Goal: Transaction & Acquisition: Purchase product/service

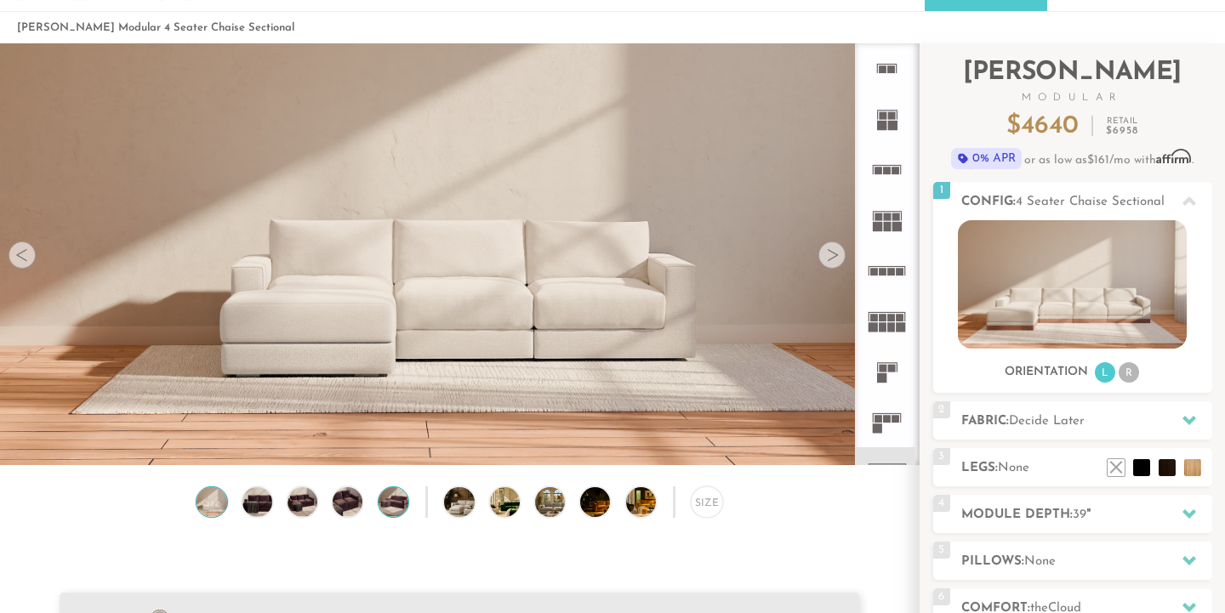
click at [396, 513] on img at bounding box center [393, 503] width 36 height 30
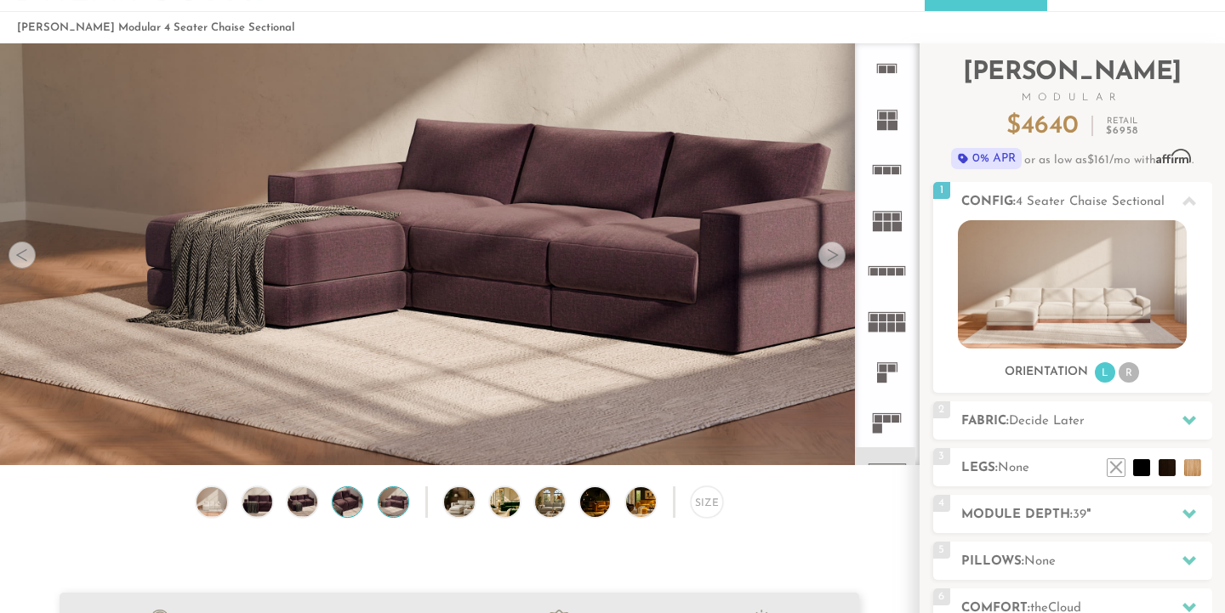
click at [352, 508] on img at bounding box center [348, 503] width 36 height 30
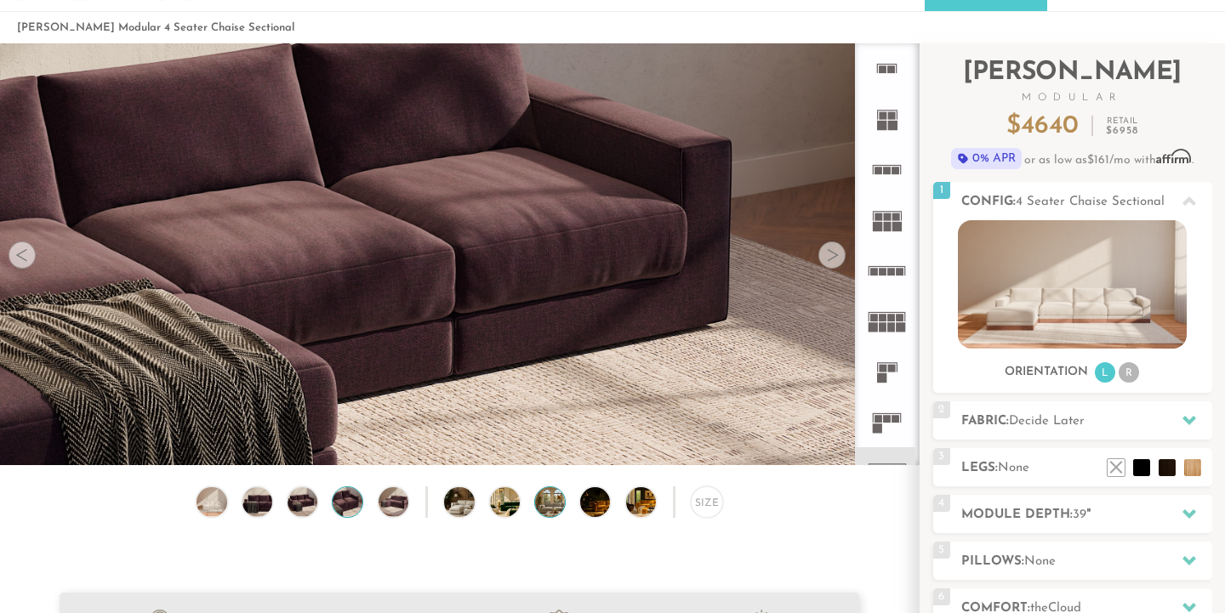
click at [552, 507] on img at bounding box center [561, 503] width 53 height 30
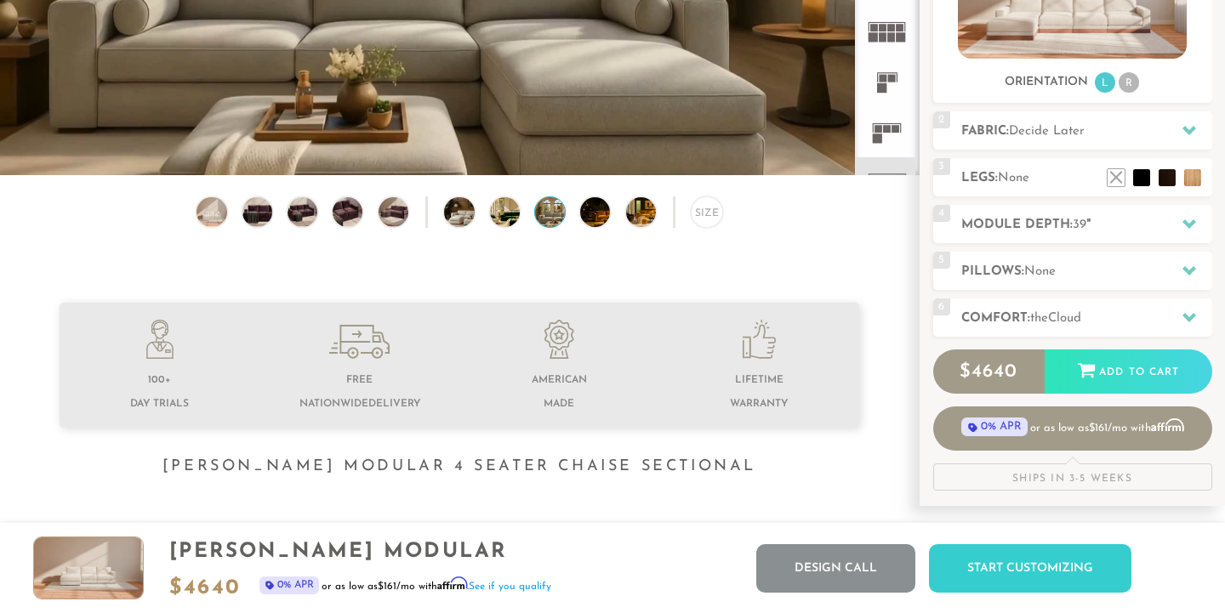
scroll to position [324, 0]
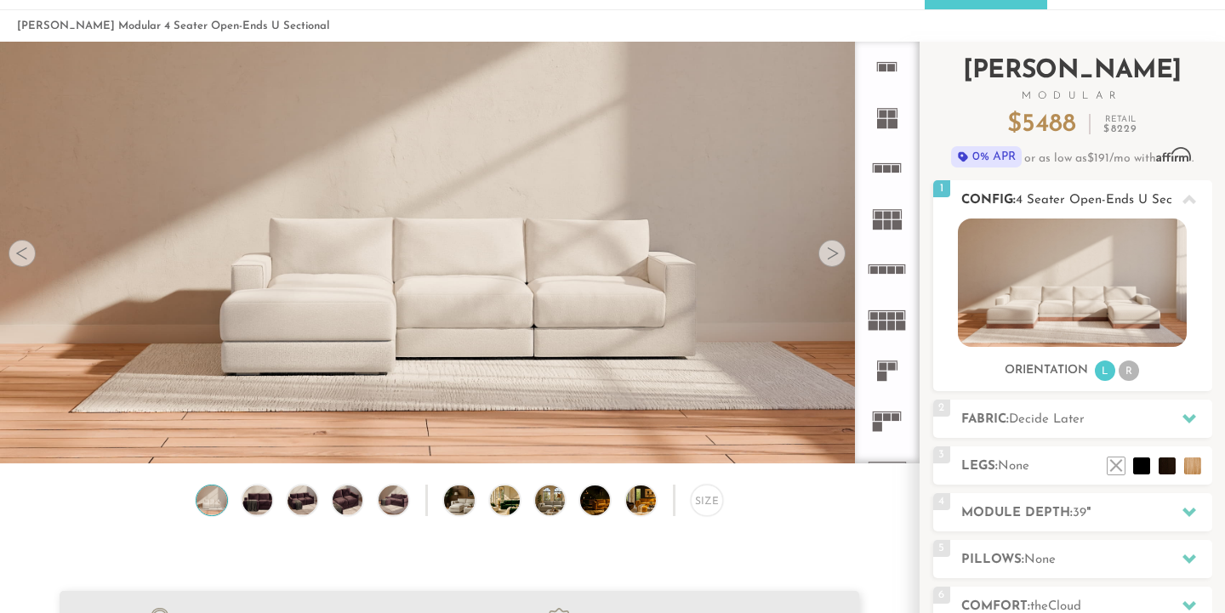
click at [1133, 371] on li "R" at bounding box center [1129, 371] width 20 height 20
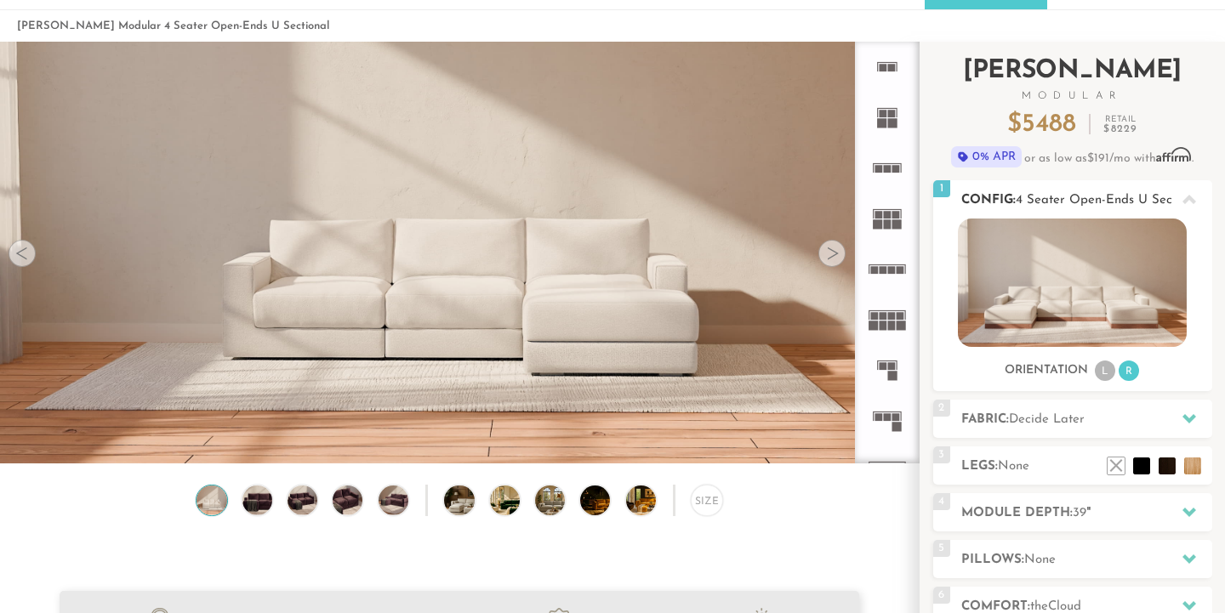
click at [1103, 371] on li "L" at bounding box center [1105, 371] width 20 height 20
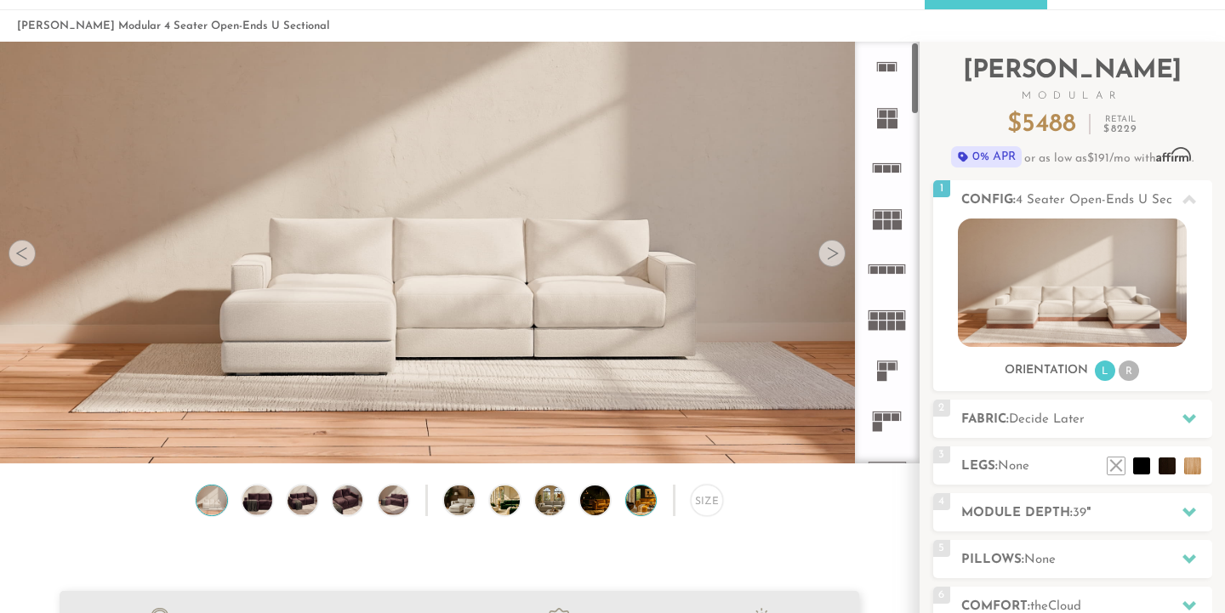
click at [638, 499] on img at bounding box center [652, 501] width 53 height 30
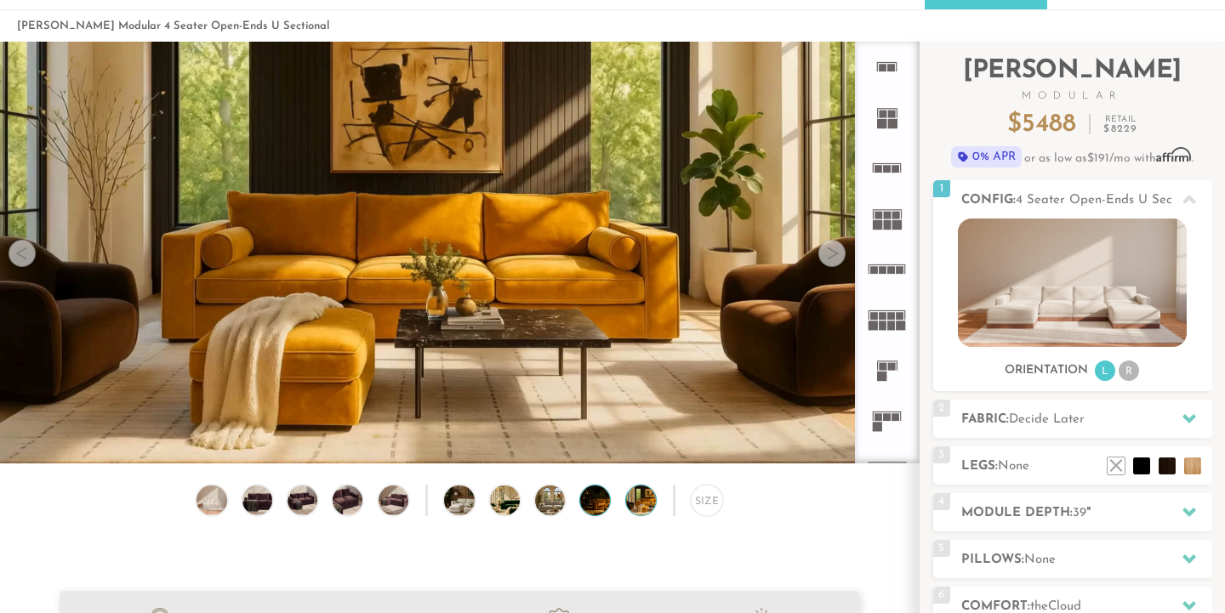
click at [596, 503] on img at bounding box center [606, 501] width 53 height 30
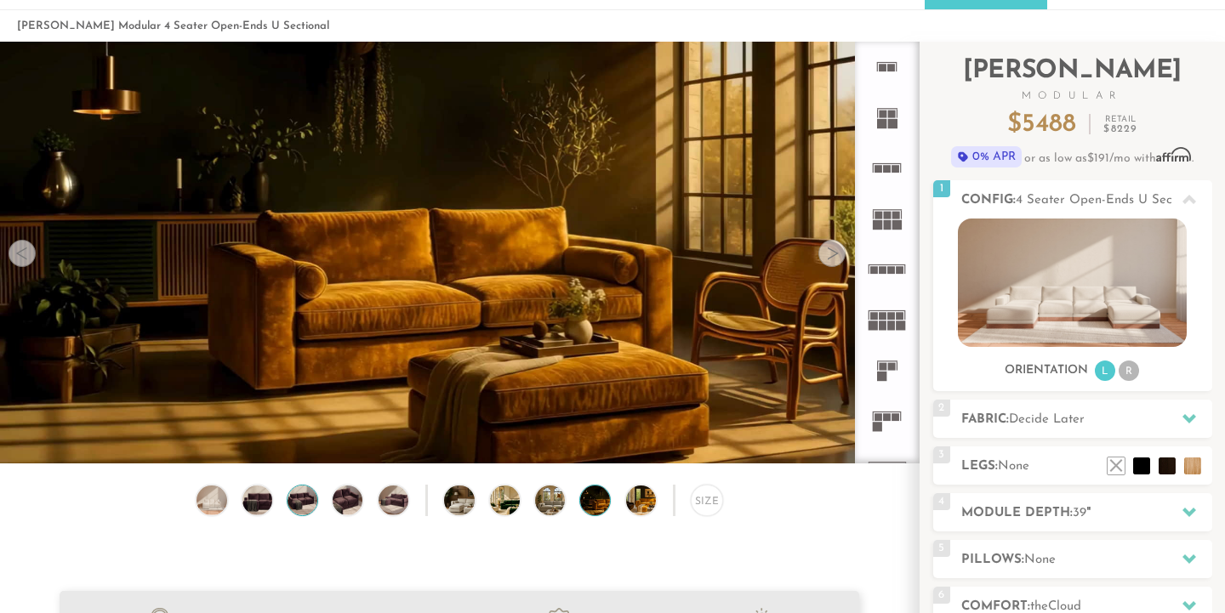
click at [294, 495] on img at bounding box center [303, 501] width 36 height 30
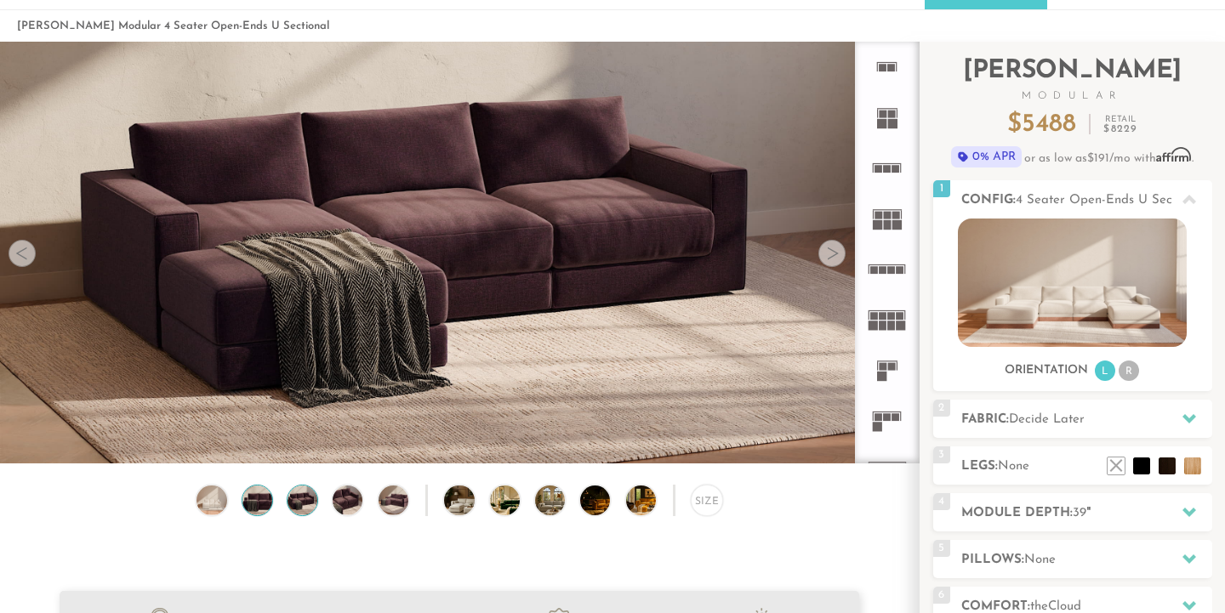
click at [246, 494] on img at bounding box center [257, 501] width 36 height 30
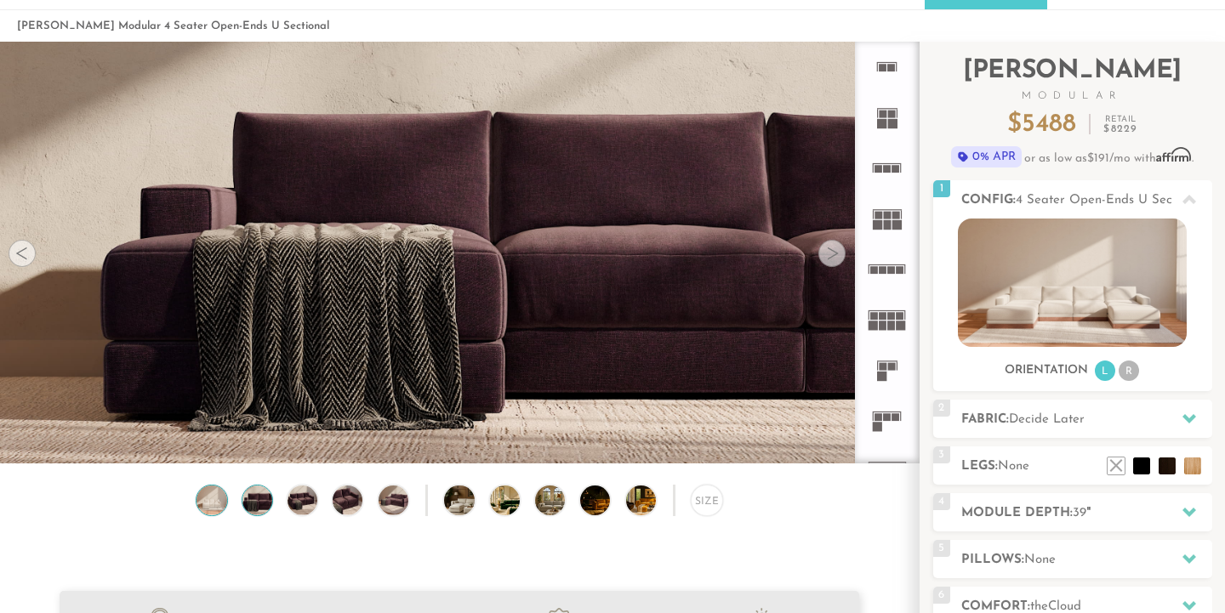
click at [214, 493] on img at bounding box center [212, 501] width 36 height 30
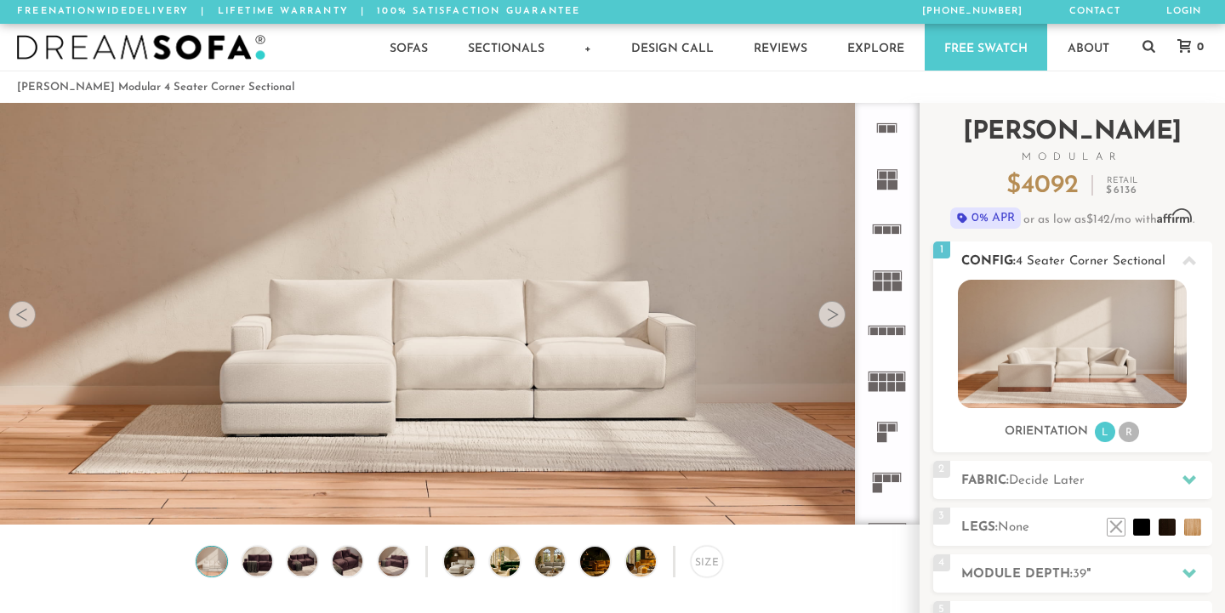
scroll to position [18702, 1225]
click at [464, 572] on img at bounding box center [470, 562] width 53 height 30
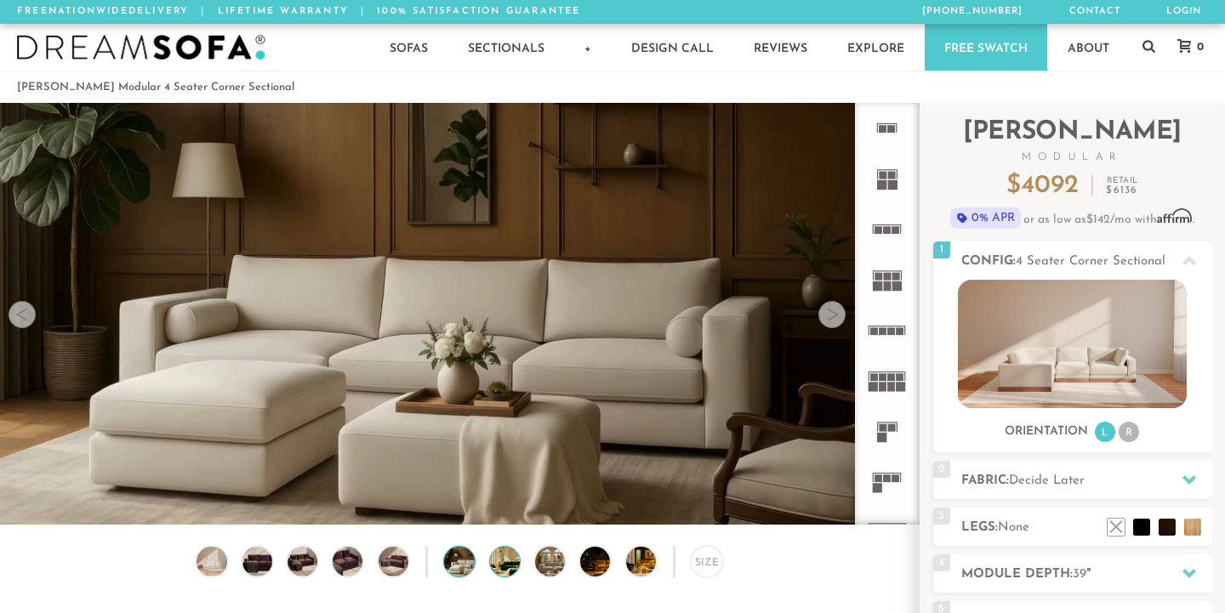
click at [510, 556] on img at bounding box center [516, 562] width 53 height 30
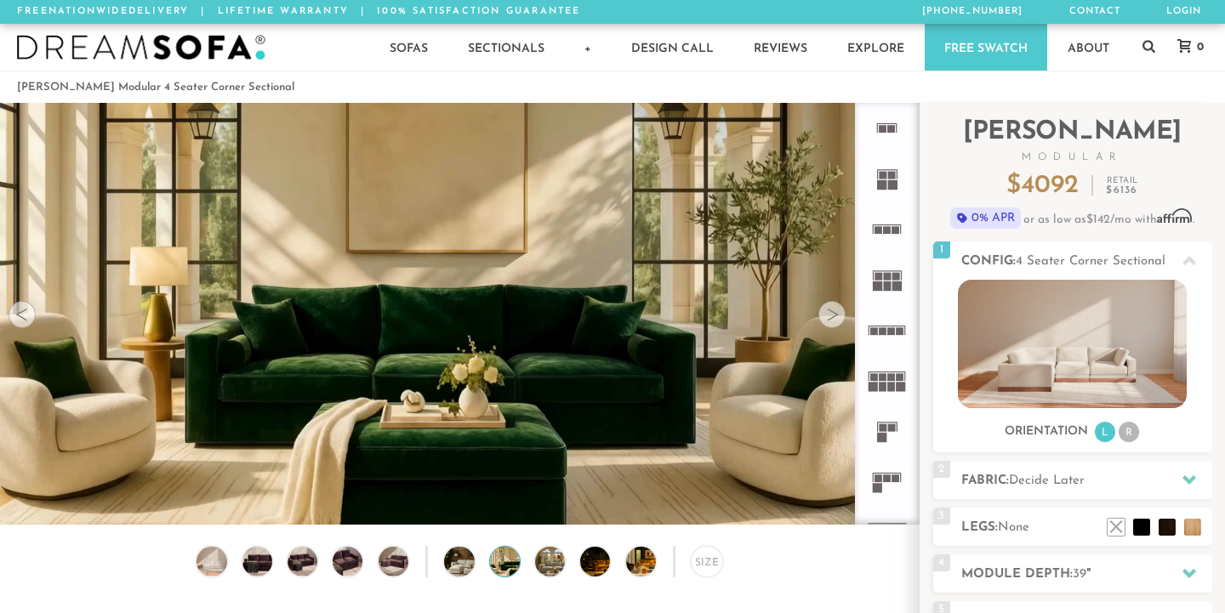
click at [572, 558] on div "Size" at bounding box center [459, 566] width 919 height 40
click at [647, 561] on img at bounding box center [652, 562] width 53 height 30
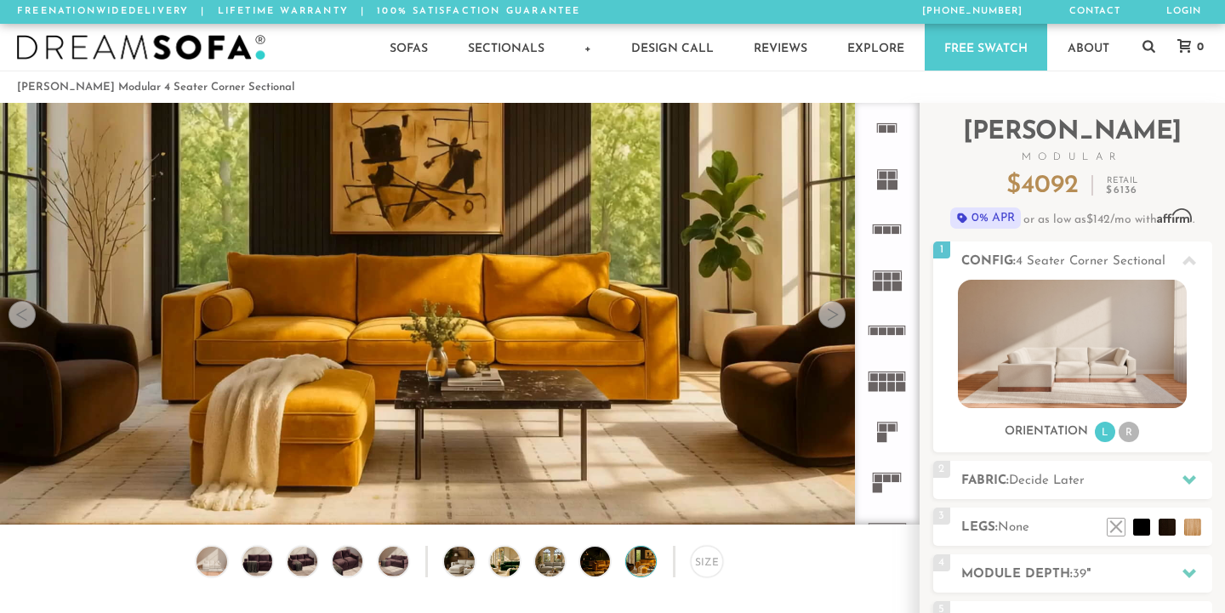
click at [282, 568] on div "Size" at bounding box center [459, 566] width 919 height 40
click at [305, 562] on img at bounding box center [303, 562] width 36 height 30
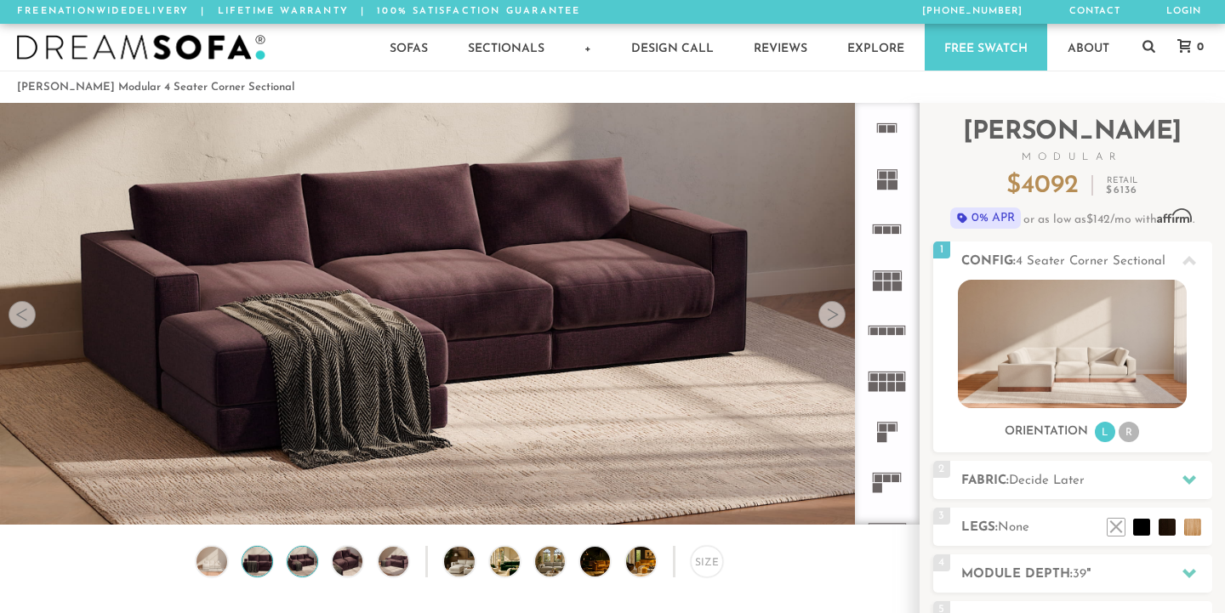
click at [261, 565] on img at bounding box center [257, 562] width 36 height 30
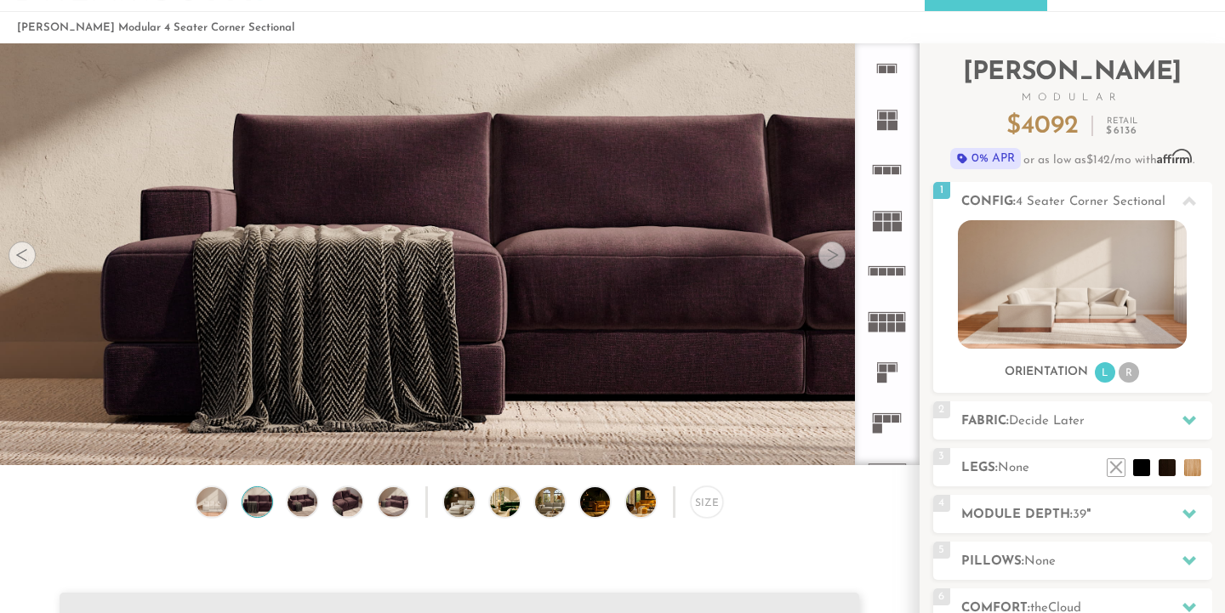
scroll to position [71, 0]
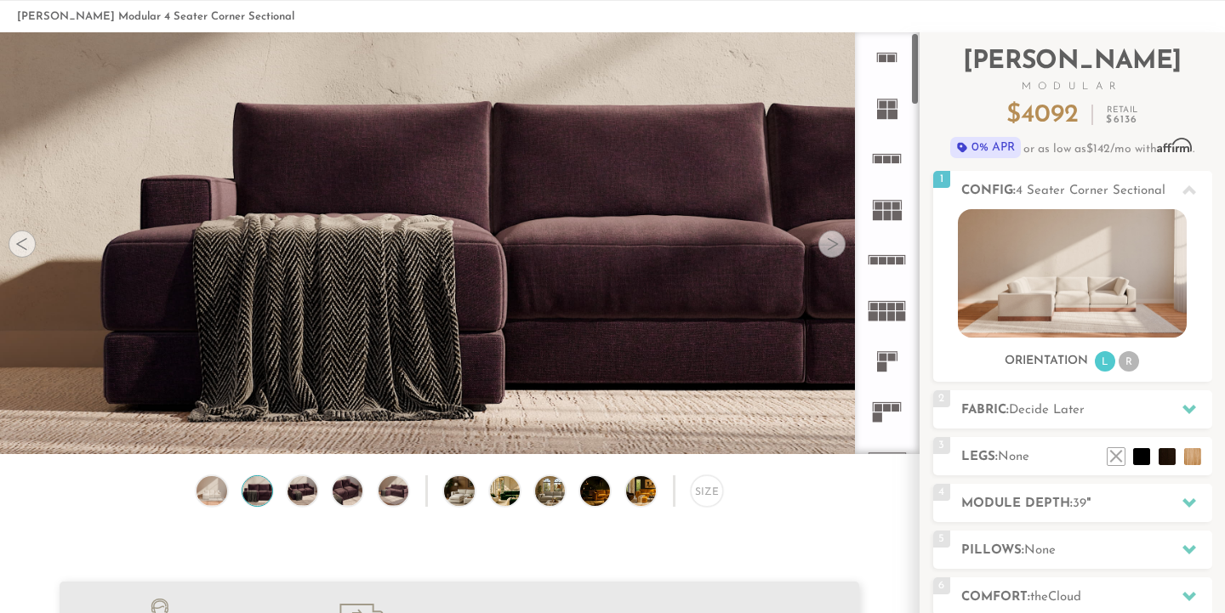
click at [887, 203] on rect at bounding box center [888, 207] width 8 height 8
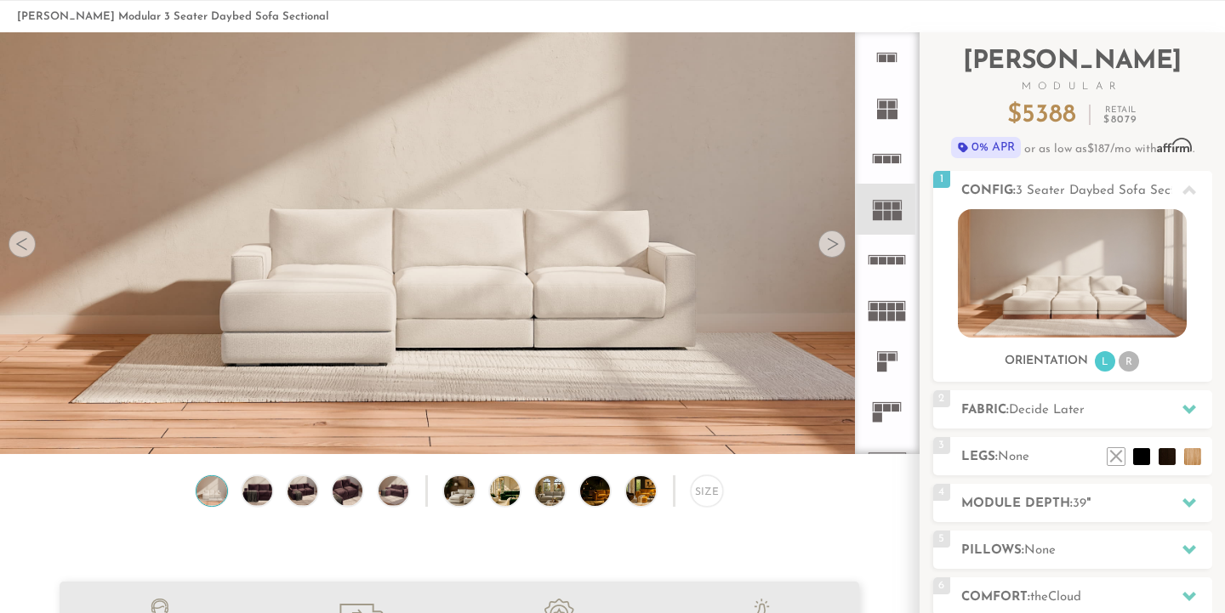
click at [882, 140] on icon at bounding box center [887, 159] width 50 height 50
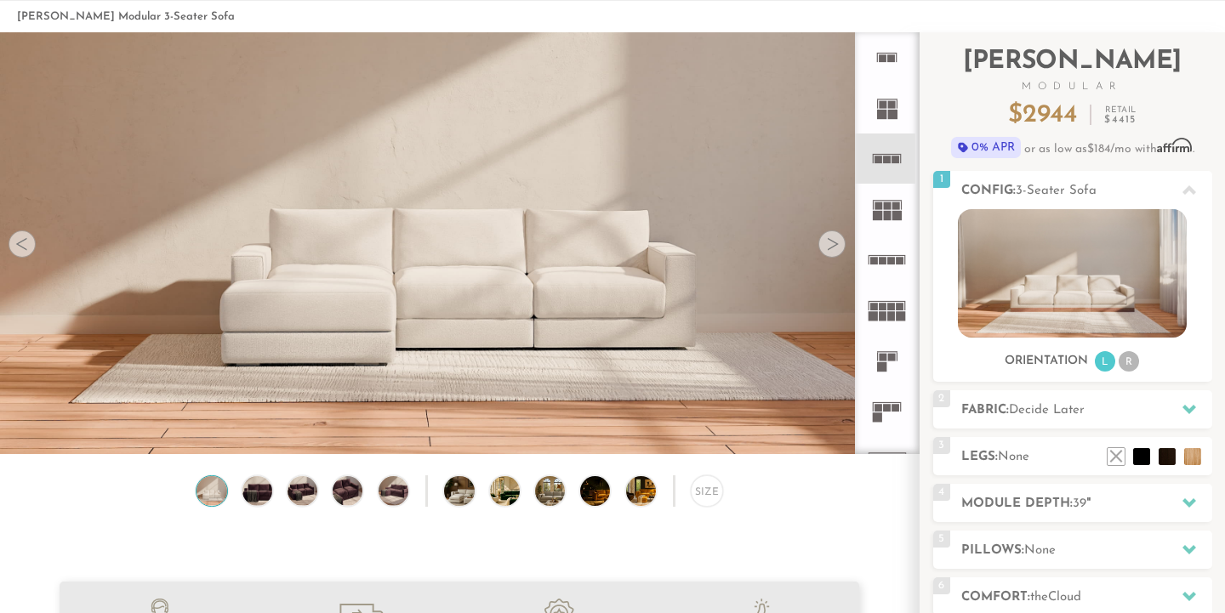
click at [896, 159] on rect at bounding box center [897, 160] width 8 height 8
click at [887, 245] on icon at bounding box center [887, 260] width 50 height 50
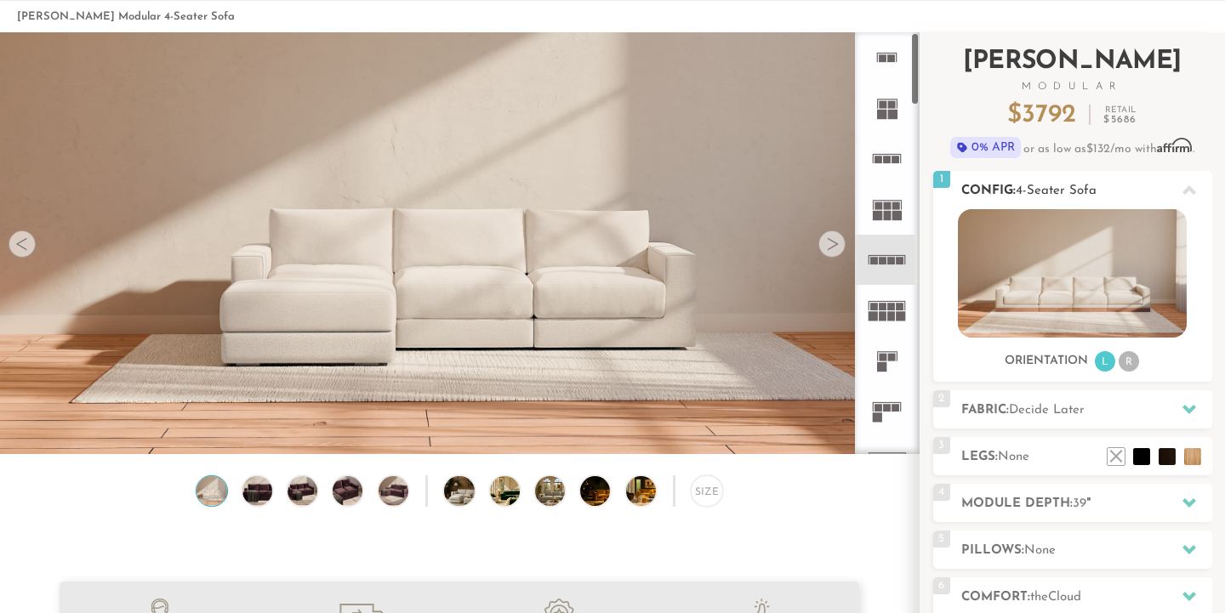
click at [1115, 265] on img at bounding box center [1072, 273] width 229 height 128
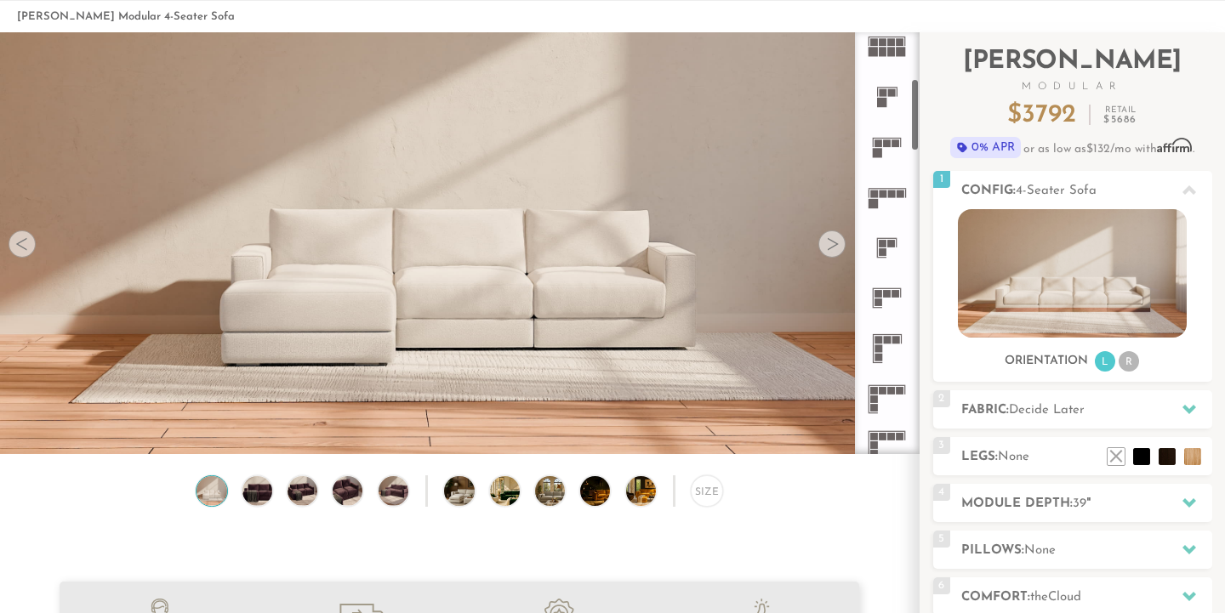
scroll to position [264, 0]
click at [893, 299] on icon at bounding box center [887, 299] width 50 height 50
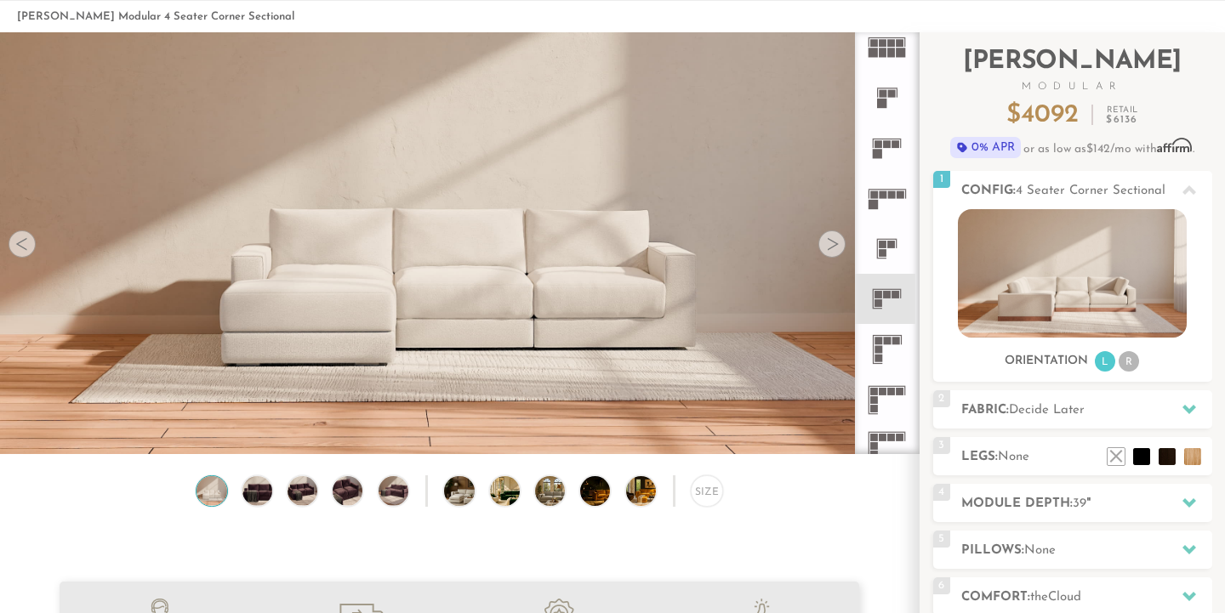
click at [901, 401] on icon at bounding box center [887, 400] width 50 height 50
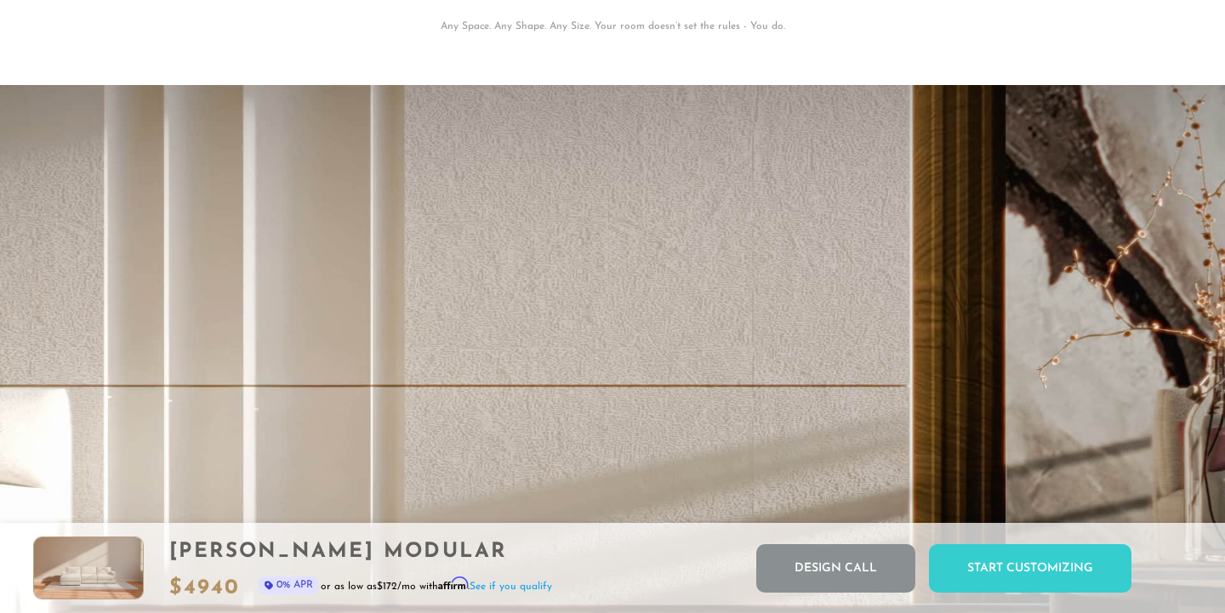
scroll to position [3246, 0]
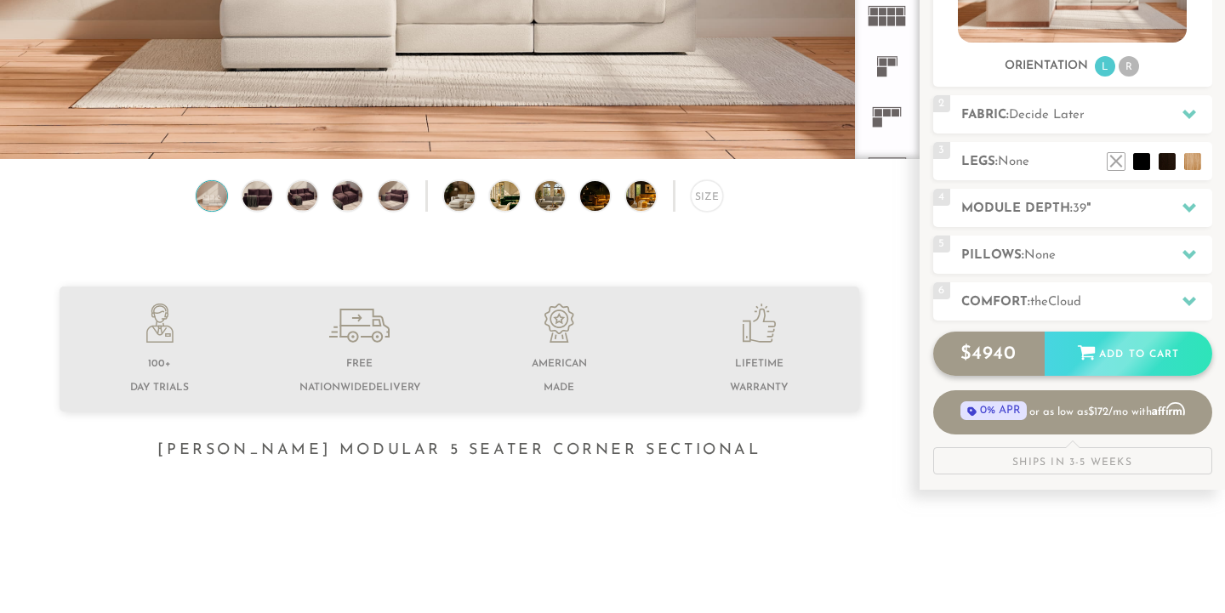
click at [1112, 362] on div "Add to Cart" at bounding box center [1129, 355] width 168 height 46
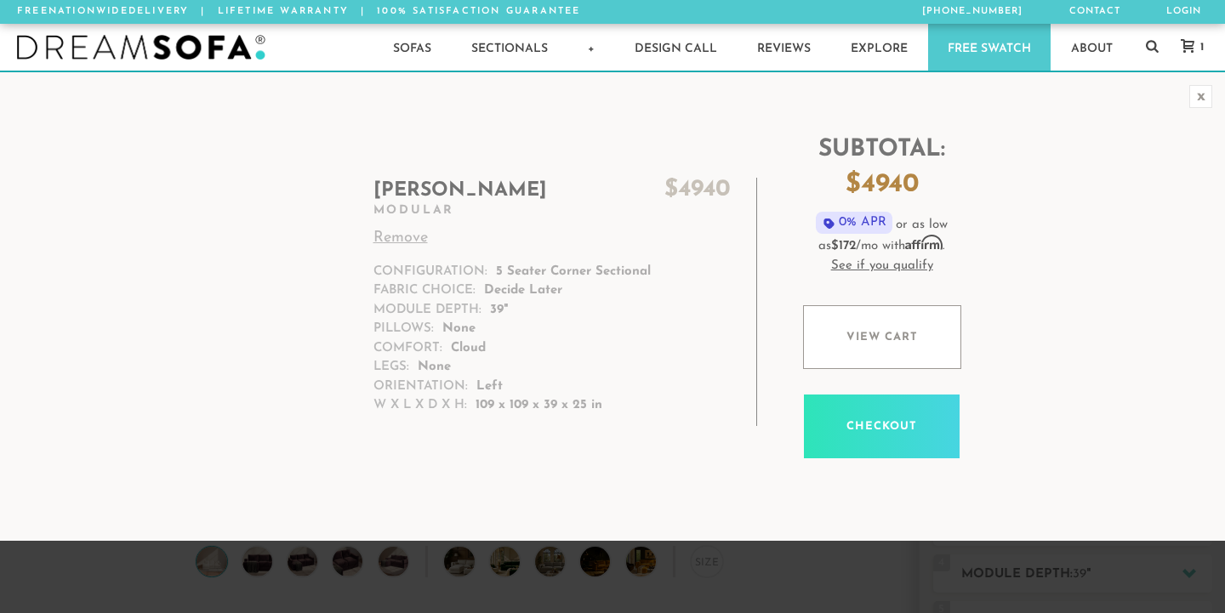
click at [1206, 102] on div "x" at bounding box center [1201, 96] width 23 height 23
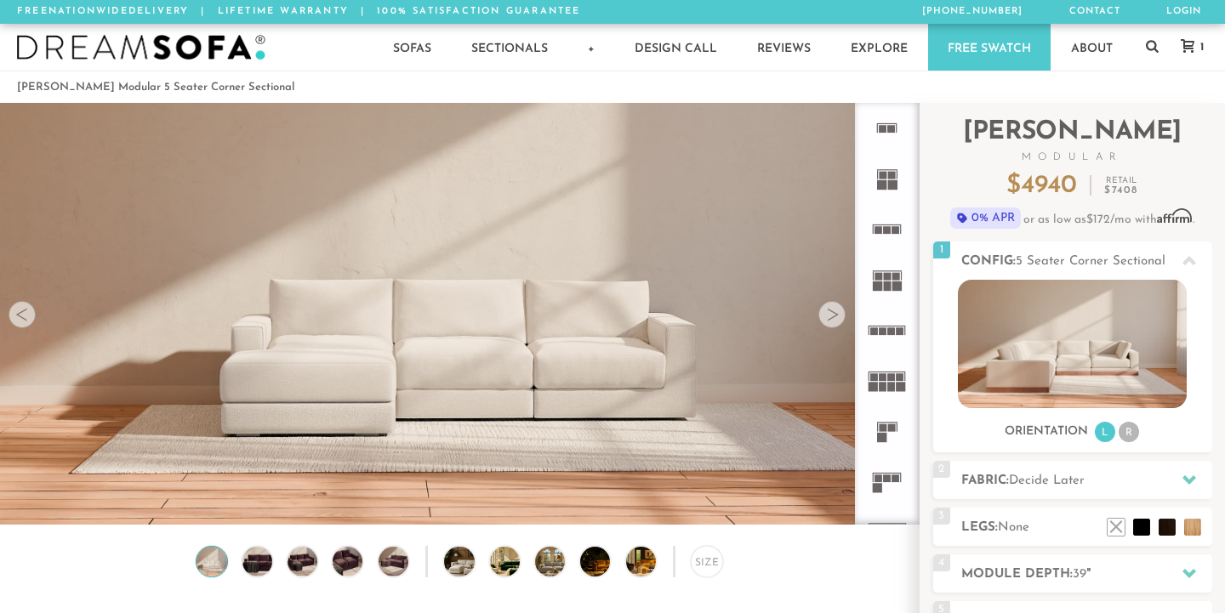
click at [882, 187] on rect at bounding box center [881, 184] width 9 height 9
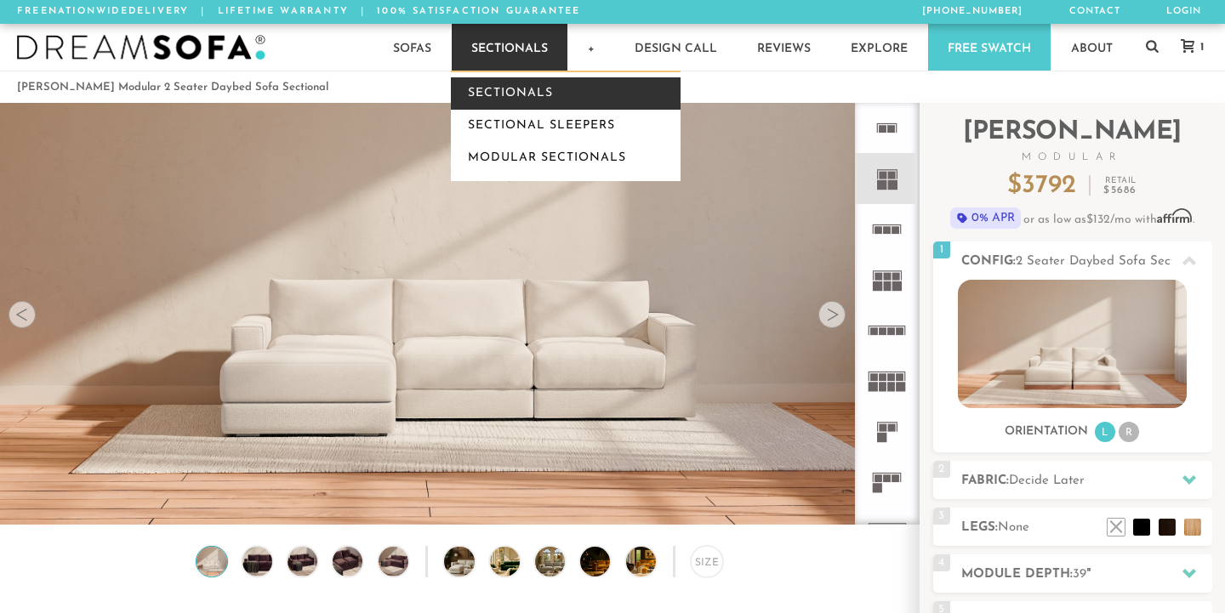
click at [505, 88] on link "Sectionals" at bounding box center [566, 93] width 230 height 32
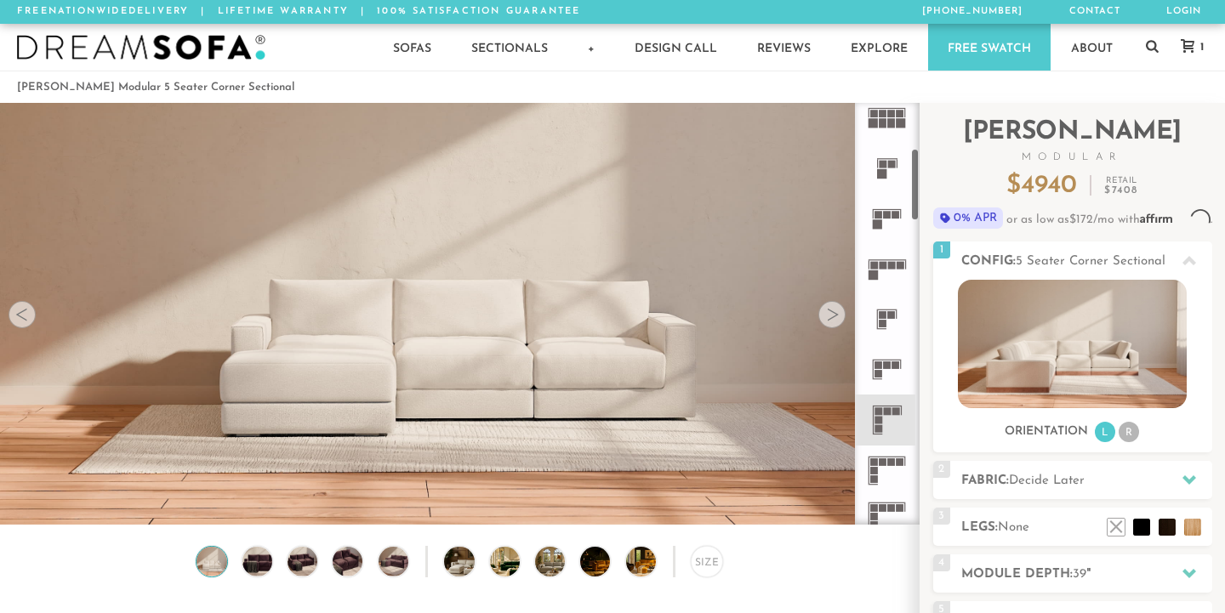
scroll to position [18702, 1225]
click at [886, 366] on icon at bounding box center [887, 370] width 50 height 50
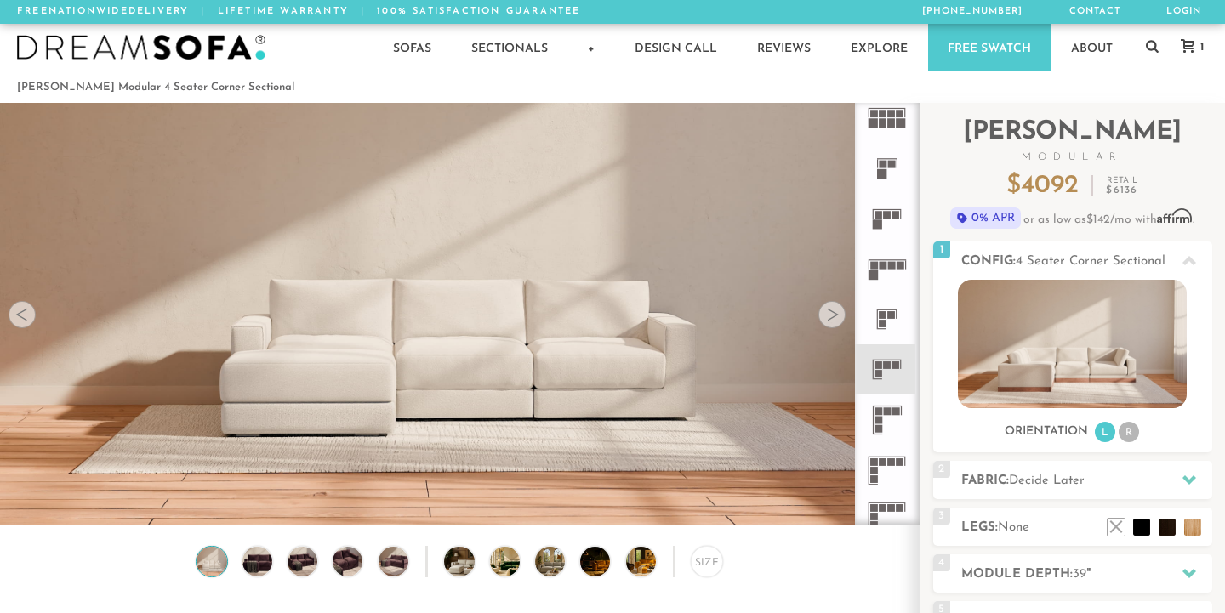
click at [887, 454] on icon at bounding box center [887, 471] width 50 height 50
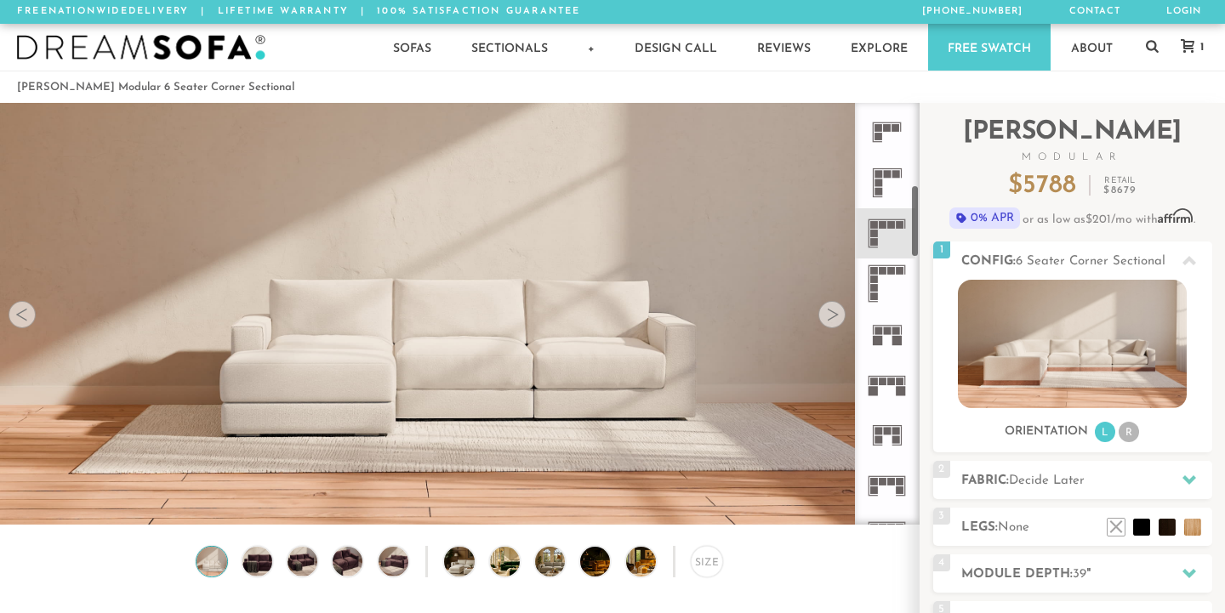
scroll to position [532, 0]
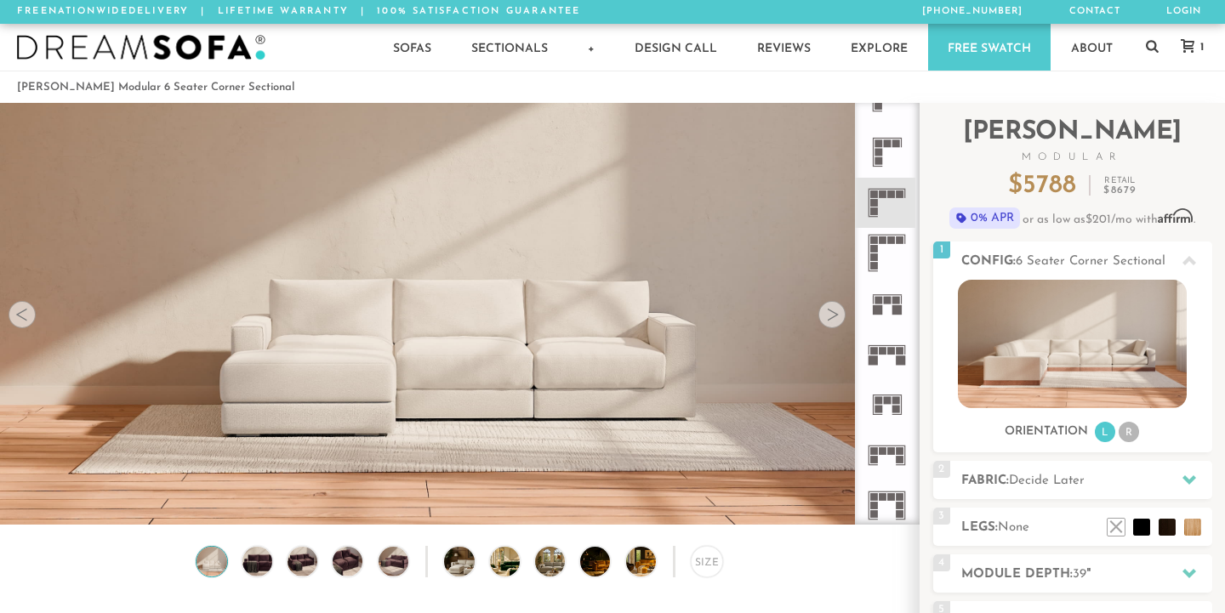
click at [894, 356] on icon at bounding box center [887, 354] width 50 height 50
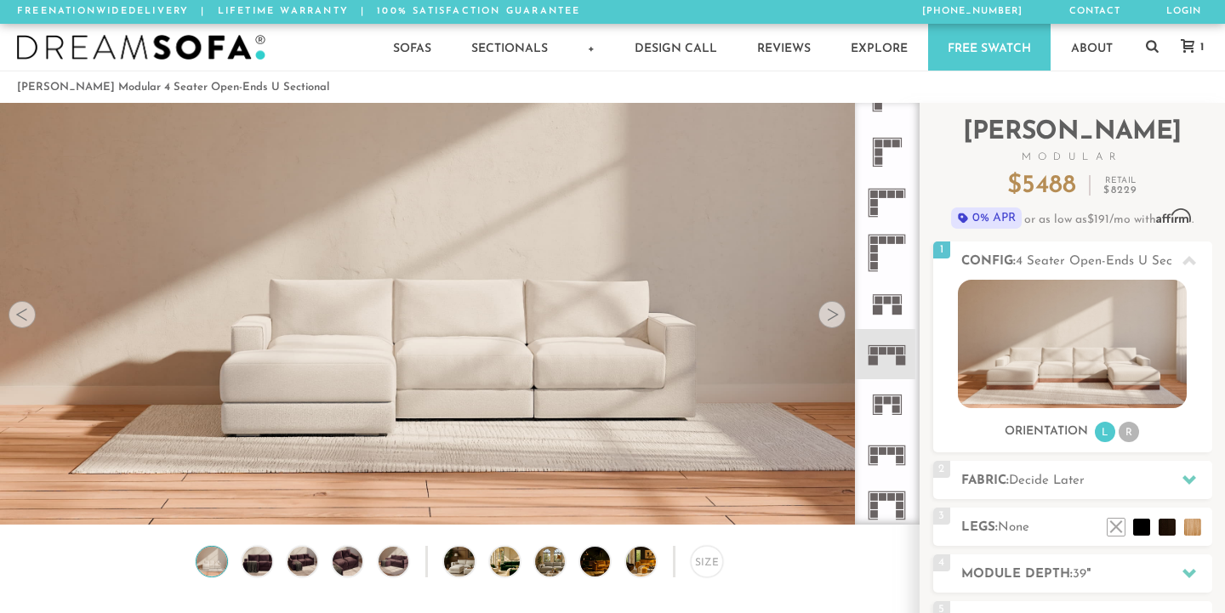
click at [891, 406] on icon at bounding box center [887, 404] width 50 height 50
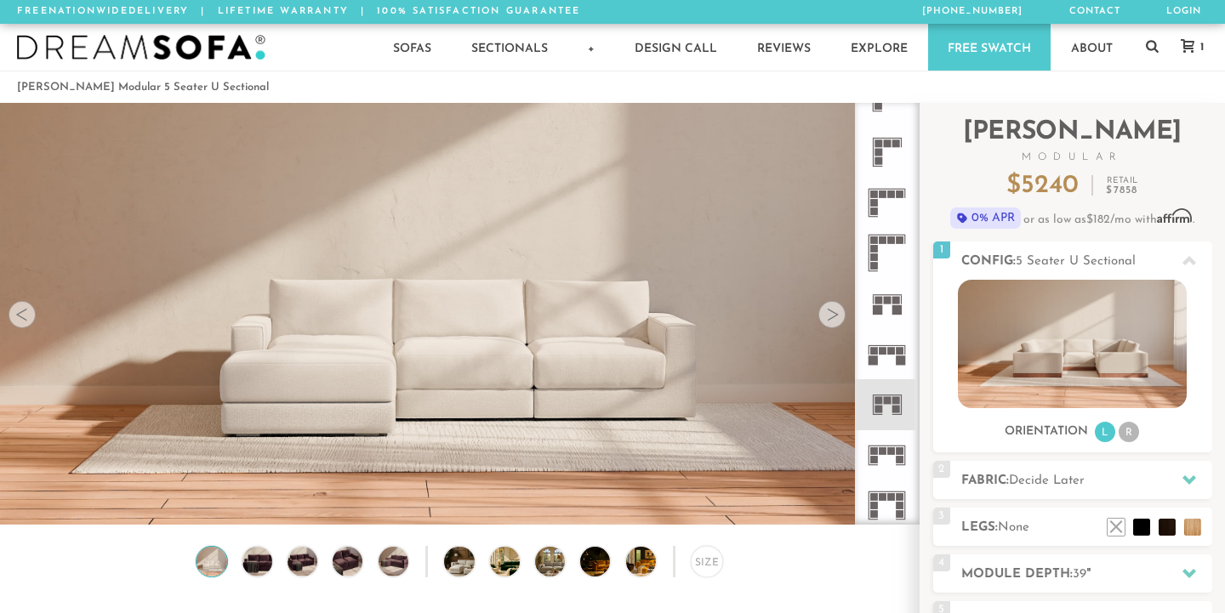
click at [887, 441] on icon at bounding box center [887, 456] width 50 height 50
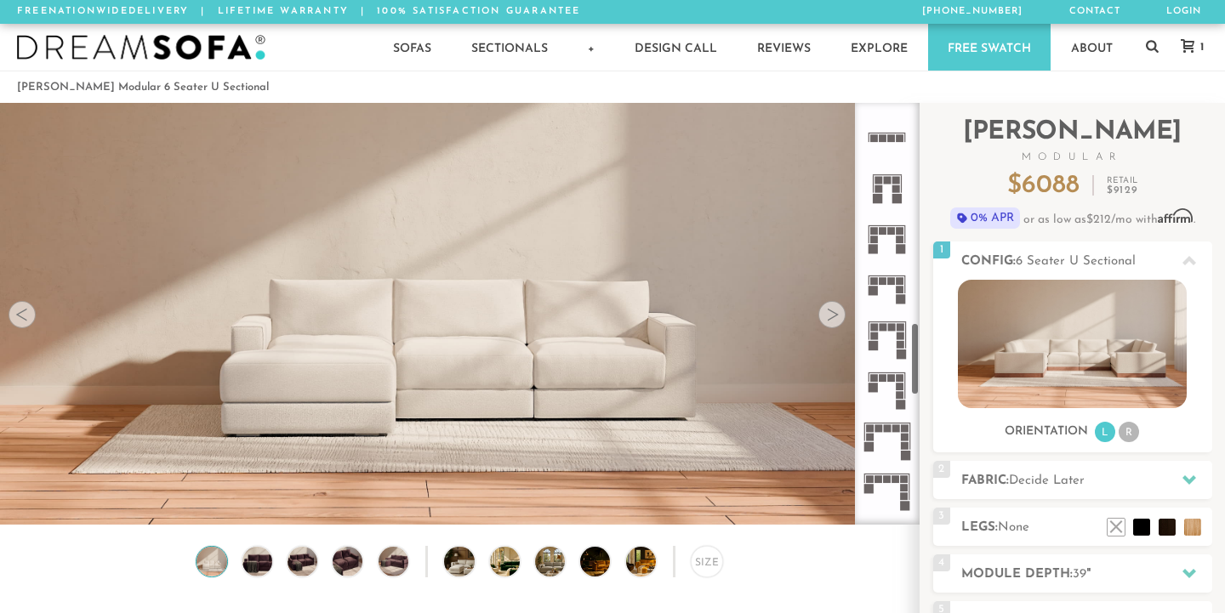
scroll to position [1420, 0]
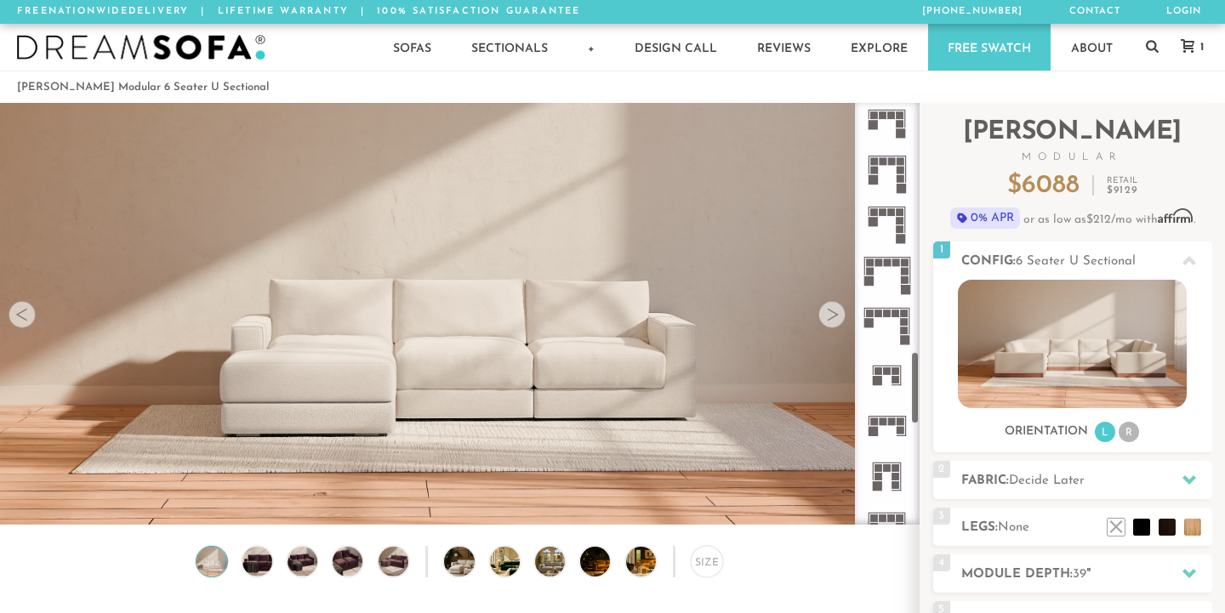
click at [892, 163] on icon at bounding box center [887, 173] width 50 height 50
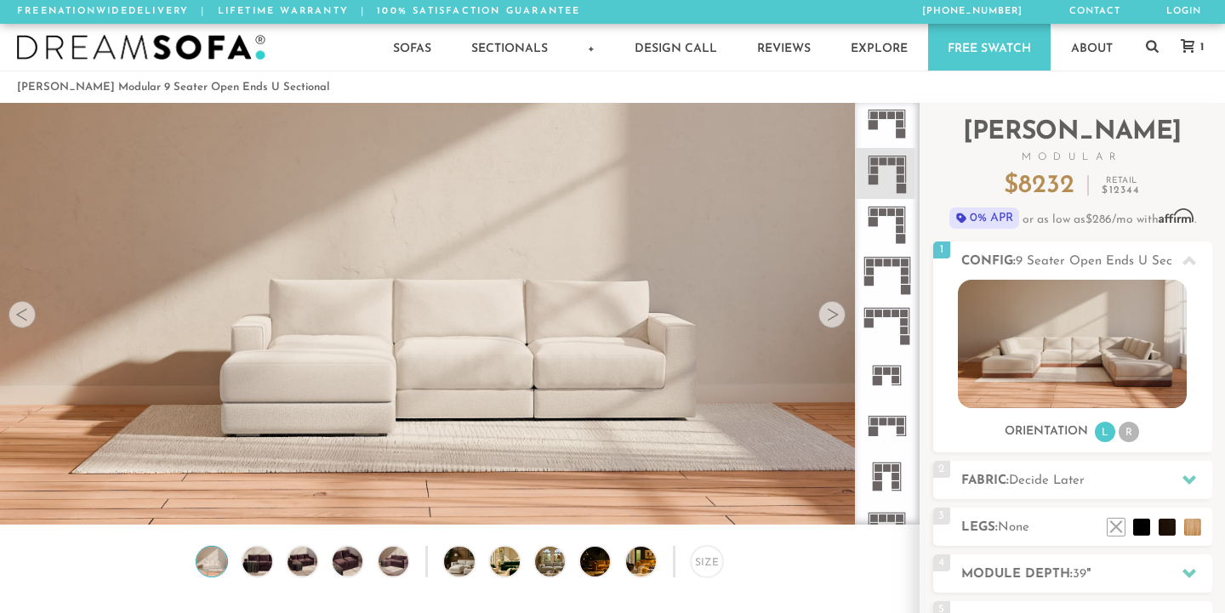
click at [887, 212] on icon at bounding box center [887, 224] width 50 height 50
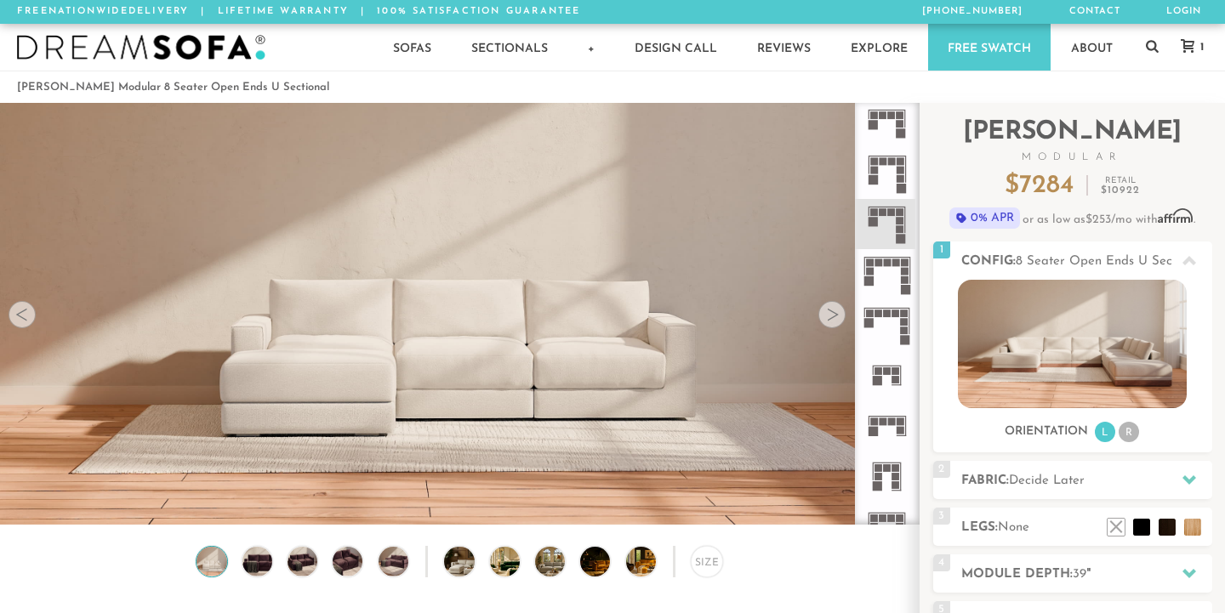
click at [885, 366] on rect at bounding box center [887, 366] width 29 height 1
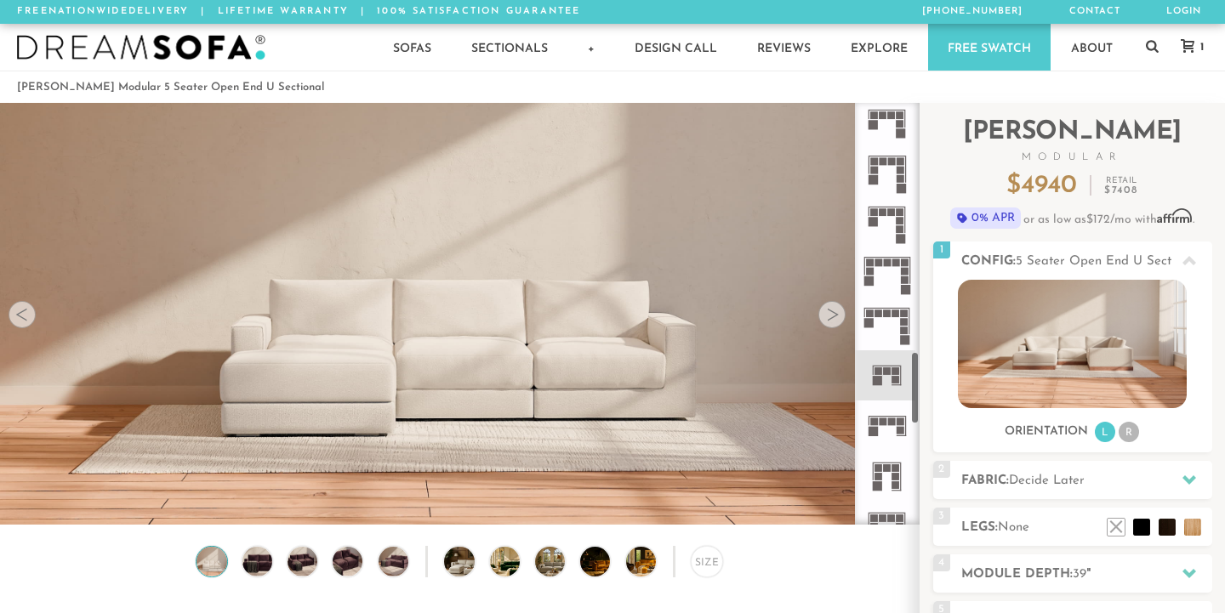
click at [886, 403] on icon at bounding box center [887, 426] width 50 height 50
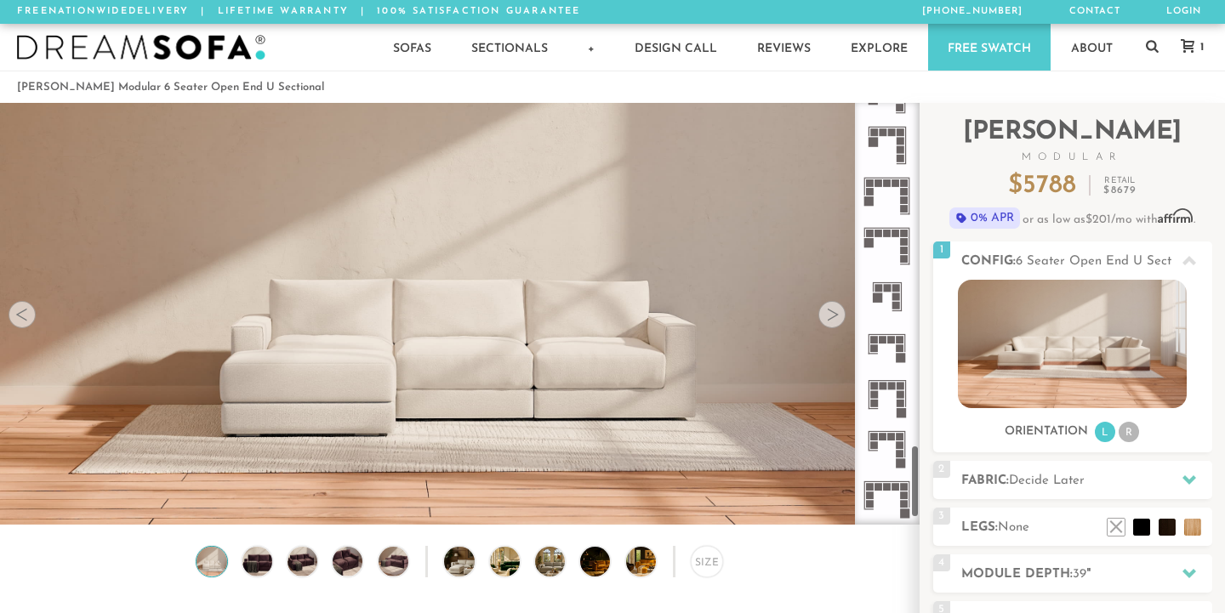
scroll to position [1956, 0]
click at [895, 300] on rect at bounding box center [897, 304] width 8 height 8
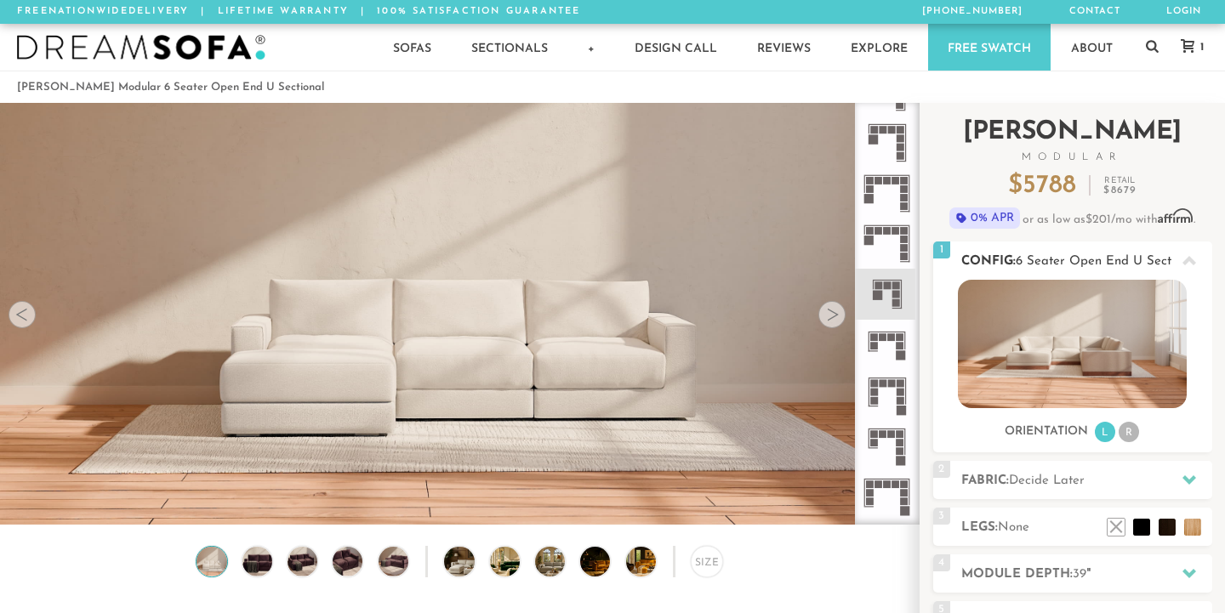
click at [1137, 436] on li "R" at bounding box center [1129, 432] width 20 height 20
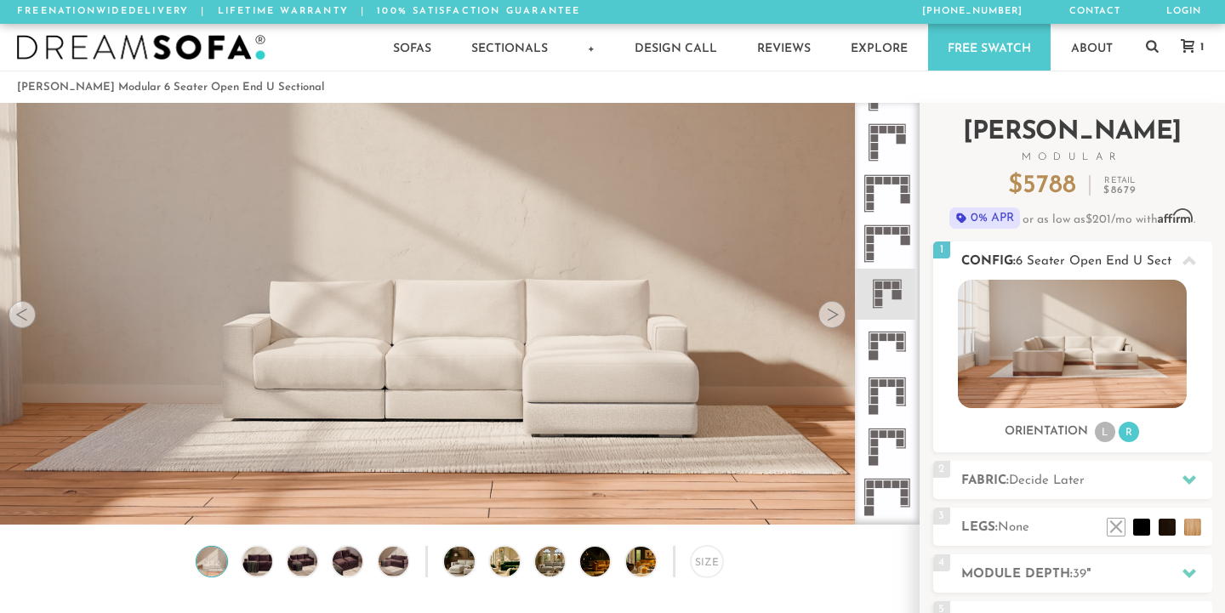
click at [1110, 434] on li "L" at bounding box center [1105, 432] width 20 height 20
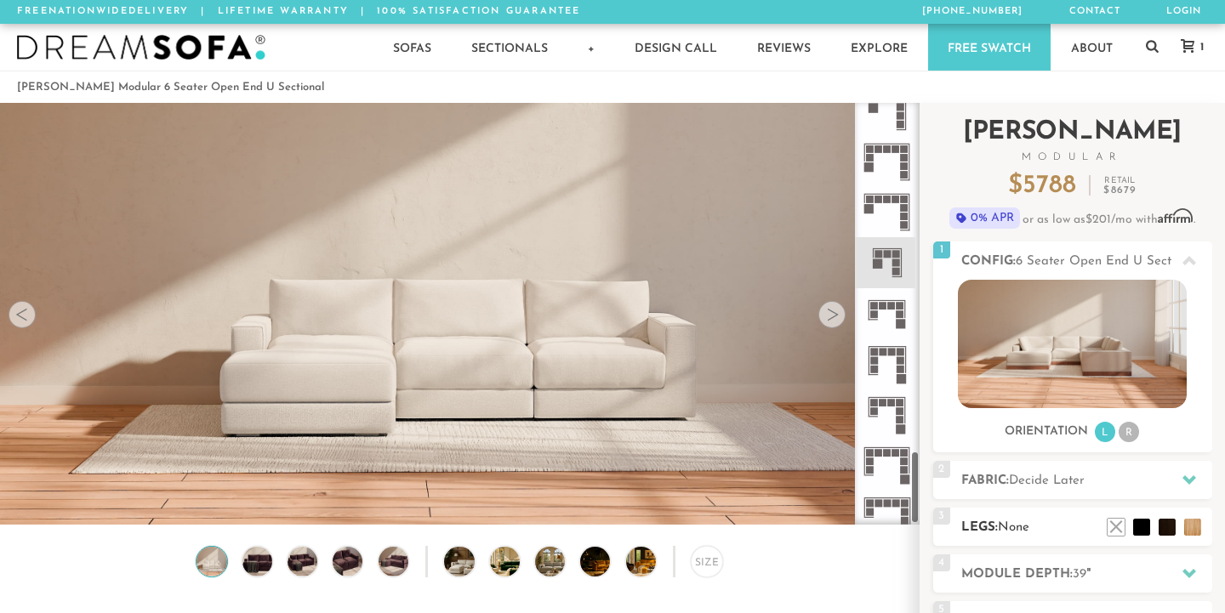
scroll to position [83, 0]
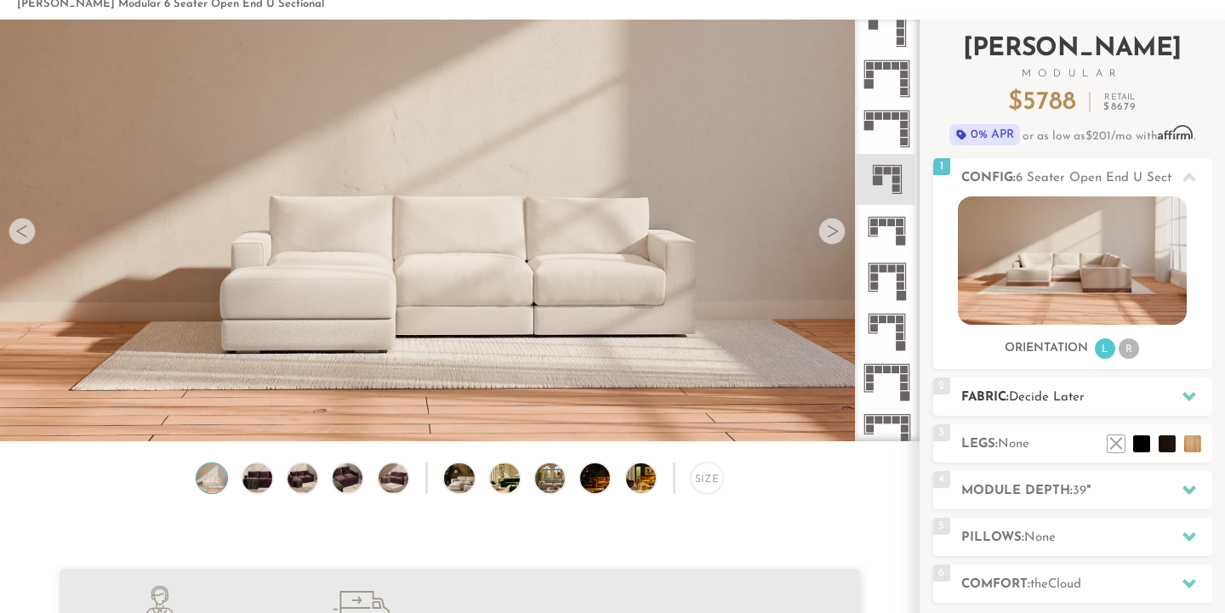
click at [1190, 397] on icon at bounding box center [1190, 396] width 14 height 9
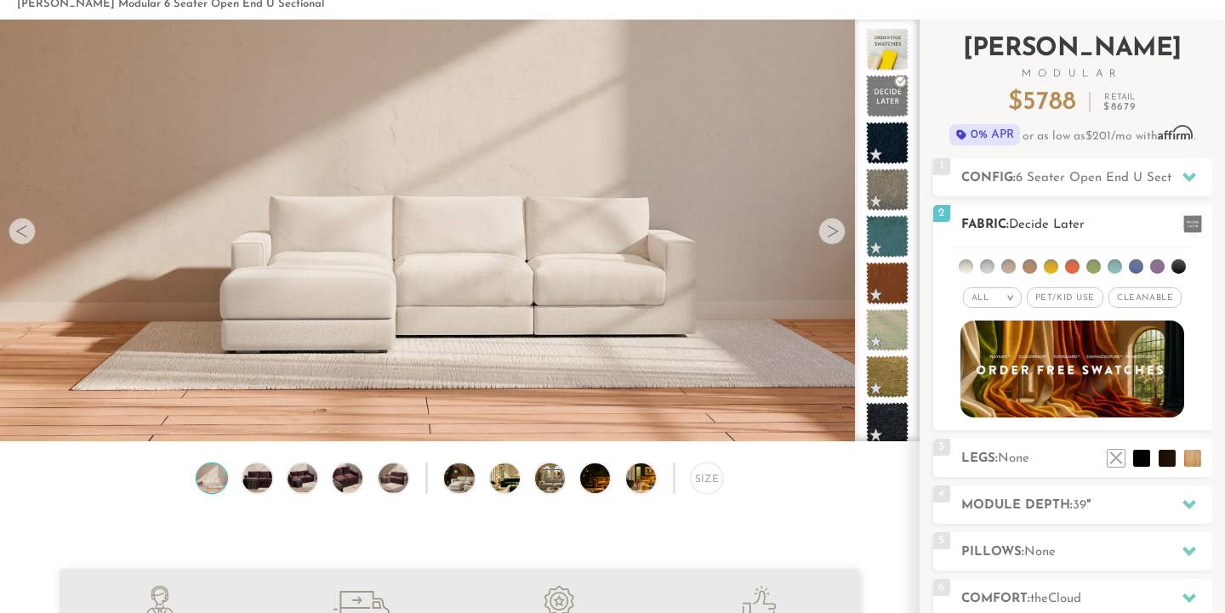
click at [1093, 262] on li at bounding box center [1094, 267] width 14 height 14
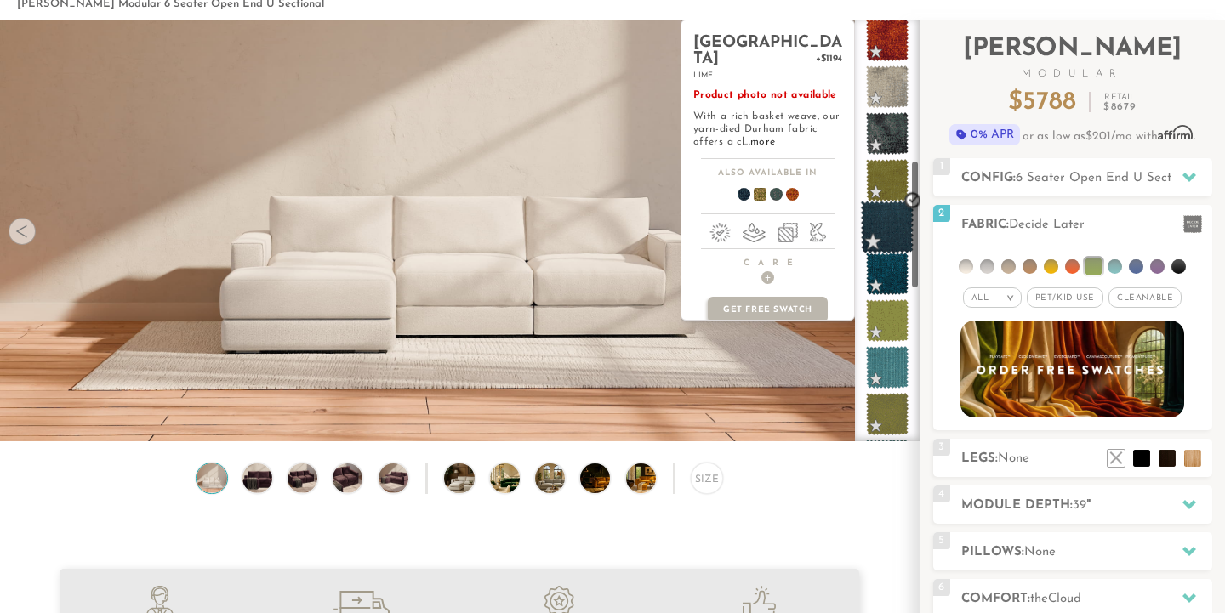
scroll to position [458, 0]
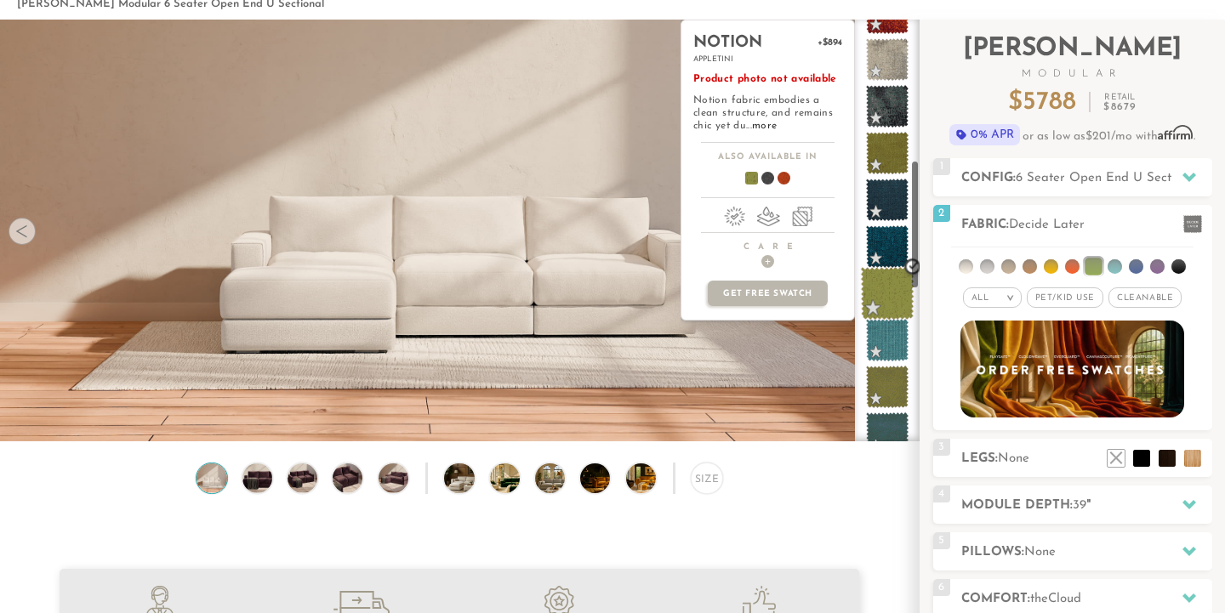
click at [882, 300] on span at bounding box center [888, 294] width 54 height 54
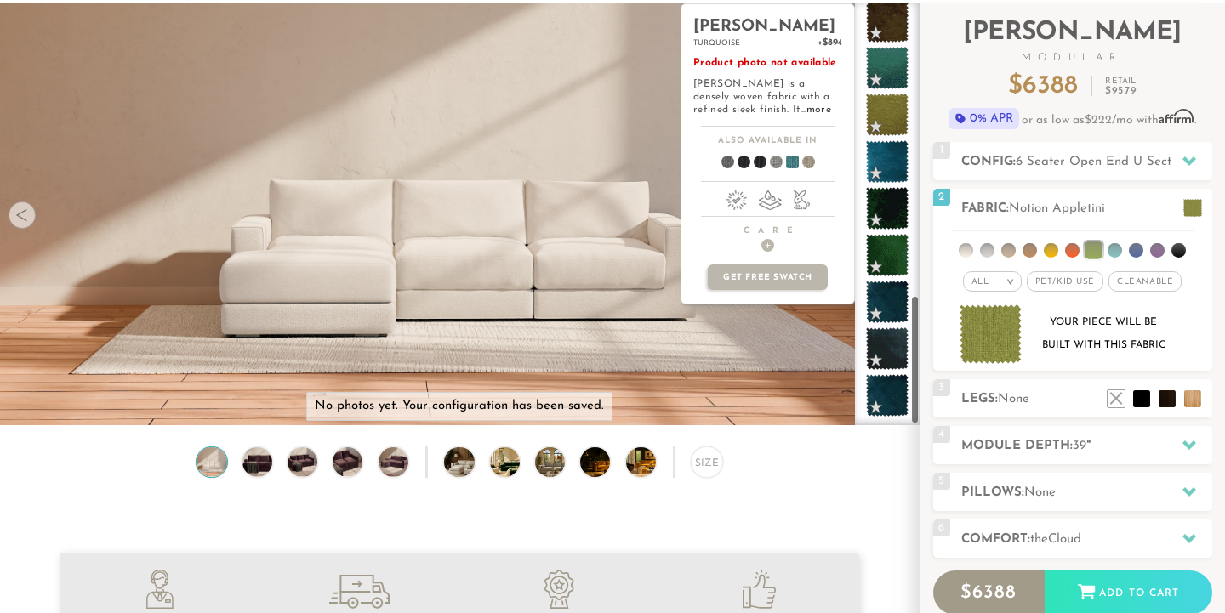
scroll to position [107, 0]
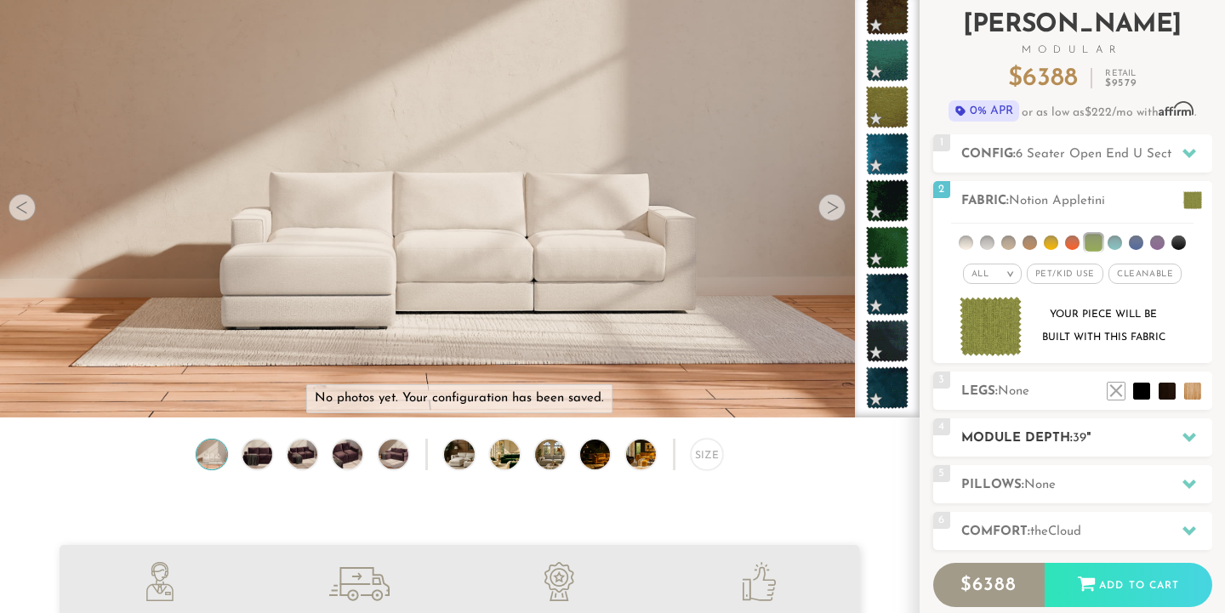
click at [1113, 437] on h2 "Module Depth: 39 "" at bounding box center [1086, 439] width 251 height 20
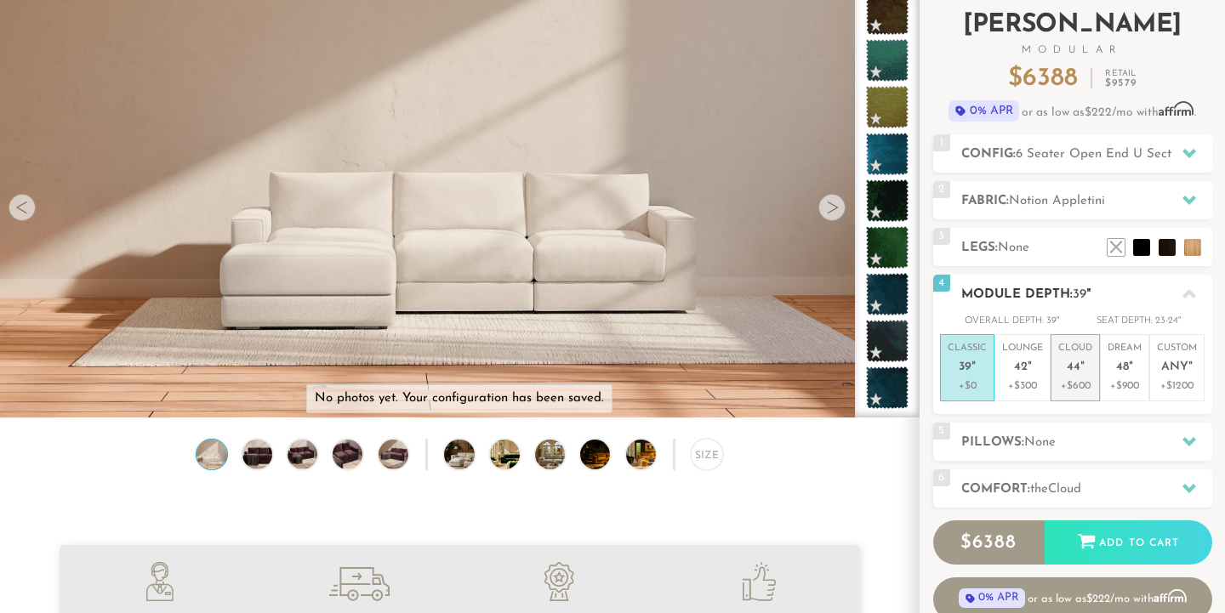
click at [1073, 383] on p "+$600" at bounding box center [1075, 386] width 34 height 15
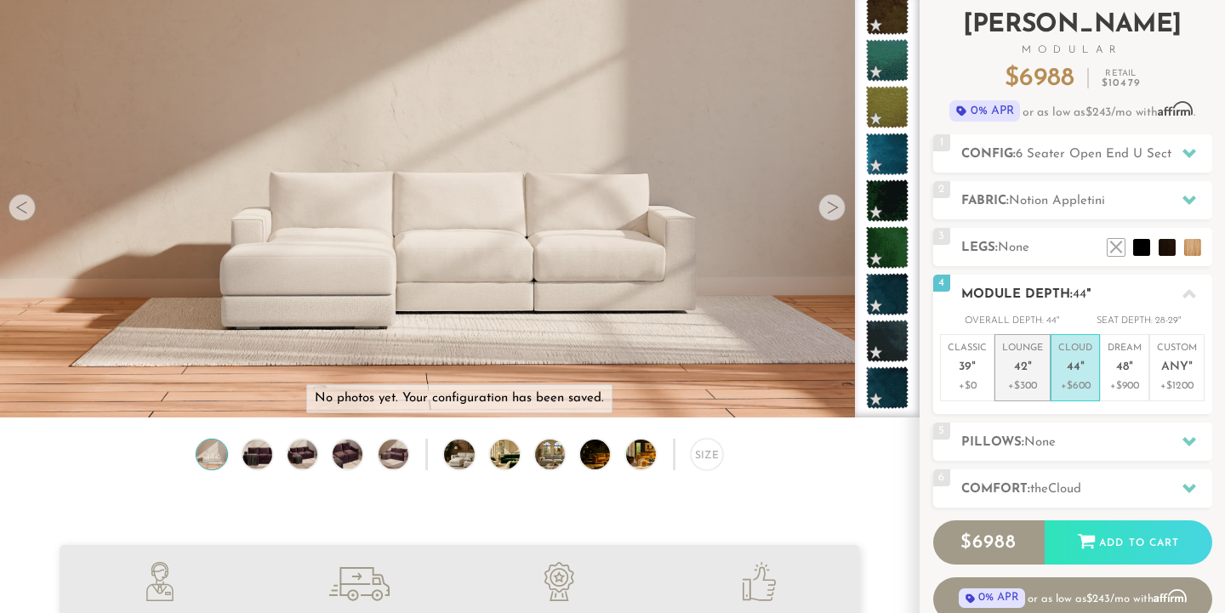
click at [1024, 382] on p "+$300" at bounding box center [1022, 386] width 41 height 15
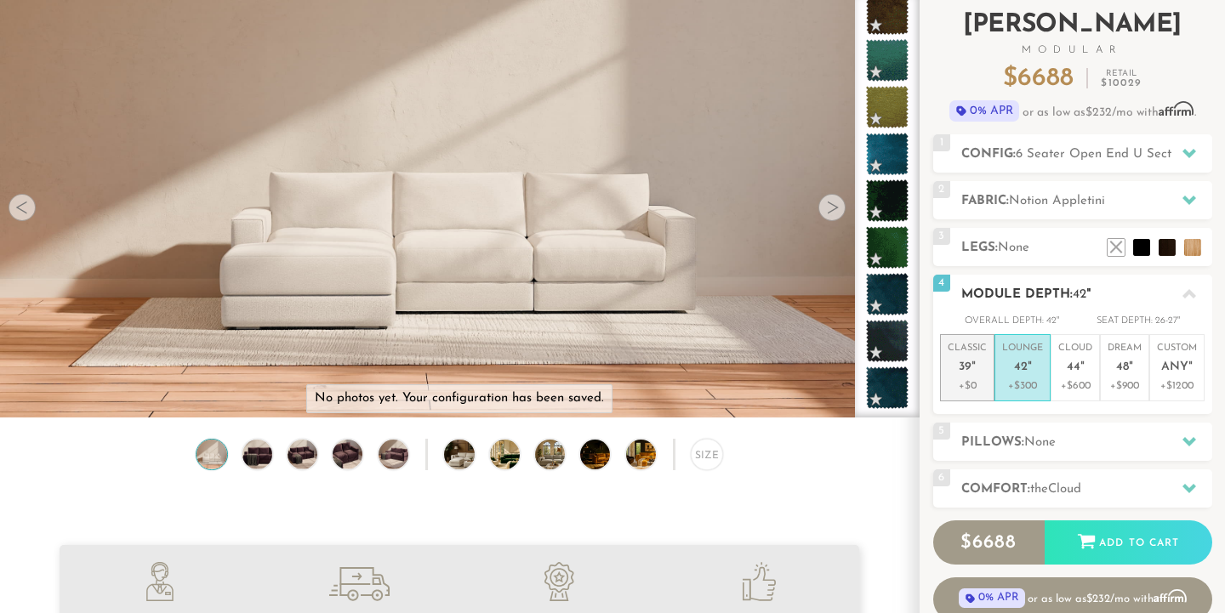
click at [953, 366] on p "Classic 39 "" at bounding box center [967, 360] width 39 height 37
click at [1023, 379] on p "+$300" at bounding box center [1022, 386] width 41 height 15
click at [1073, 367] on span "44" at bounding box center [1074, 368] width 14 height 14
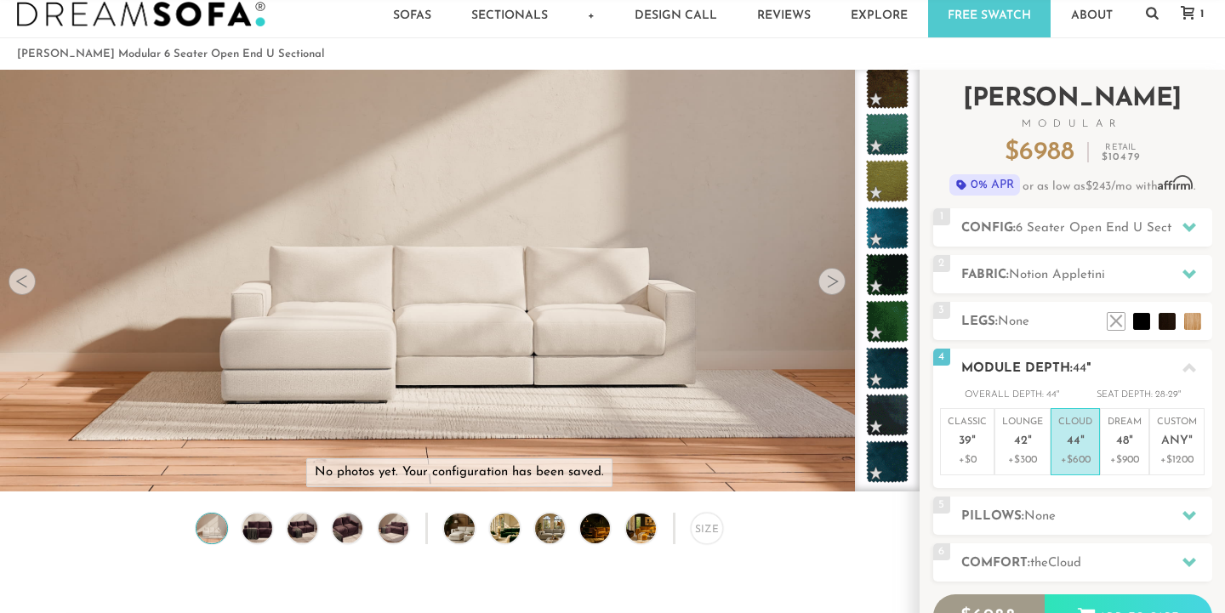
scroll to position [25, 0]
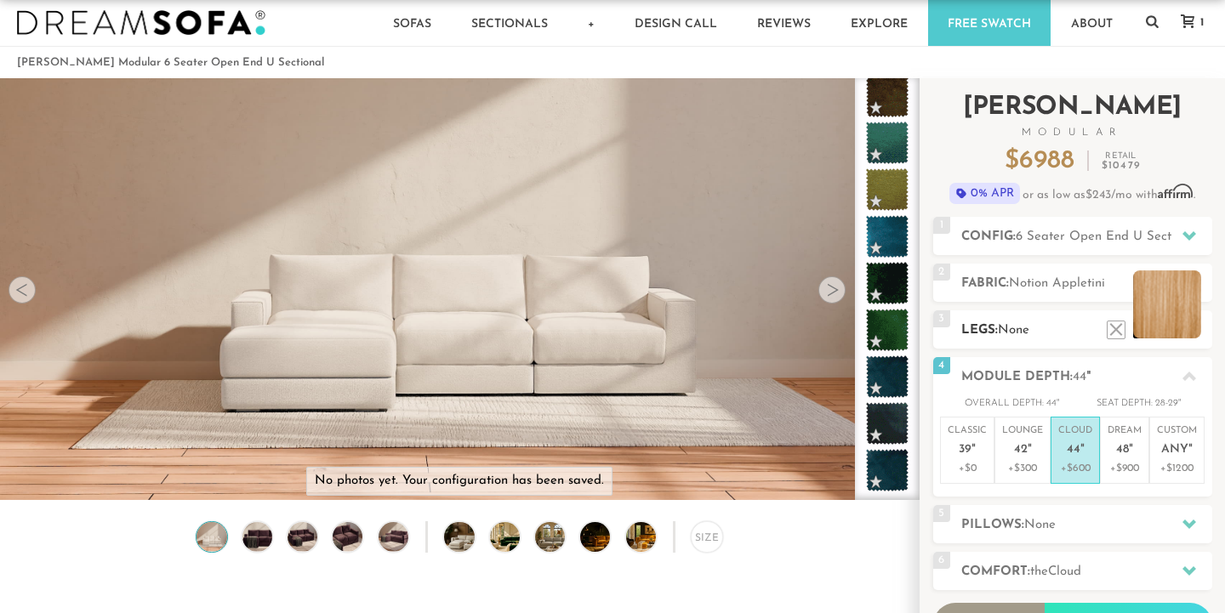
click at [1191, 328] on li at bounding box center [1167, 305] width 68 height 68
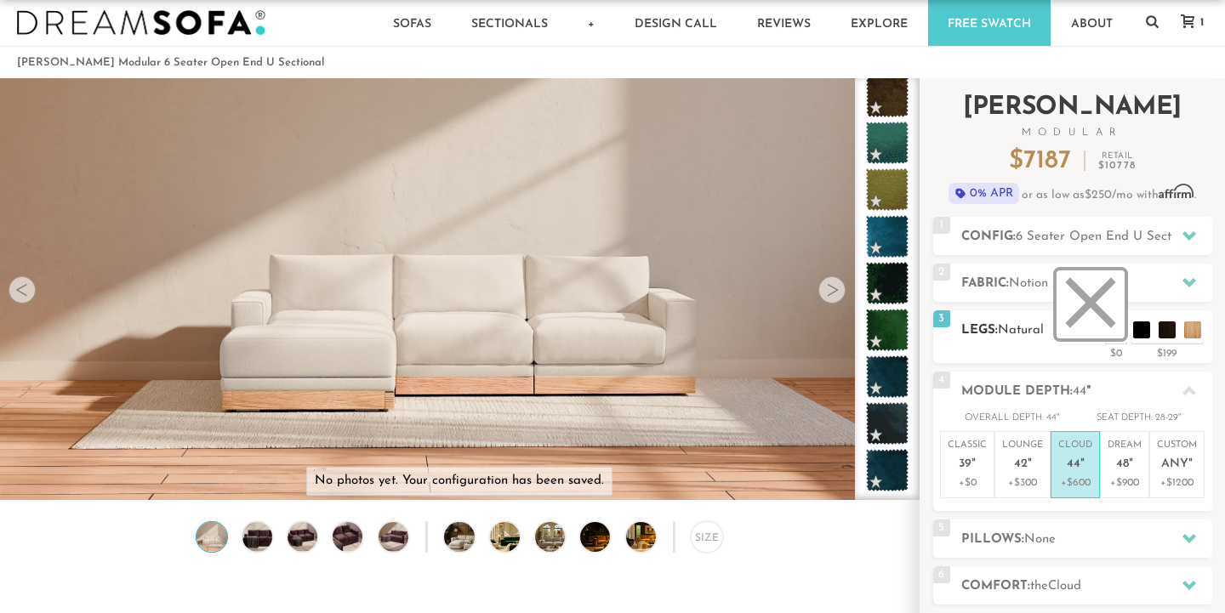
click at [1118, 328] on li at bounding box center [1091, 305] width 68 height 68
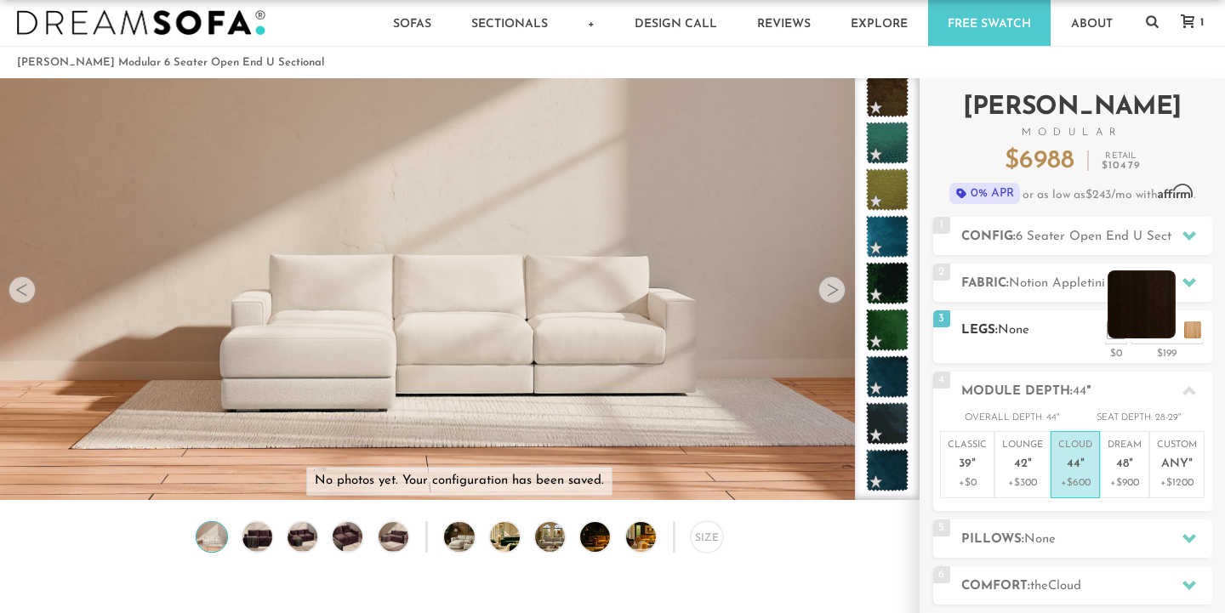
click at [1176, 334] on li at bounding box center [1142, 305] width 68 height 68
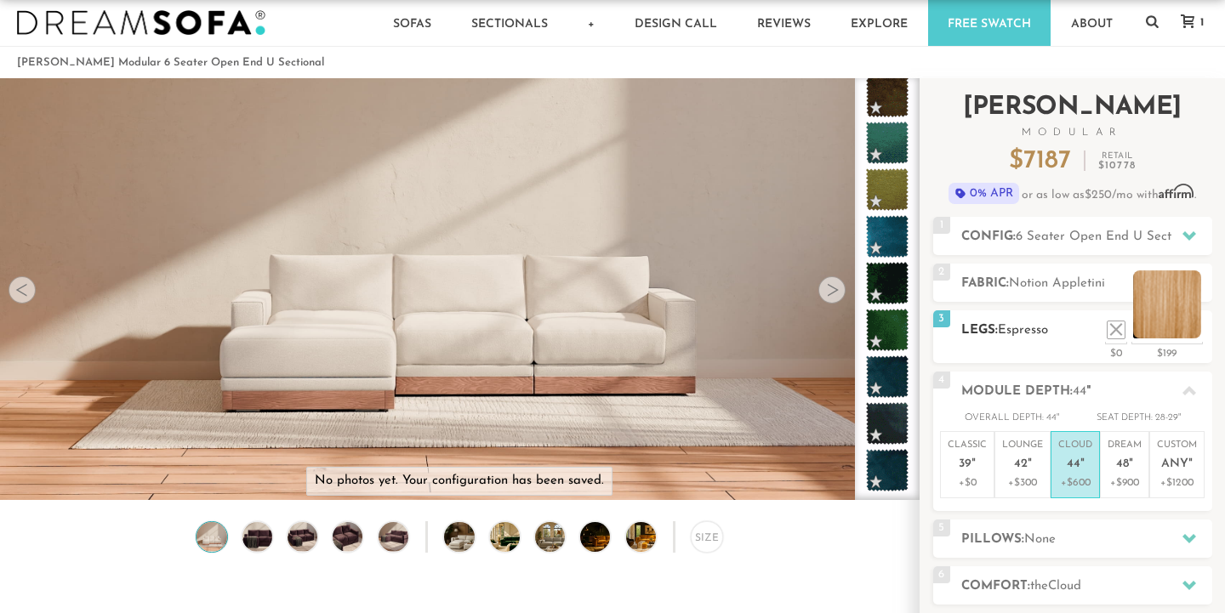
click at [1201, 334] on li at bounding box center [1167, 305] width 68 height 68
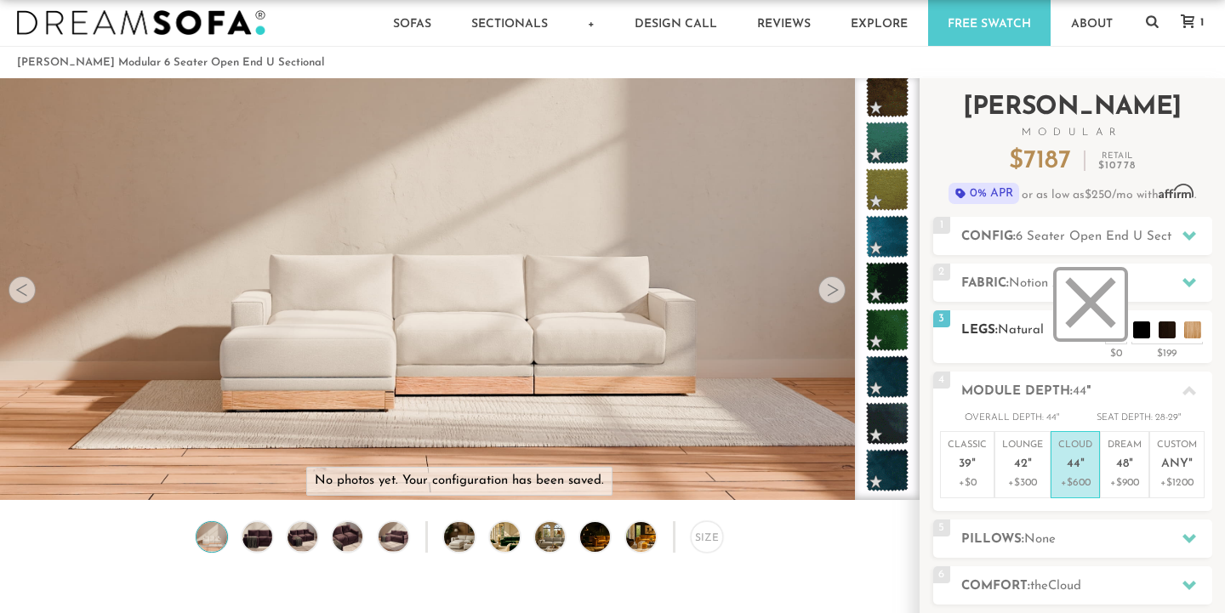
click at [1113, 334] on li at bounding box center [1091, 305] width 68 height 68
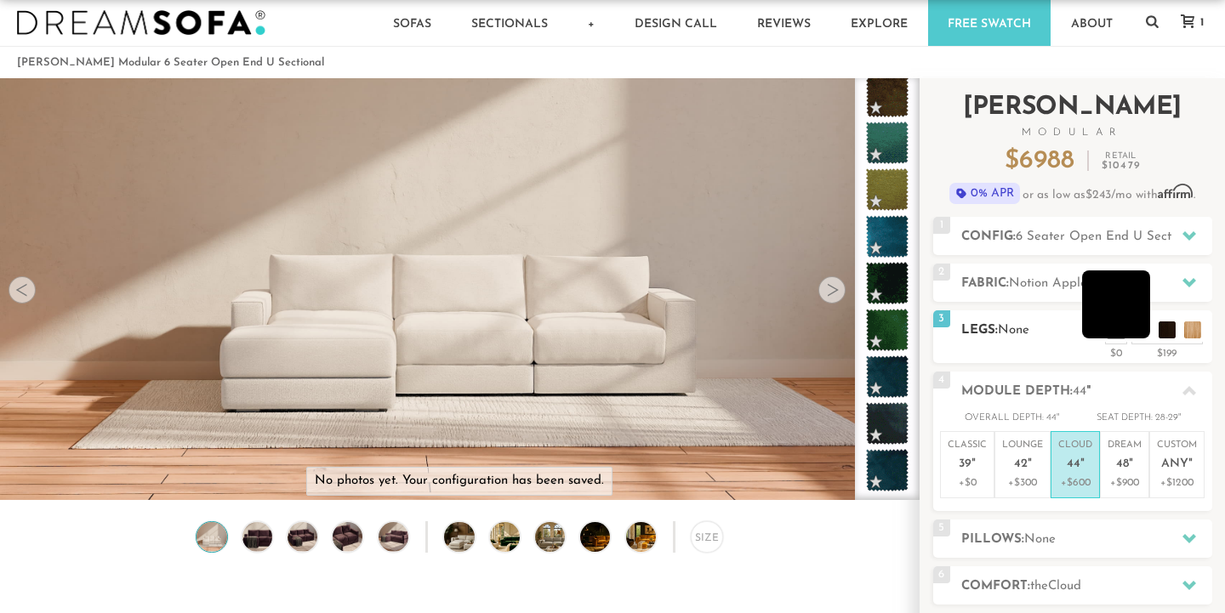
click at [1133, 333] on li at bounding box center [1116, 305] width 68 height 68
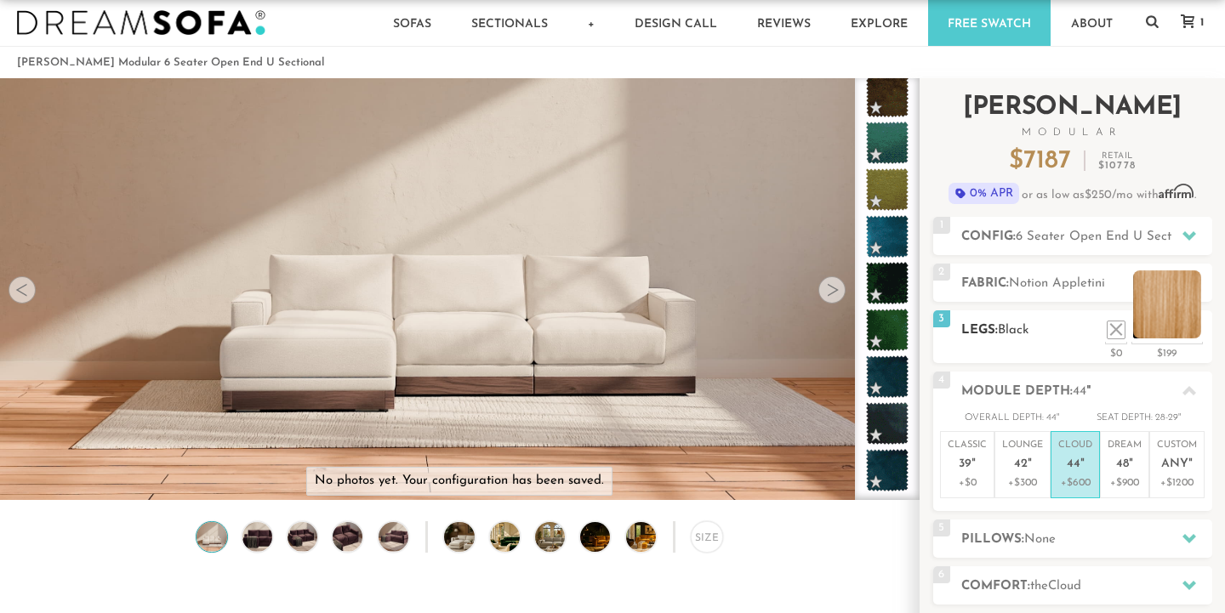
click at [1191, 334] on li at bounding box center [1167, 305] width 68 height 68
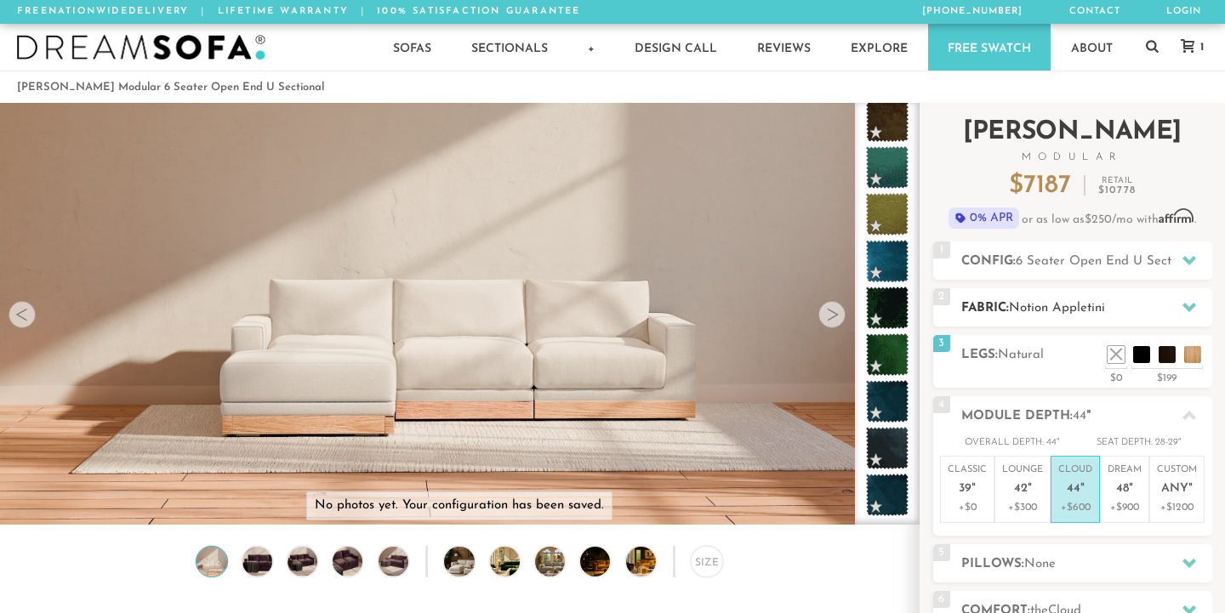
scroll to position [0, 0]
click at [1062, 300] on h2 "Fabric: Notion Appletini" at bounding box center [1086, 309] width 251 height 20
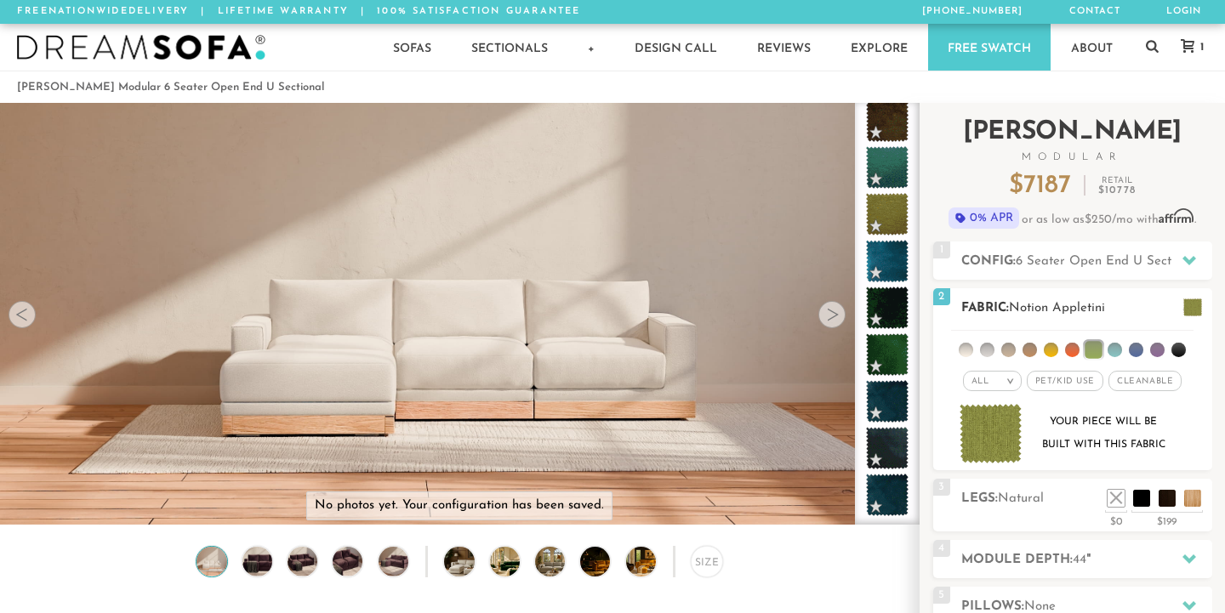
click at [969, 350] on li at bounding box center [966, 350] width 14 height 14
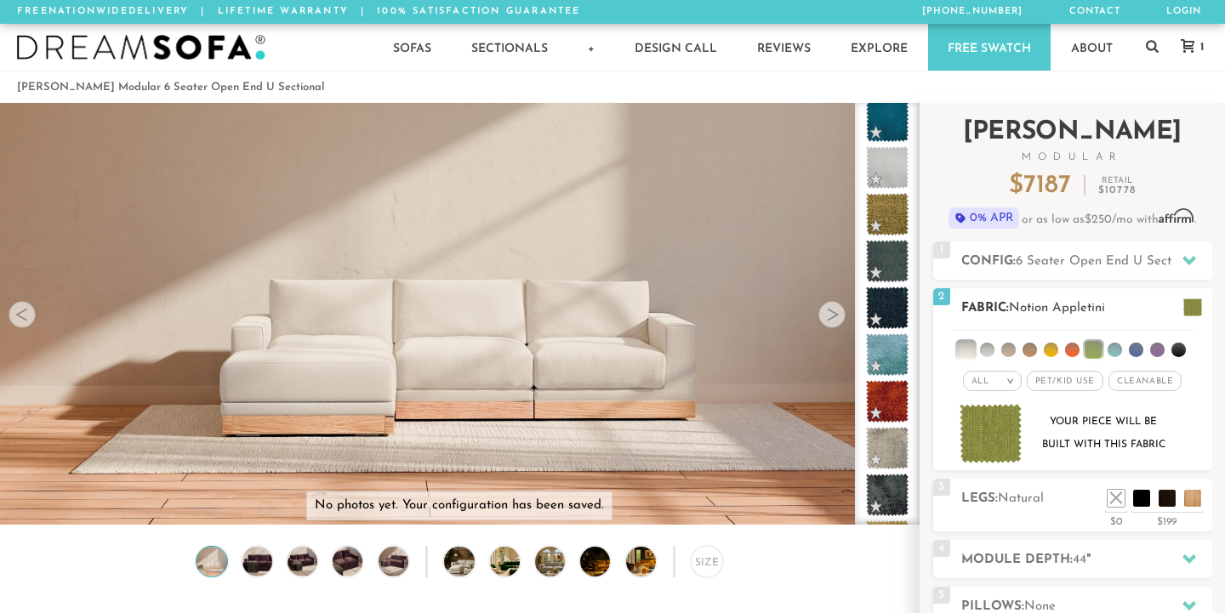
click at [972, 351] on li at bounding box center [965, 349] width 17 height 17
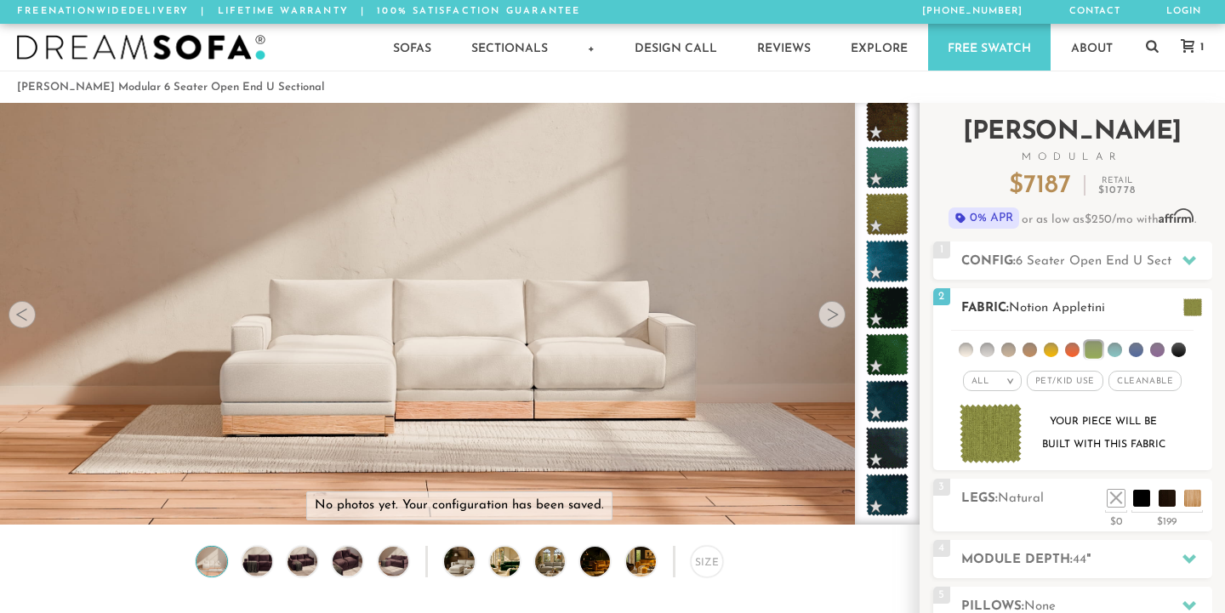
click at [966, 346] on li at bounding box center [966, 350] width 14 height 14
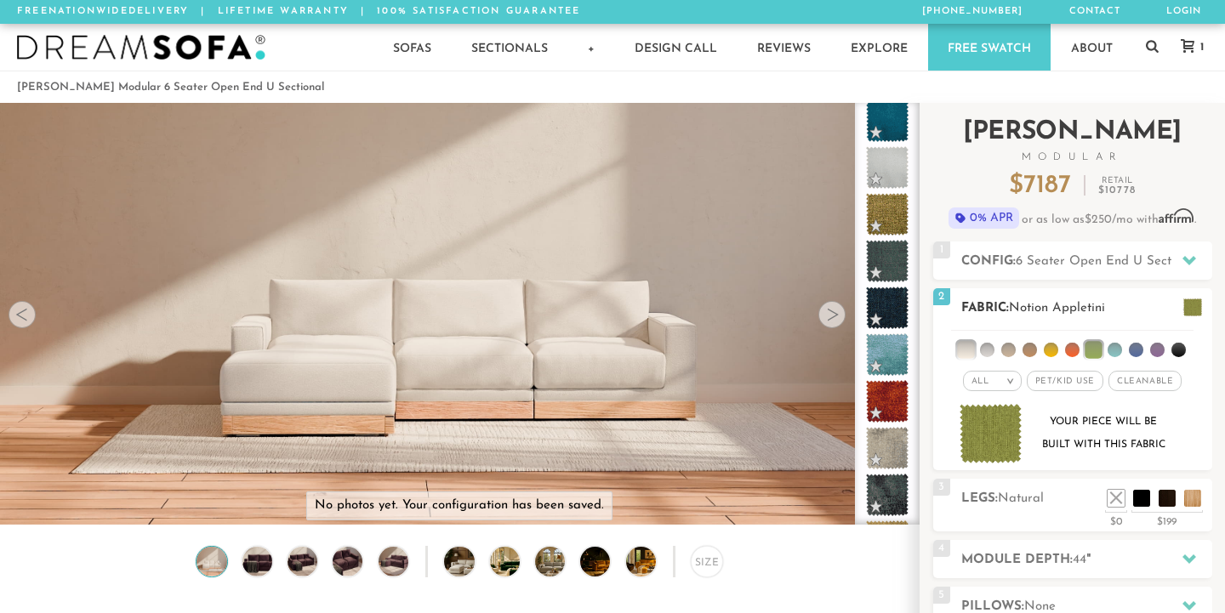
click at [1113, 349] on li at bounding box center [1115, 350] width 14 height 14
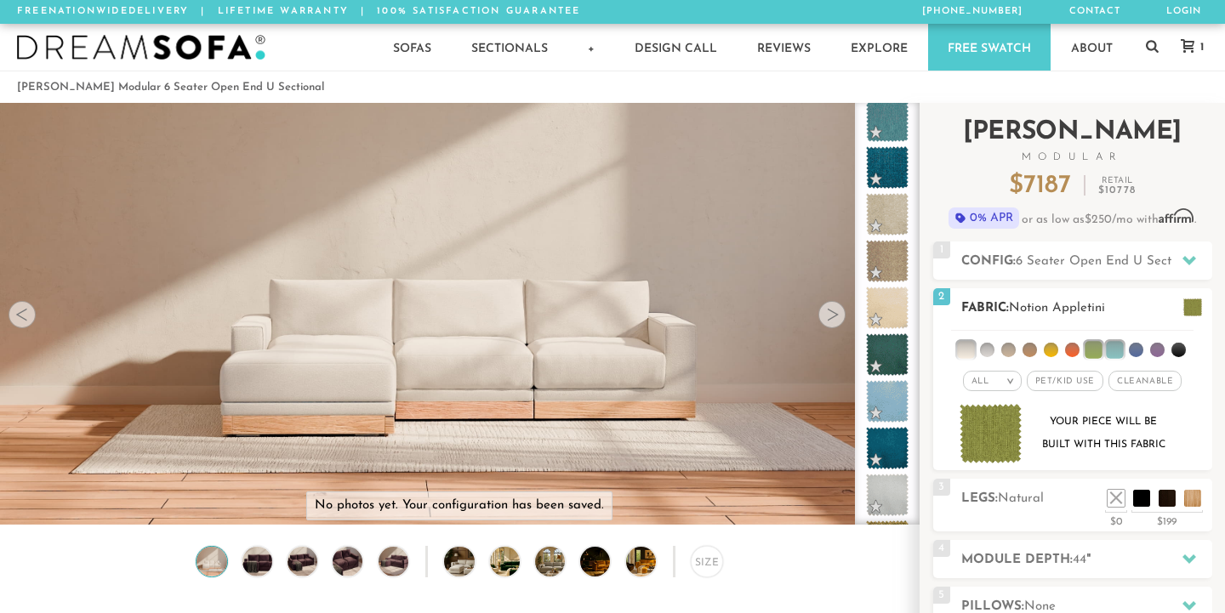
click at [1092, 351] on li at bounding box center [1093, 349] width 17 height 17
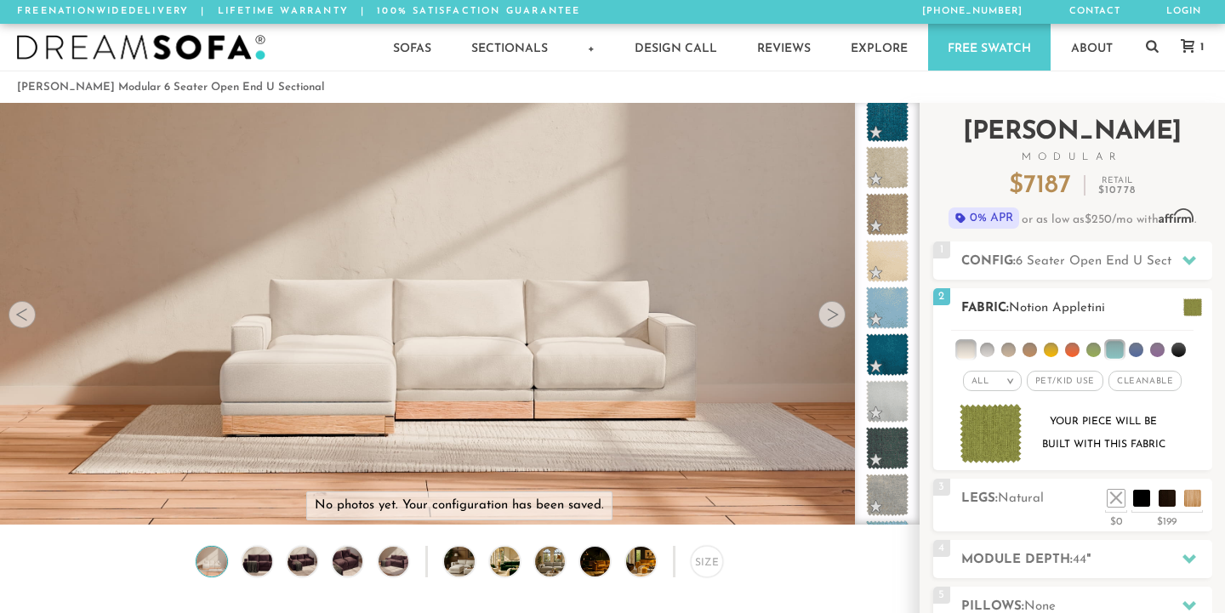
click at [1121, 357] on li at bounding box center [1114, 349] width 17 height 17
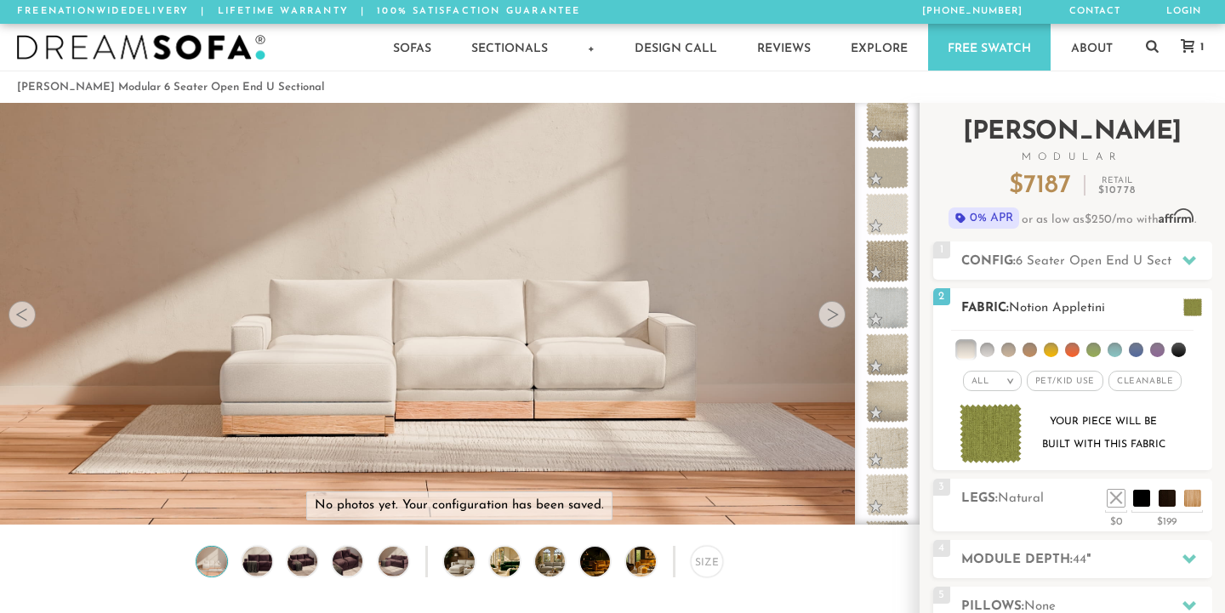
scroll to position [-1, 0]
click at [1006, 307] on h2 "Fabric: Notion Appletini" at bounding box center [1086, 309] width 251 height 20
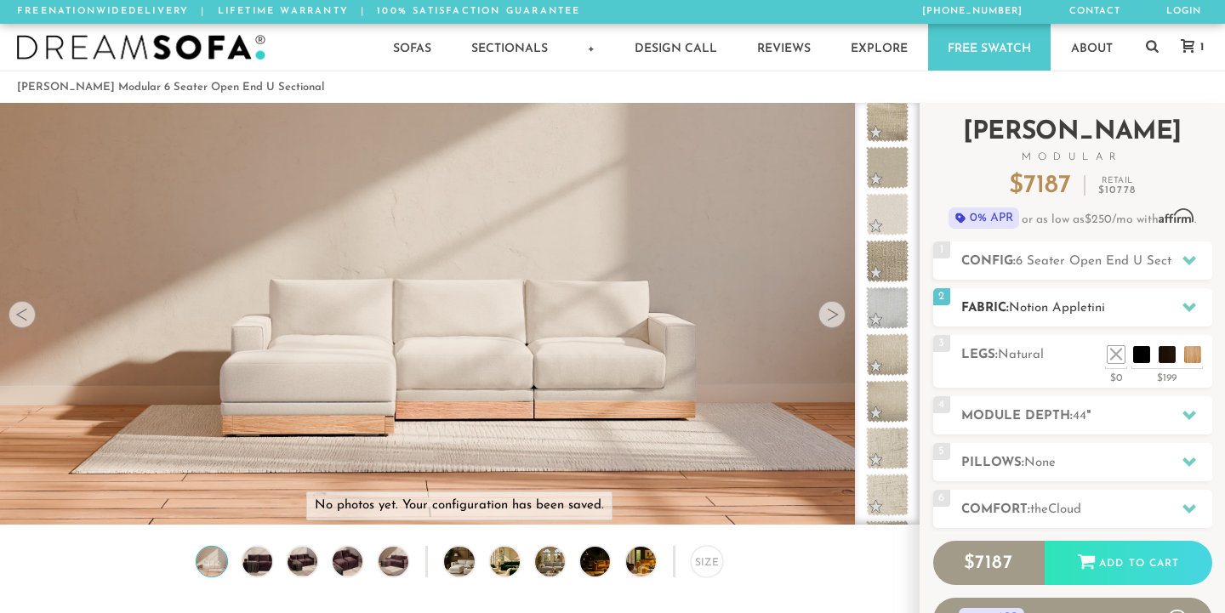
click at [1001, 296] on div "2 Fabric: Notion Appletini" at bounding box center [1072, 307] width 279 height 38
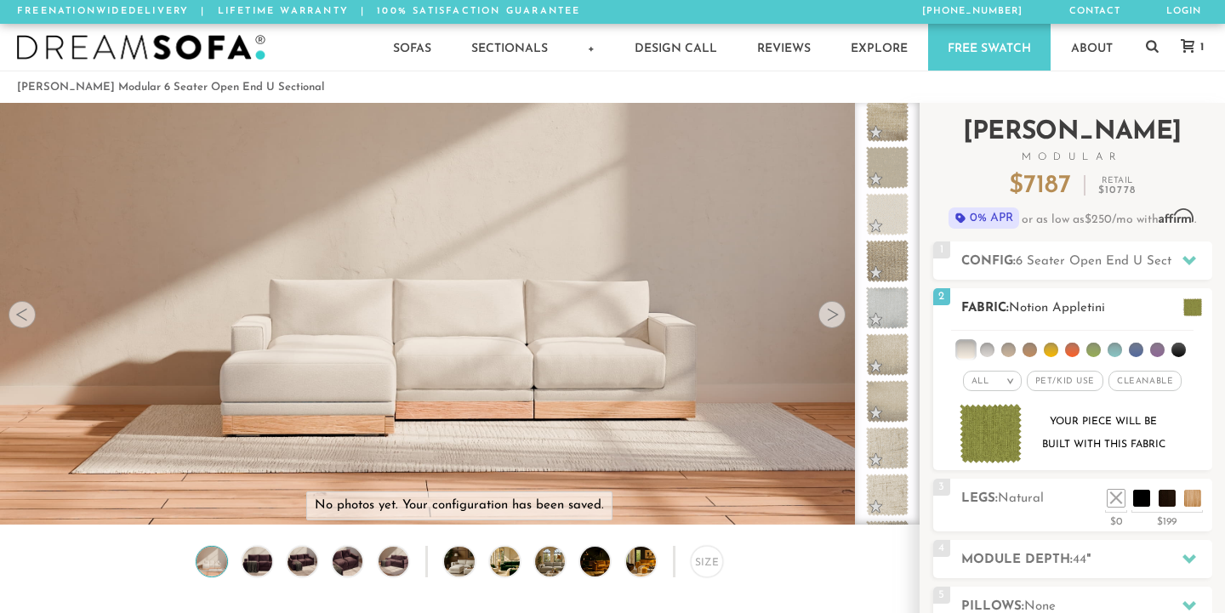
click at [992, 388] on div "All >" at bounding box center [992, 381] width 59 height 20
click at [995, 382] on div "All >" at bounding box center [992, 381] width 59 height 20
click at [967, 352] on li at bounding box center [965, 349] width 17 height 17
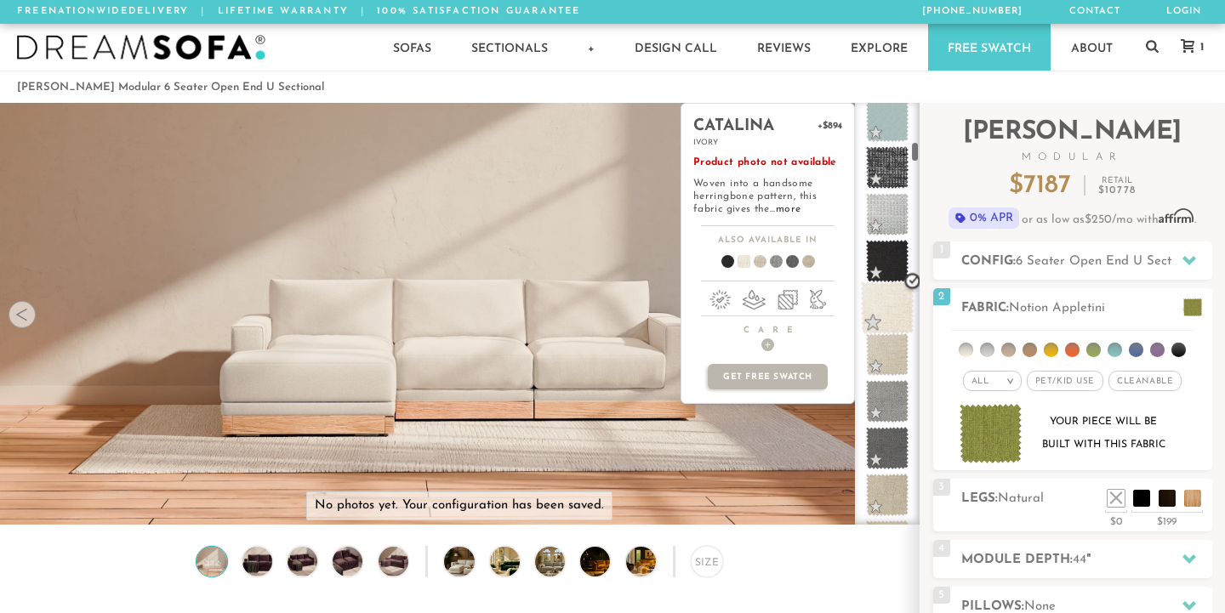
click at [880, 293] on span at bounding box center [888, 309] width 54 height 54
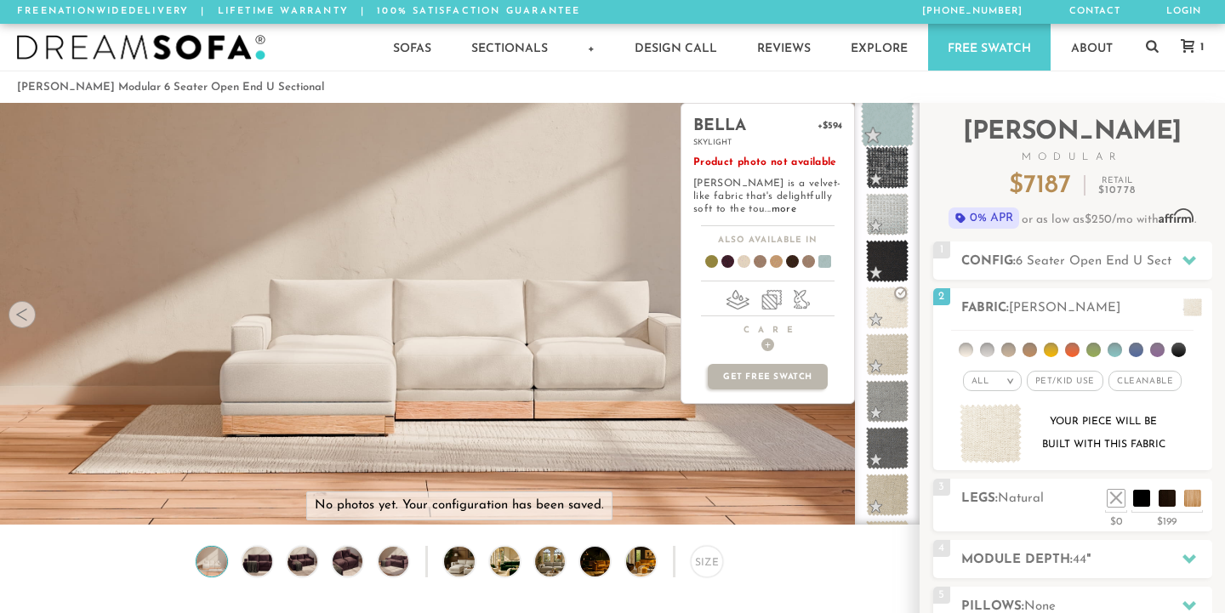
click at [893, 107] on span at bounding box center [888, 121] width 54 height 54
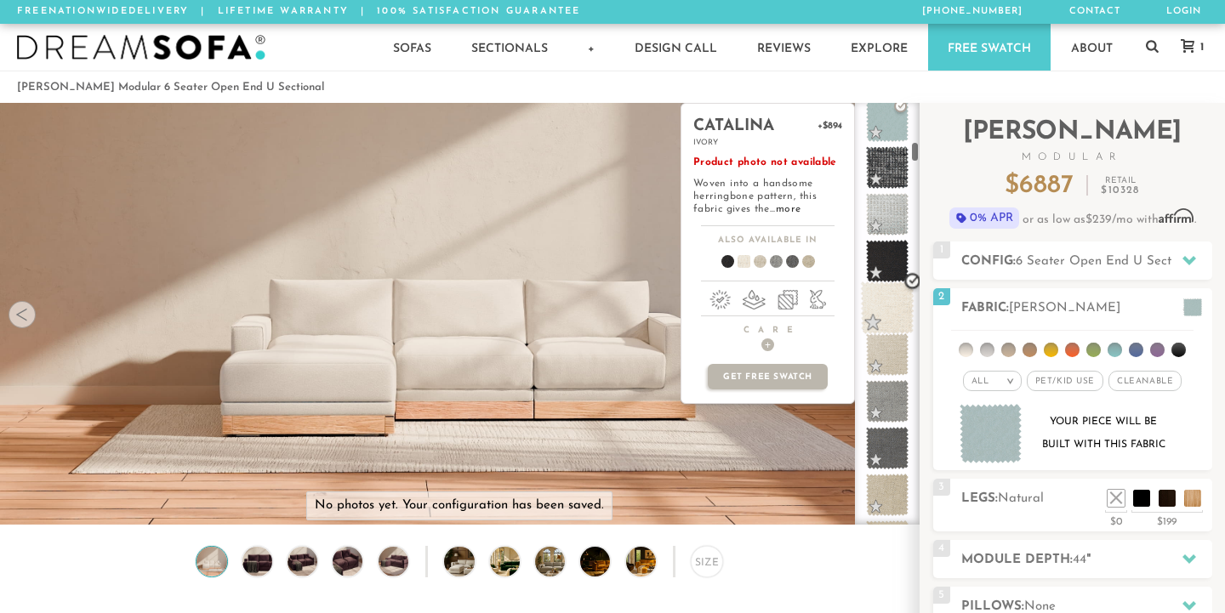
click at [896, 324] on span at bounding box center [888, 309] width 54 height 54
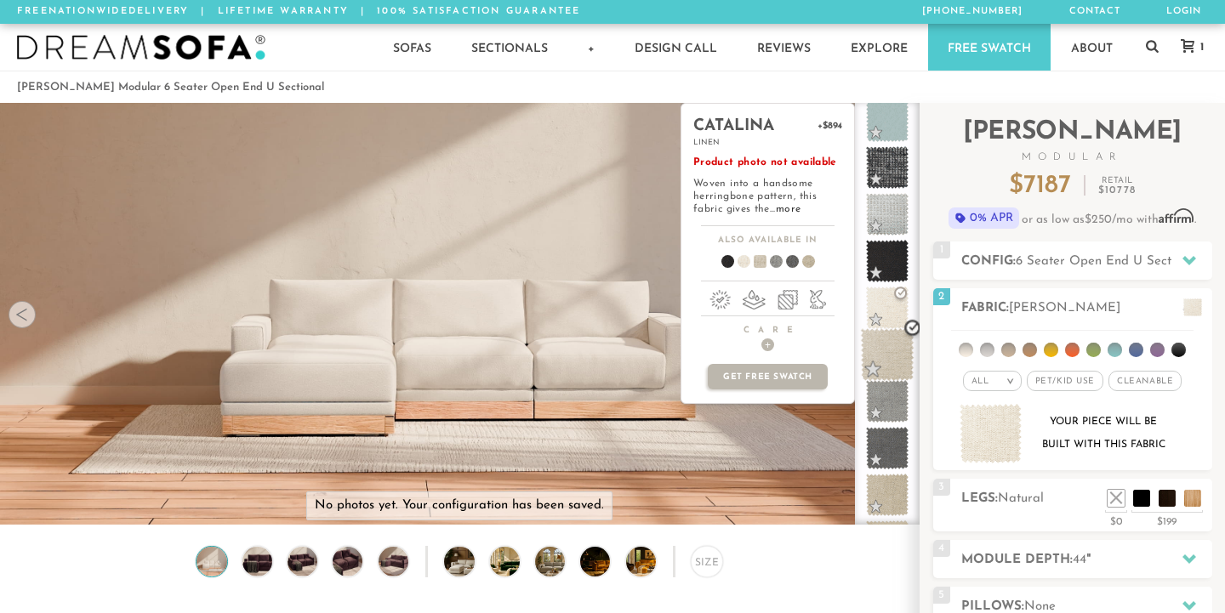
click at [892, 368] on span at bounding box center [888, 355] width 54 height 54
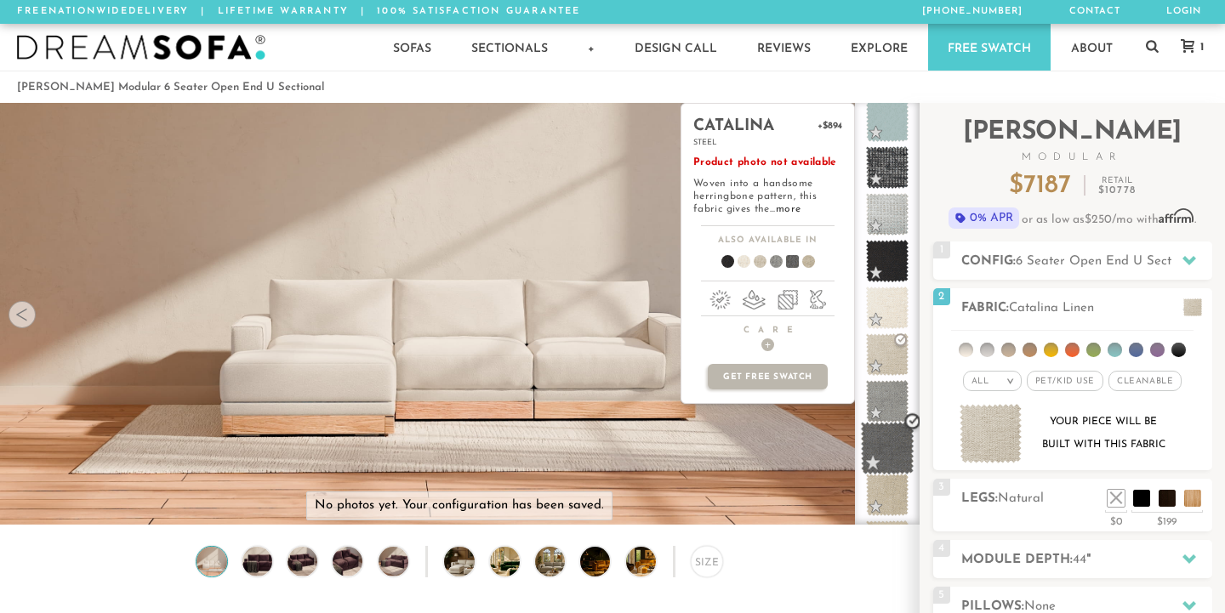
click at [888, 455] on span at bounding box center [888, 449] width 54 height 54
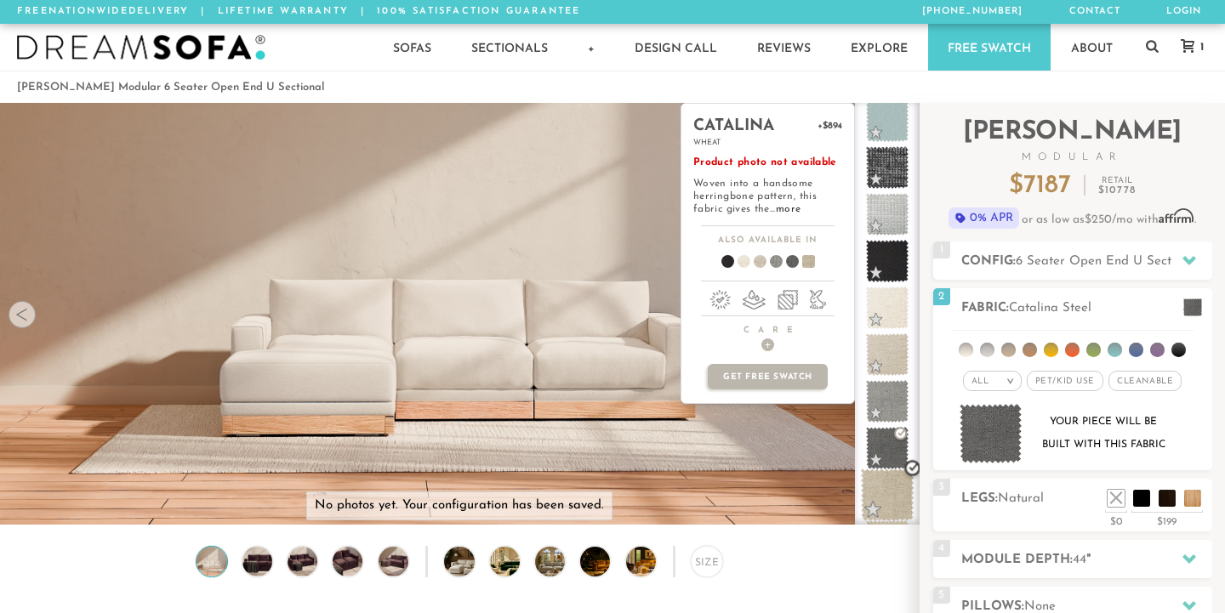
click at [894, 493] on span at bounding box center [888, 496] width 54 height 54
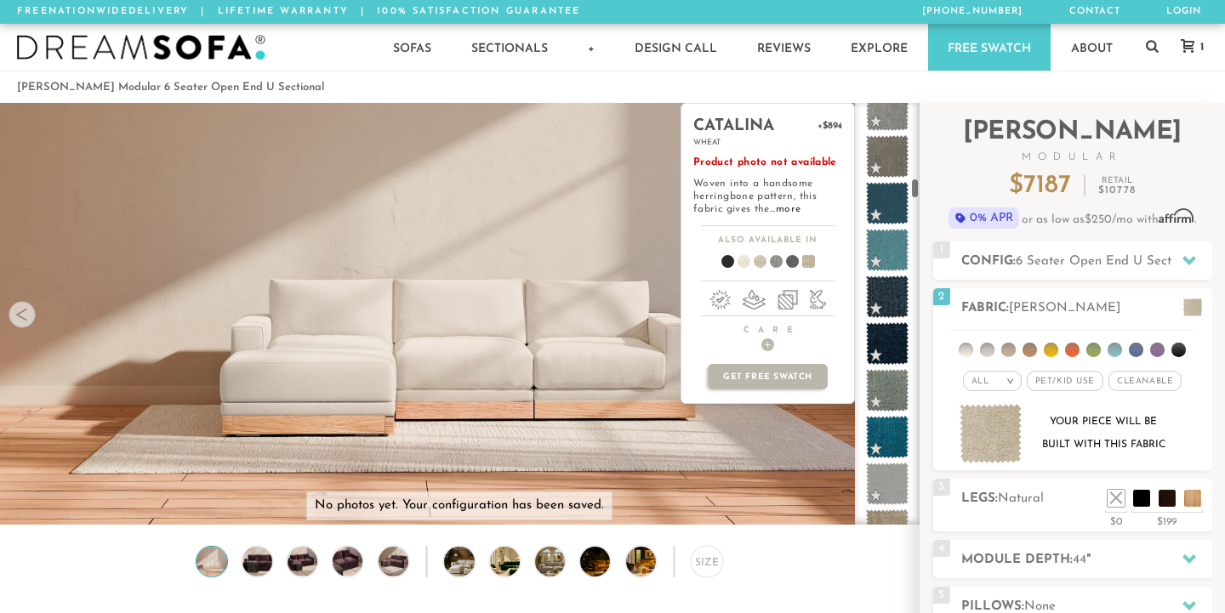
scroll to position [1849, 0]
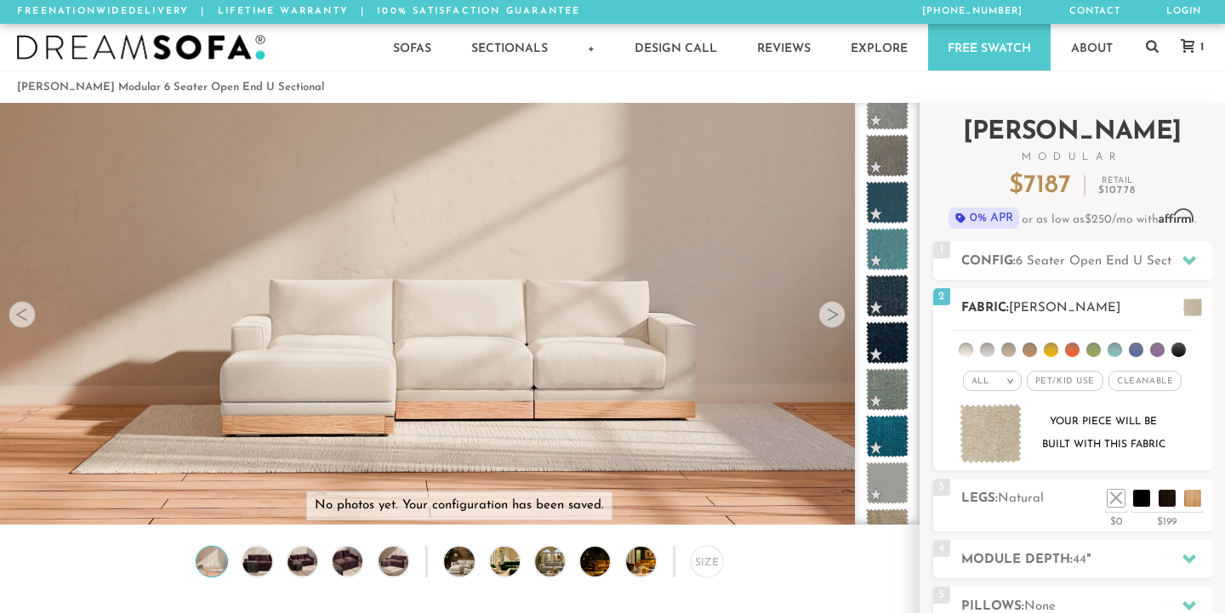
click at [1093, 349] on li at bounding box center [1094, 350] width 14 height 14
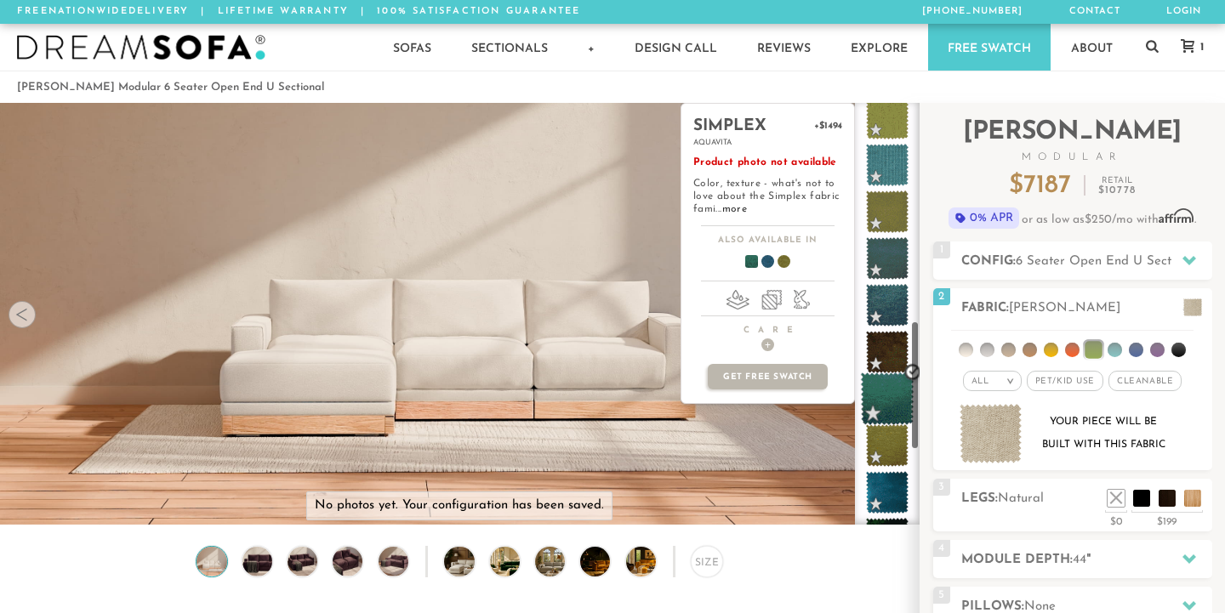
scroll to position [706, 0]
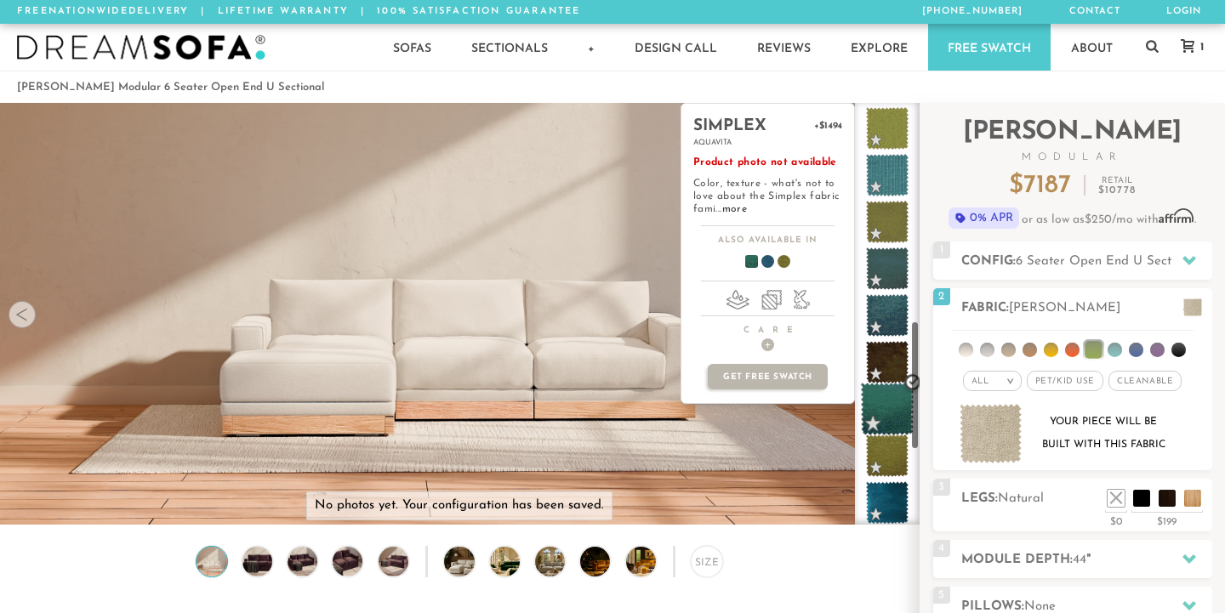
click at [883, 180] on span at bounding box center [887, 175] width 43 height 43
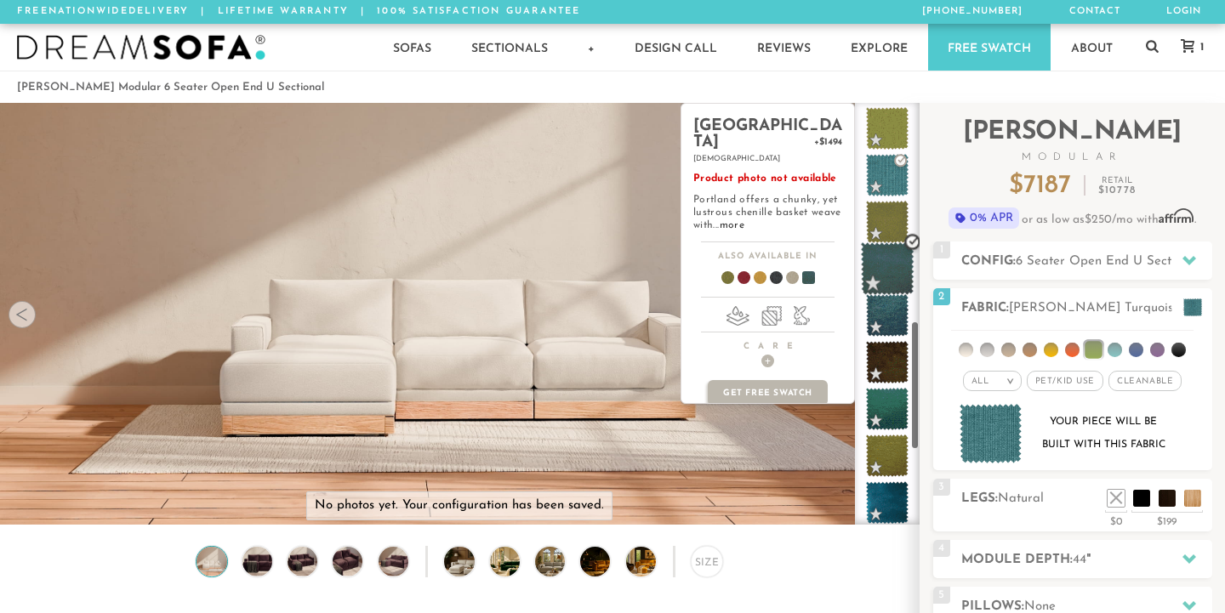
click at [888, 264] on span at bounding box center [888, 269] width 54 height 54
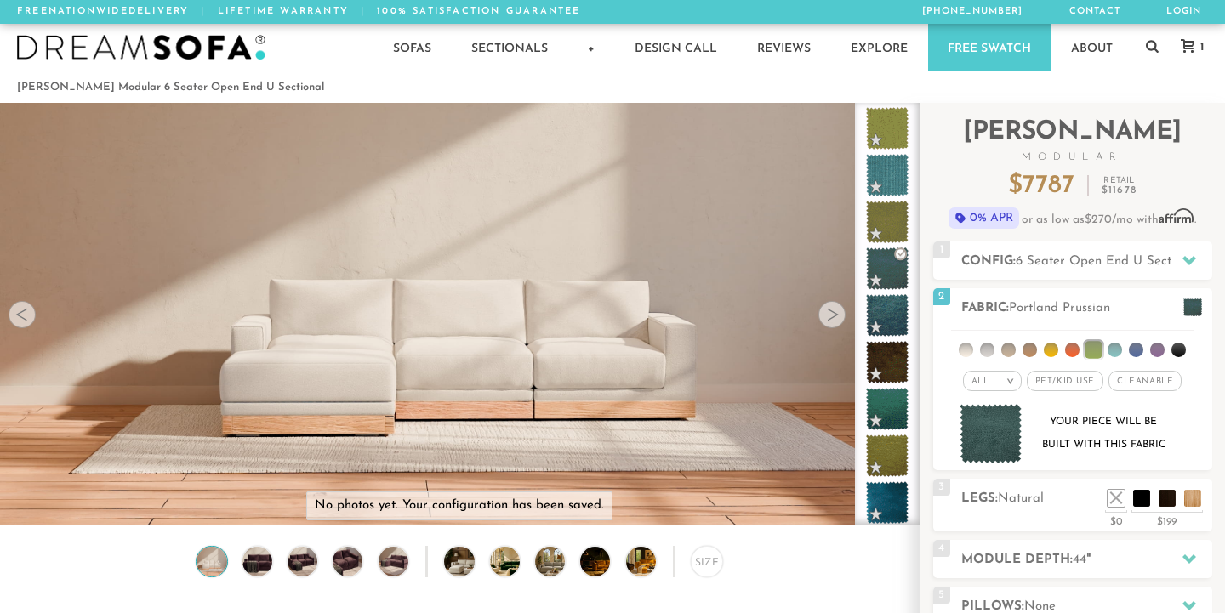
click at [881, 97] on ol "Landon Modular 6 Seater Open End U Sectional" at bounding box center [612, 87] width 1191 height 23
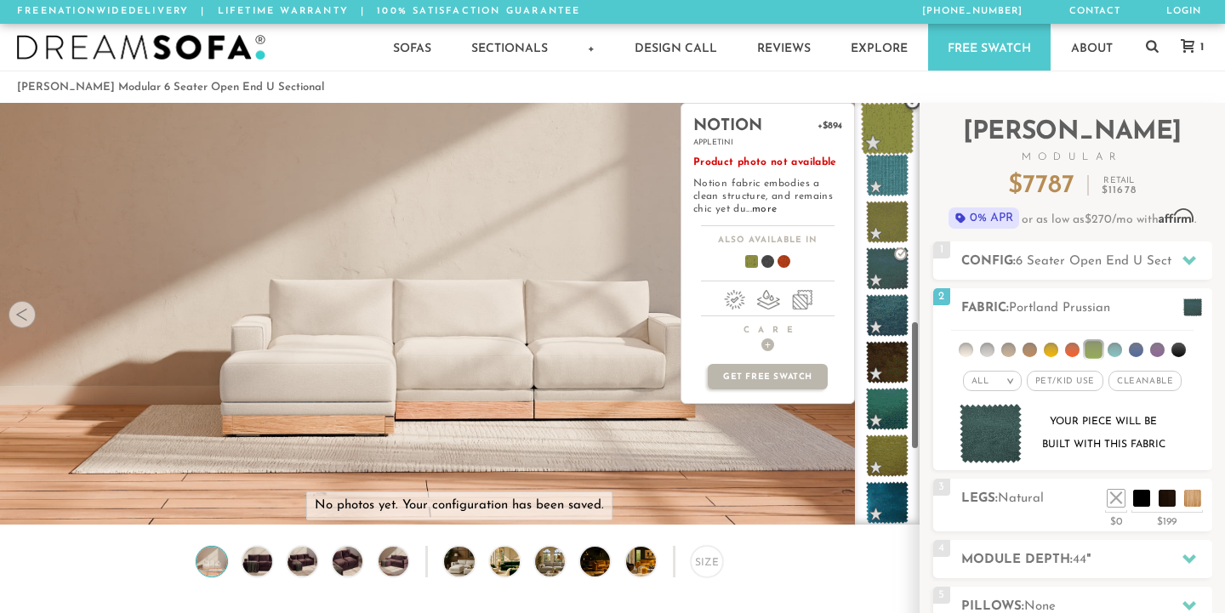
click at [883, 138] on span at bounding box center [888, 129] width 54 height 54
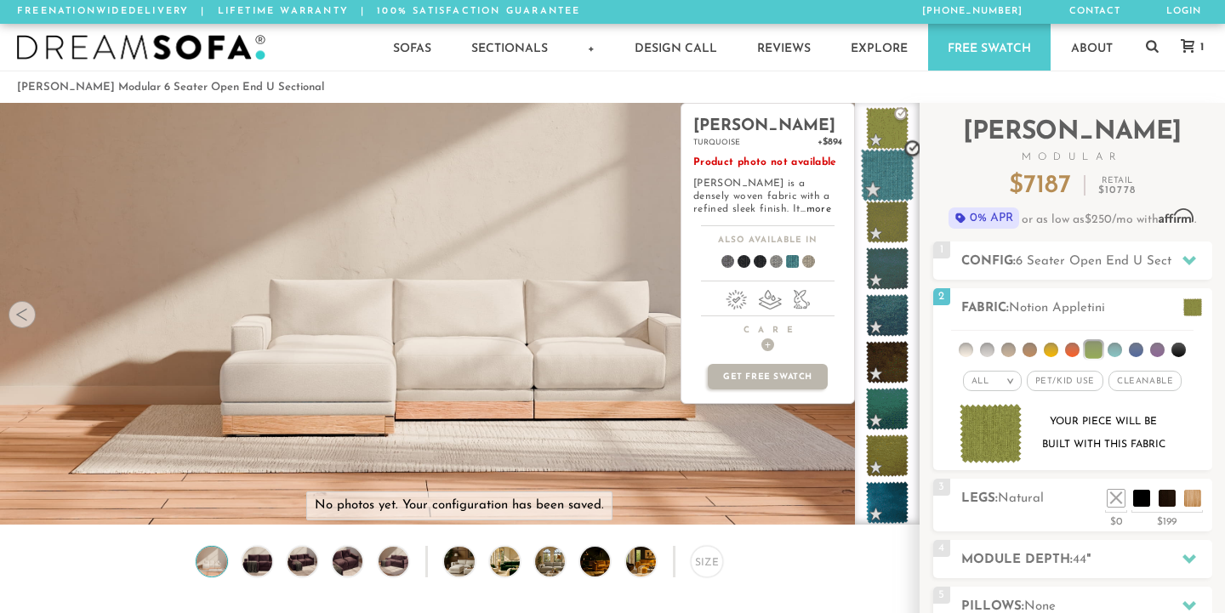
click at [883, 168] on span at bounding box center [888, 176] width 54 height 54
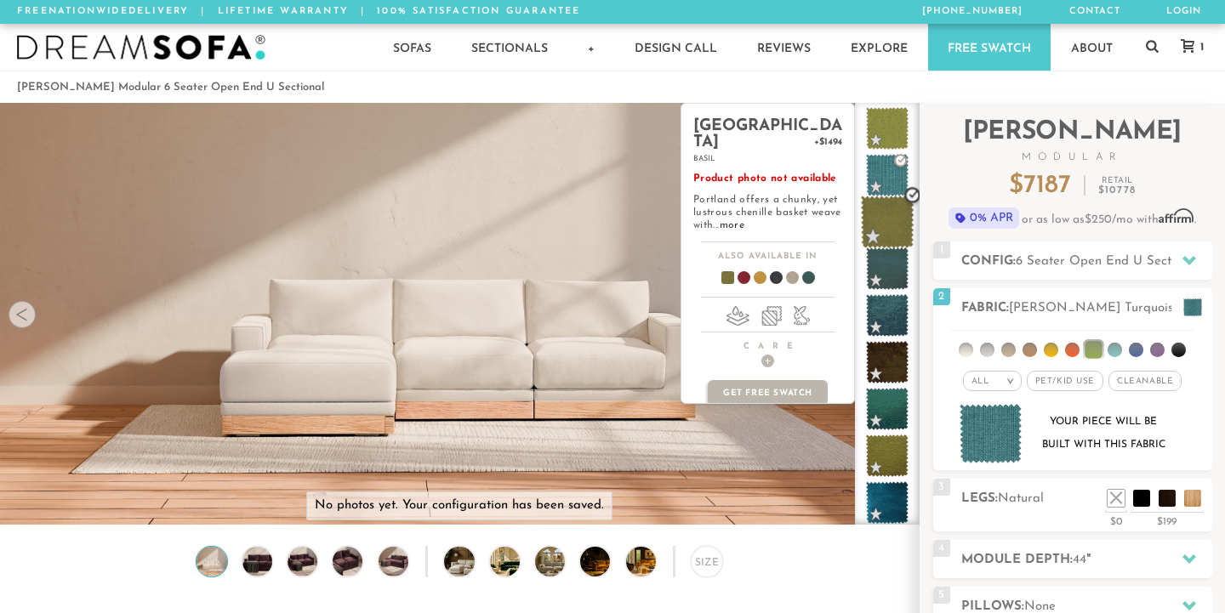
click at [893, 229] on span at bounding box center [888, 223] width 54 height 54
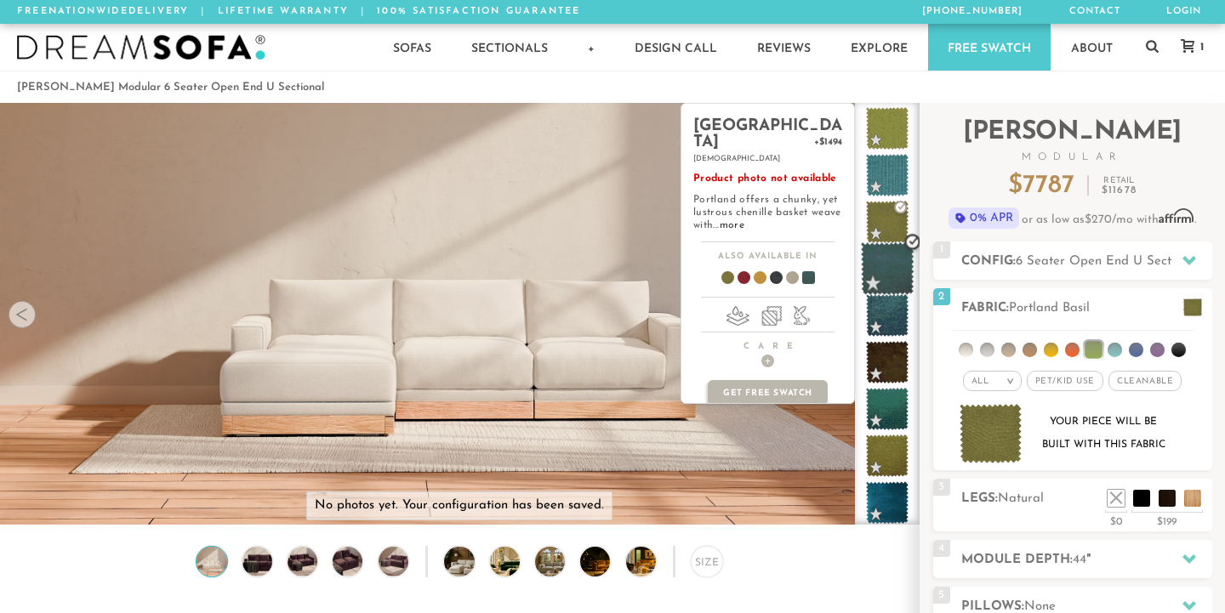
click at [899, 290] on span at bounding box center [888, 269] width 54 height 54
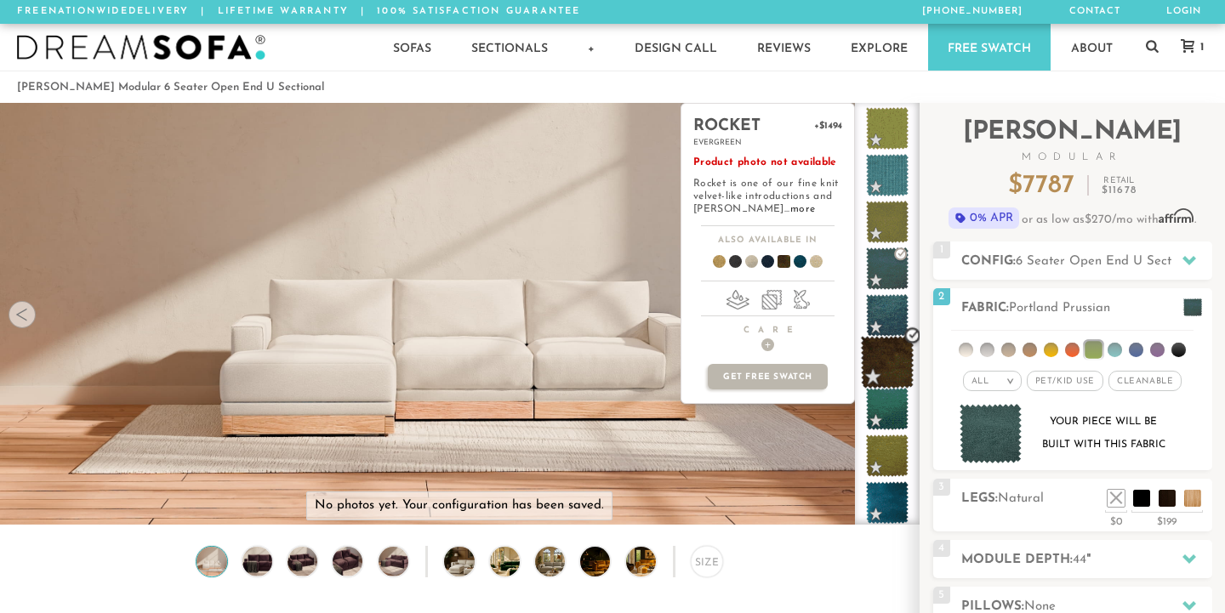
click at [900, 373] on span at bounding box center [888, 363] width 54 height 54
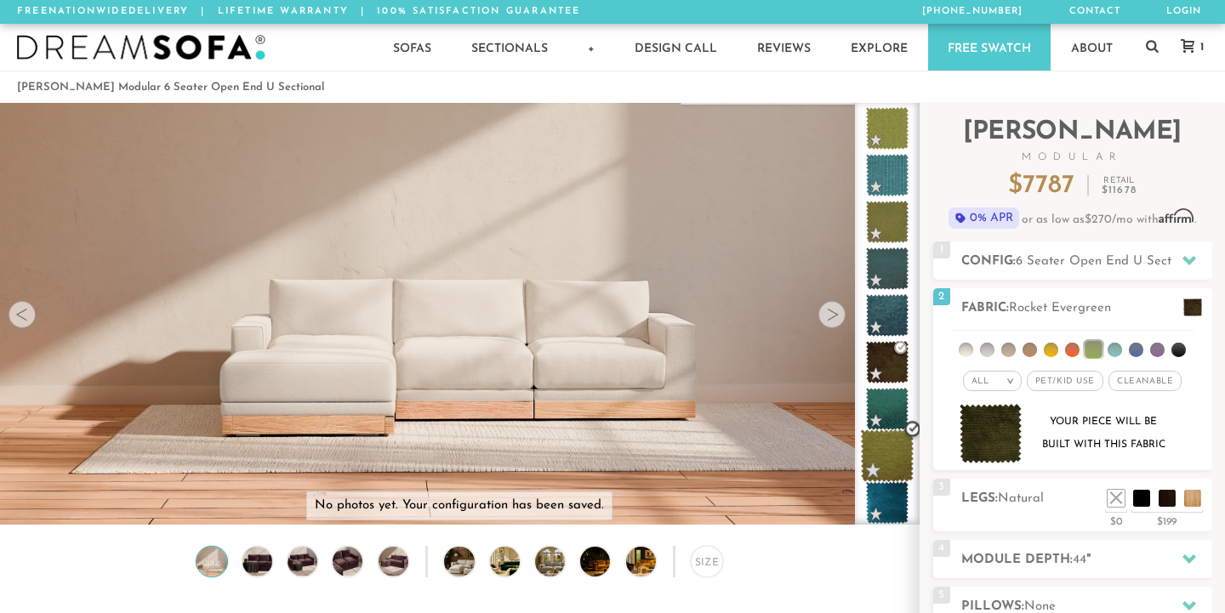
click at [909, 440] on span at bounding box center [888, 457] width 54 height 54
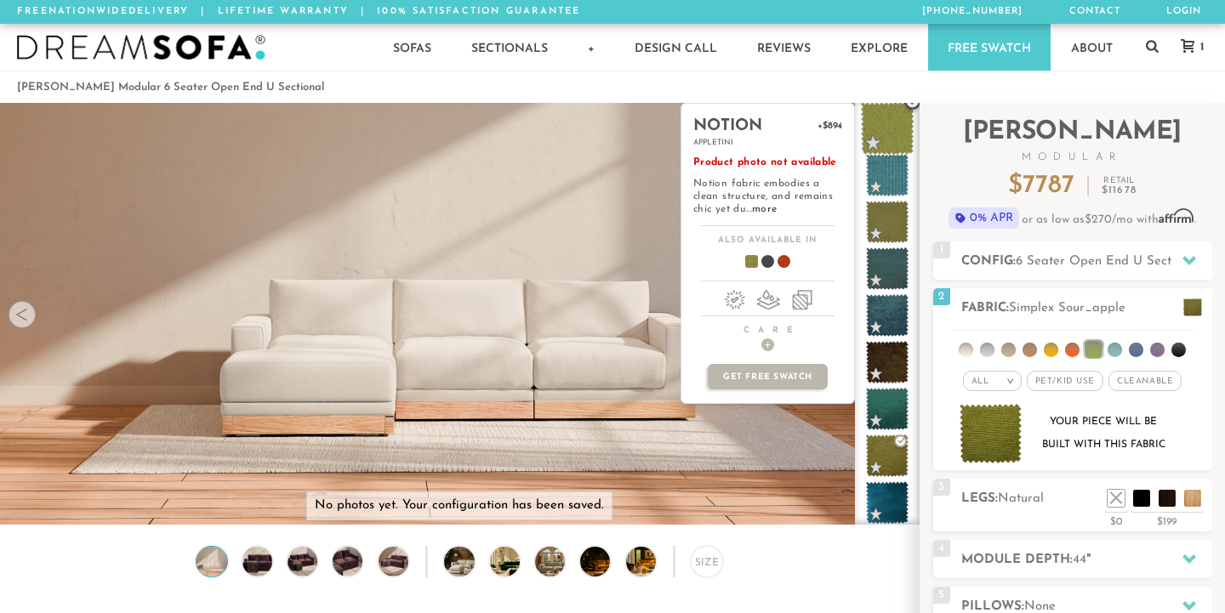
click at [883, 140] on span at bounding box center [888, 129] width 54 height 54
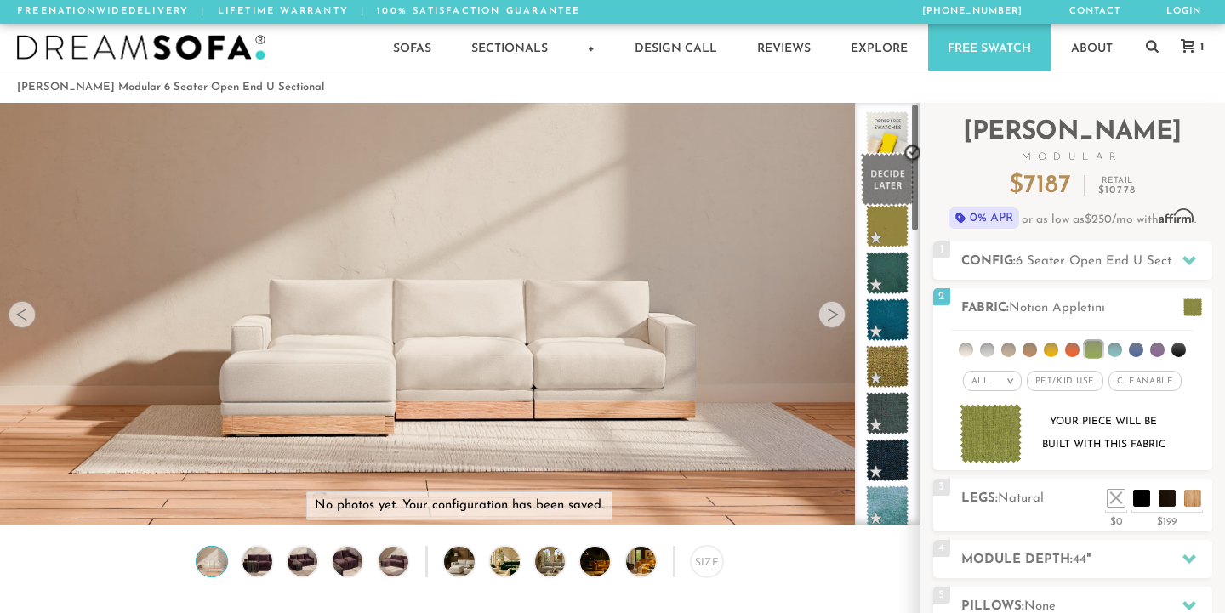
scroll to position [0, 0]
click at [890, 178] on span at bounding box center [888, 180] width 54 height 54
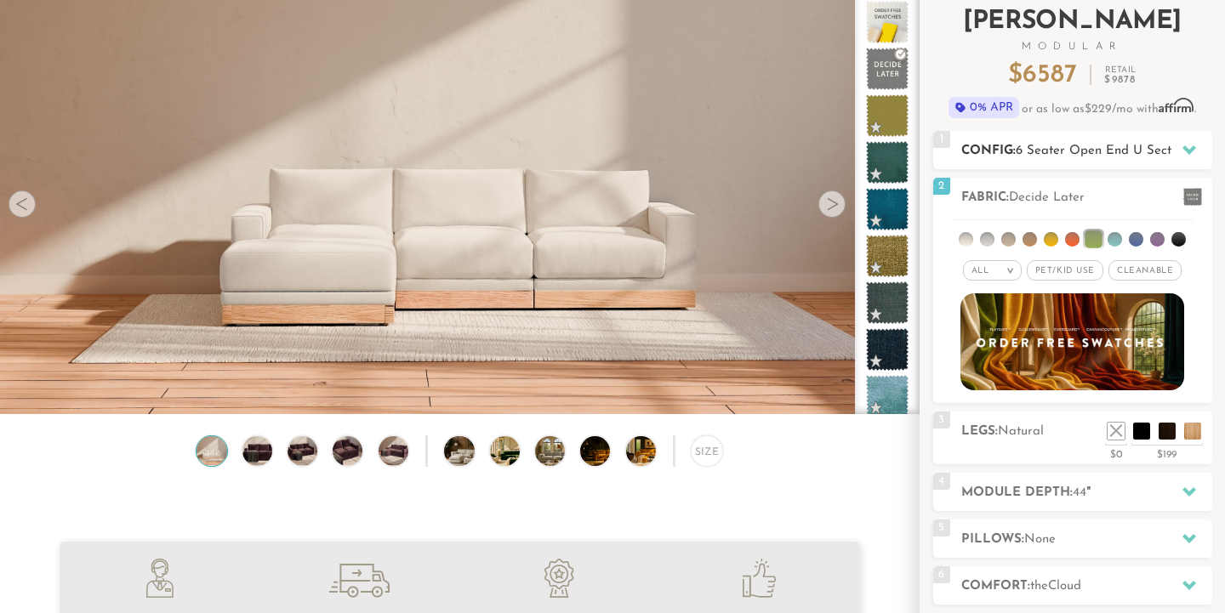
scroll to position [113, 0]
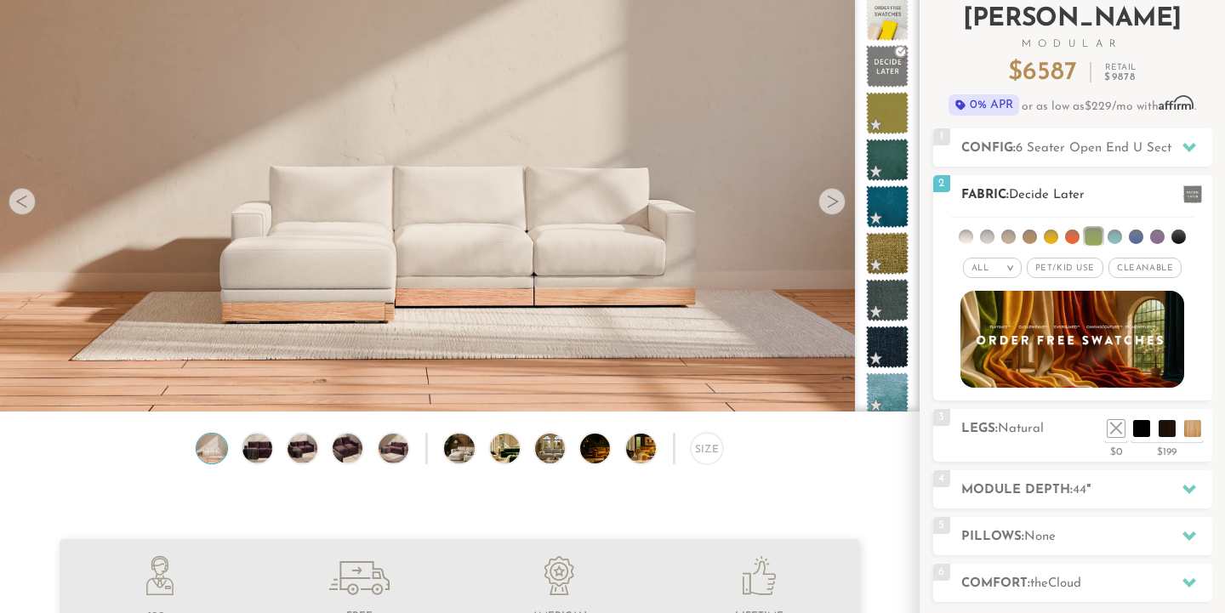
click at [1185, 203] on span at bounding box center [1193, 194] width 19 height 18
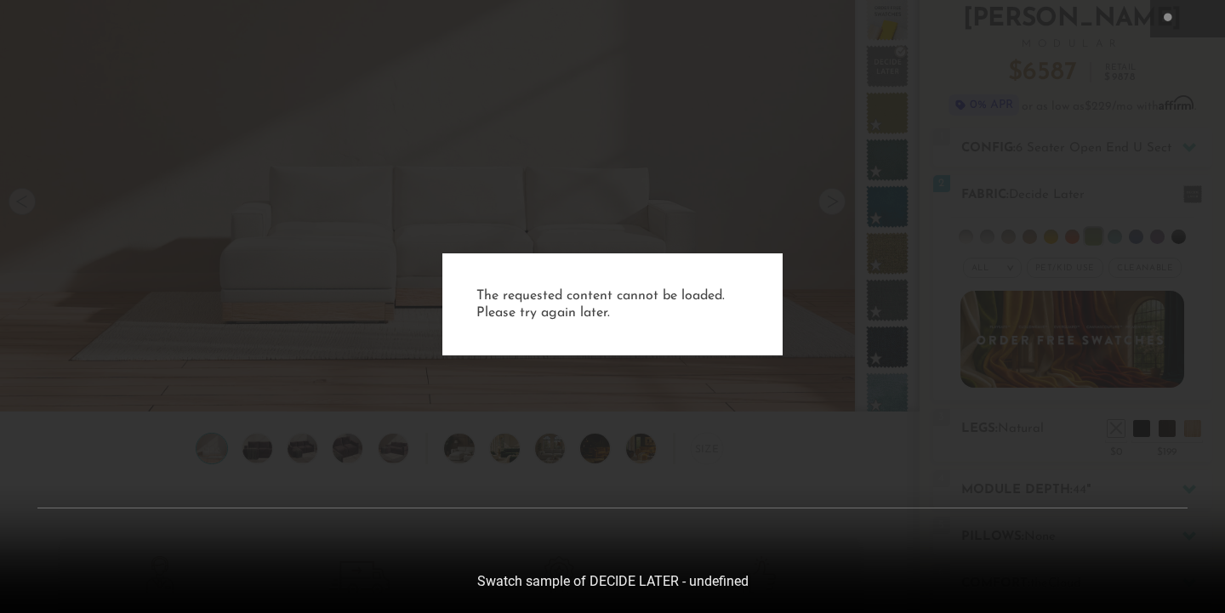
click at [1147, 195] on div "The requested content cannot be loaded. Please try again later." at bounding box center [612, 306] width 1225 height 613
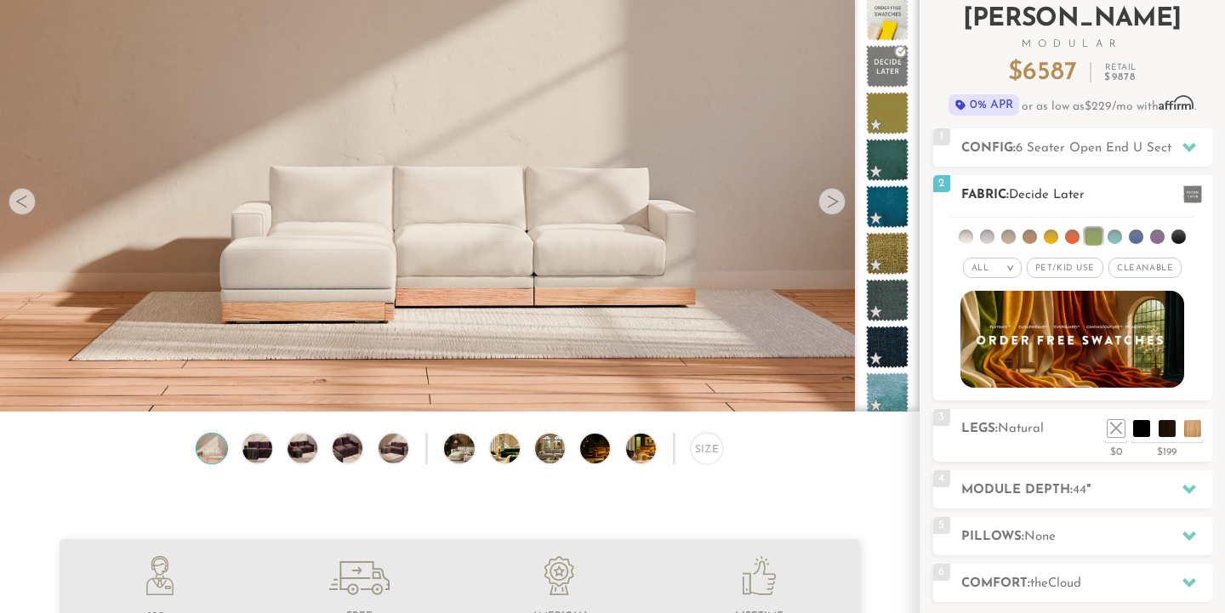
click at [976, 188] on h2 "Fabric: Decide Later" at bounding box center [1086, 195] width 251 height 20
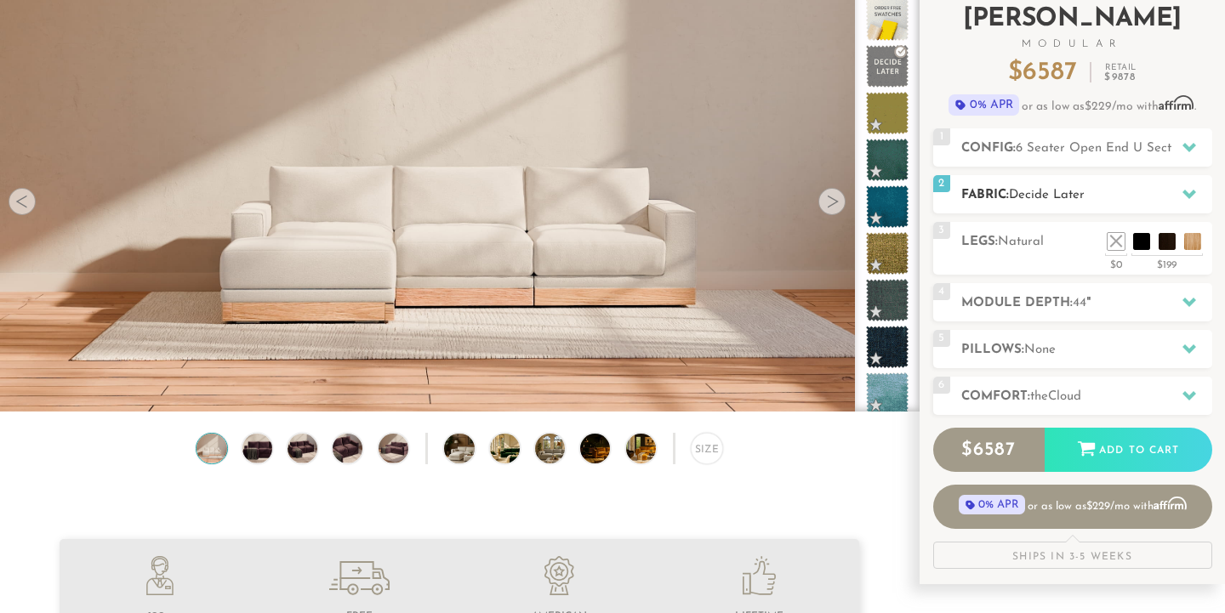
click at [990, 197] on h2 "Fabric: Decide Later" at bounding box center [1086, 195] width 251 height 20
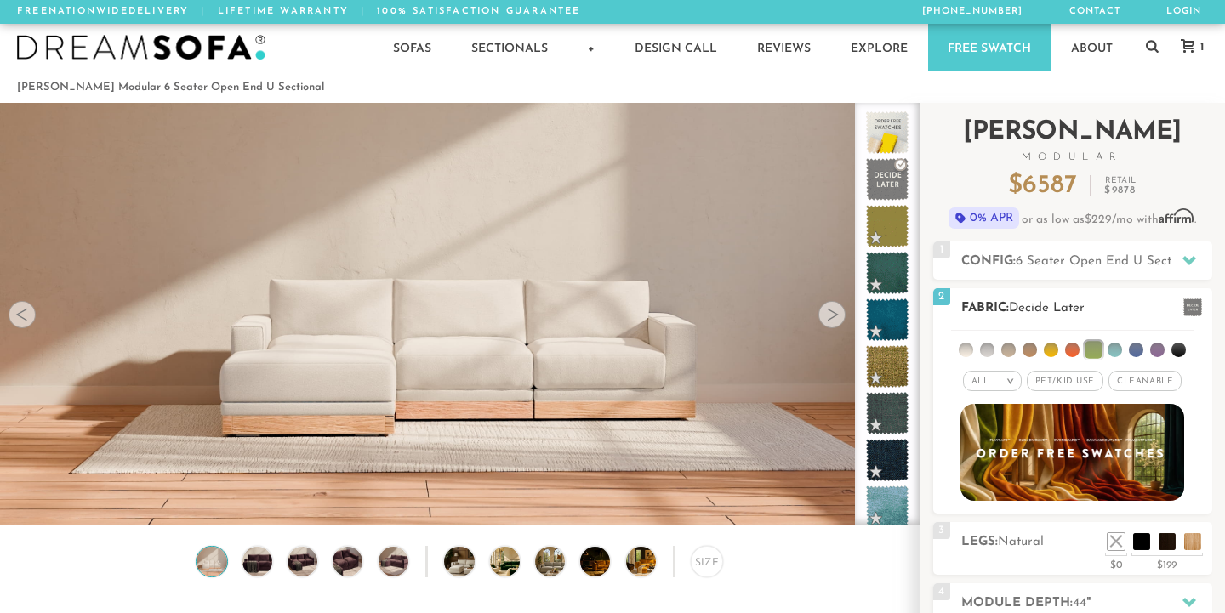
scroll to position [0, 0]
click at [1071, 257] on span "6 Seater Open End U Sectional" at bounding box center [1108, 261] width 184 height 13
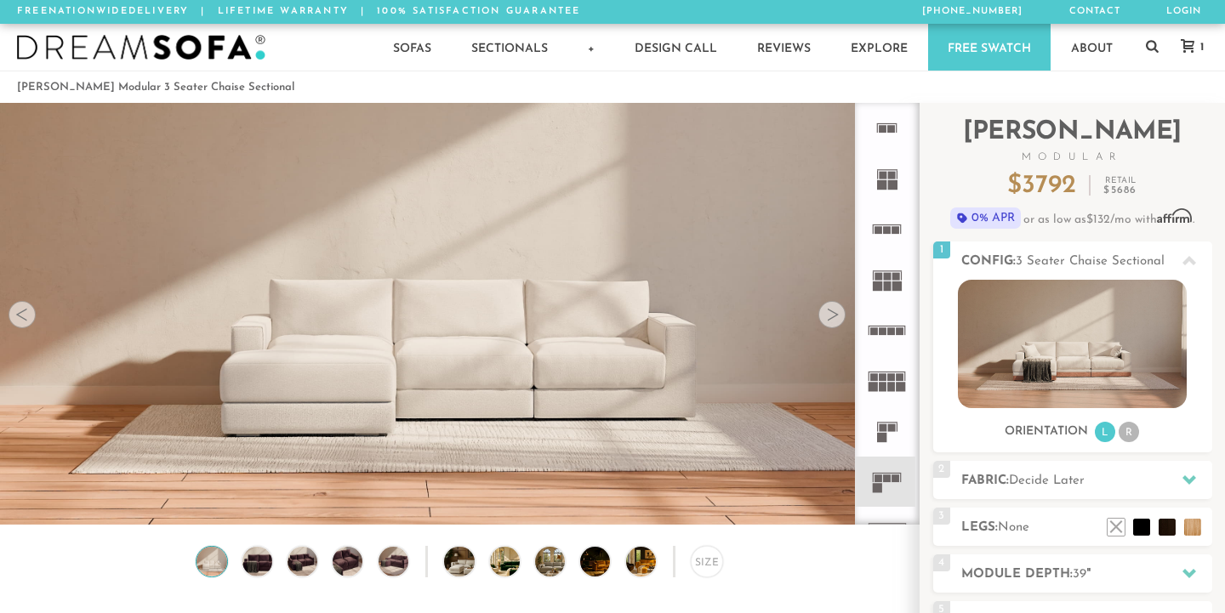
scroll to position [18702, 1225]
click at [1127, 435] on li "R" at bounding box center [1129, 432] width 20 height 20
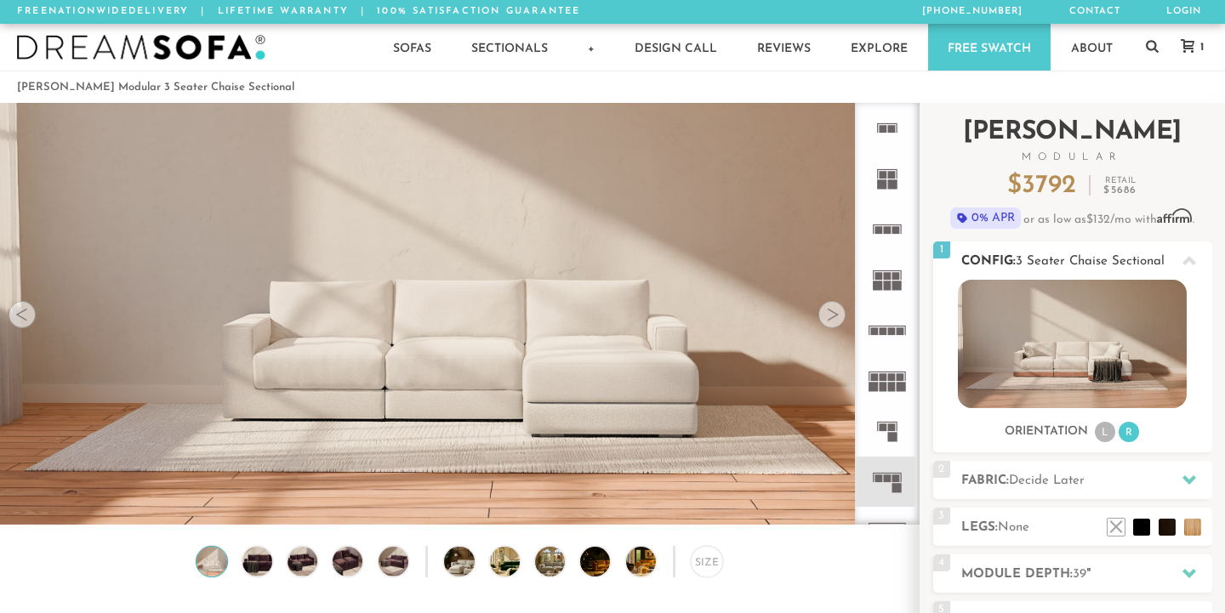
click at [1105, 431] on li "L" at bounding box center [1105, 432] width 20 height 20
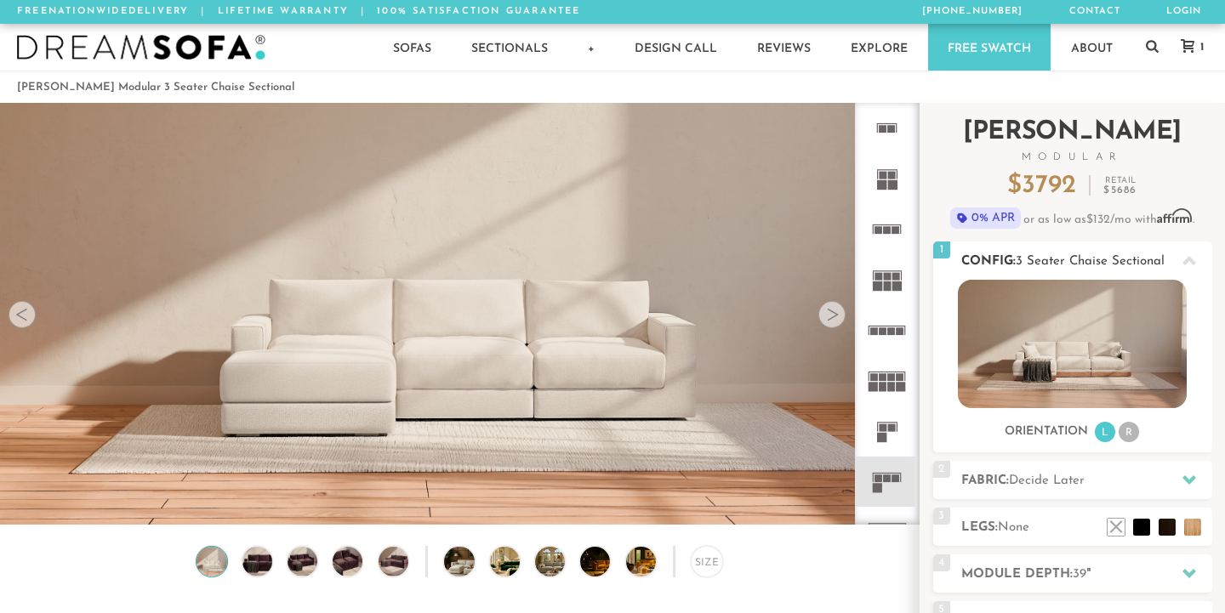
click at [1126, 431] on li "R" at bounding box center [1129, 432] width 20 height 20
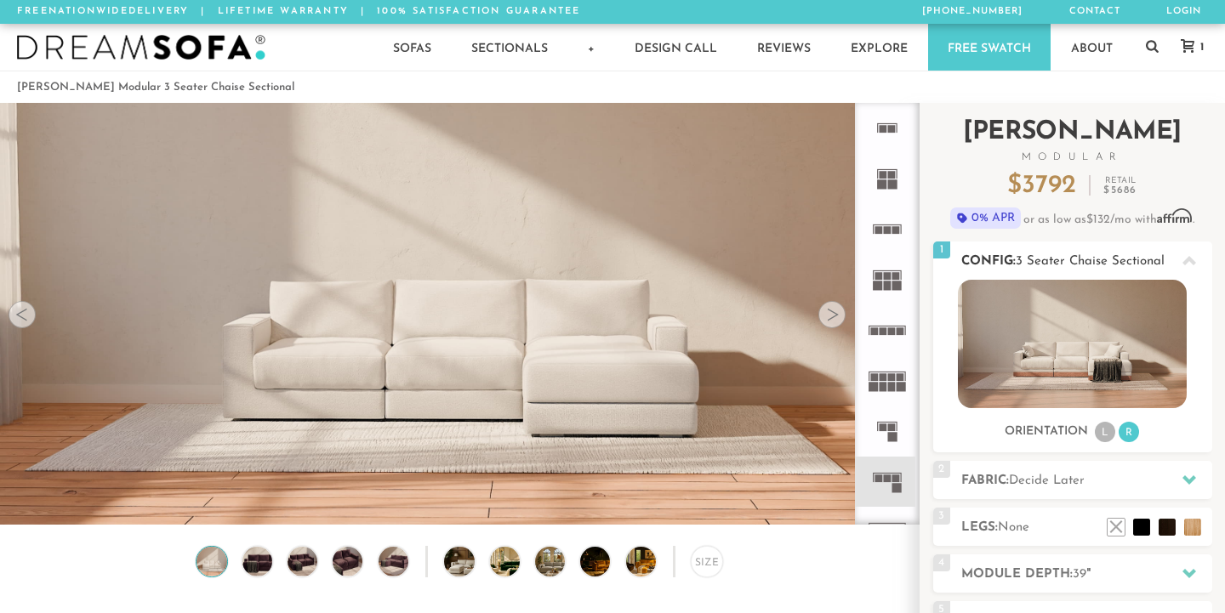
click at [1098, 431] on li "L" at bounding box center [1105, 432] width 20 height 20
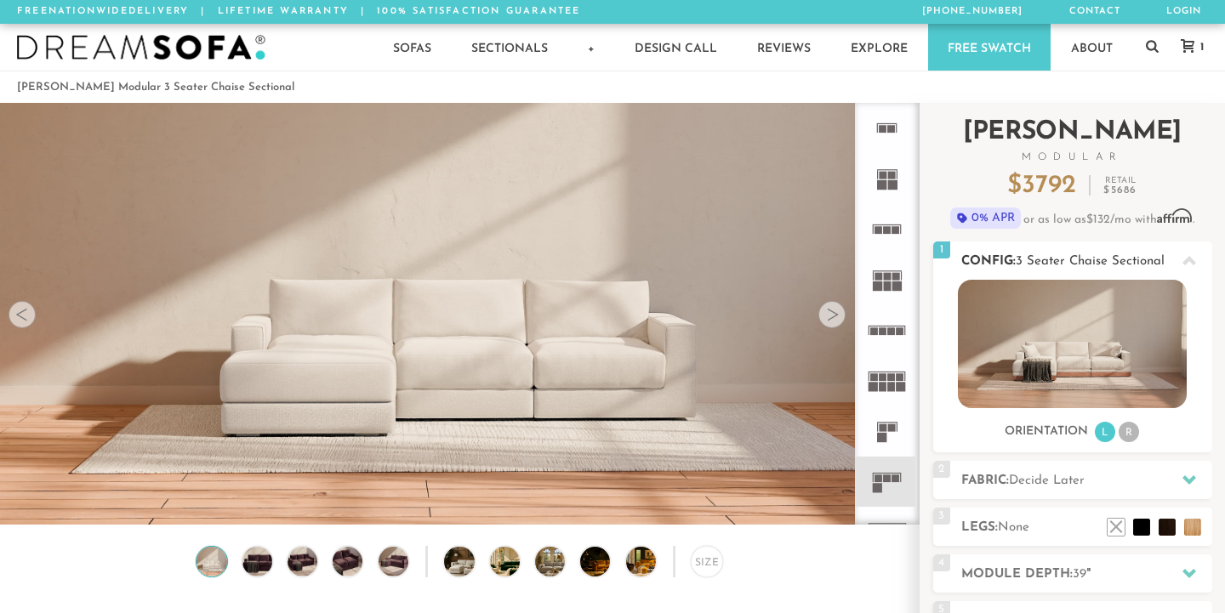
click at [1130, 431] on li "R" at bounding box center [1129, 432] width 20 height 20
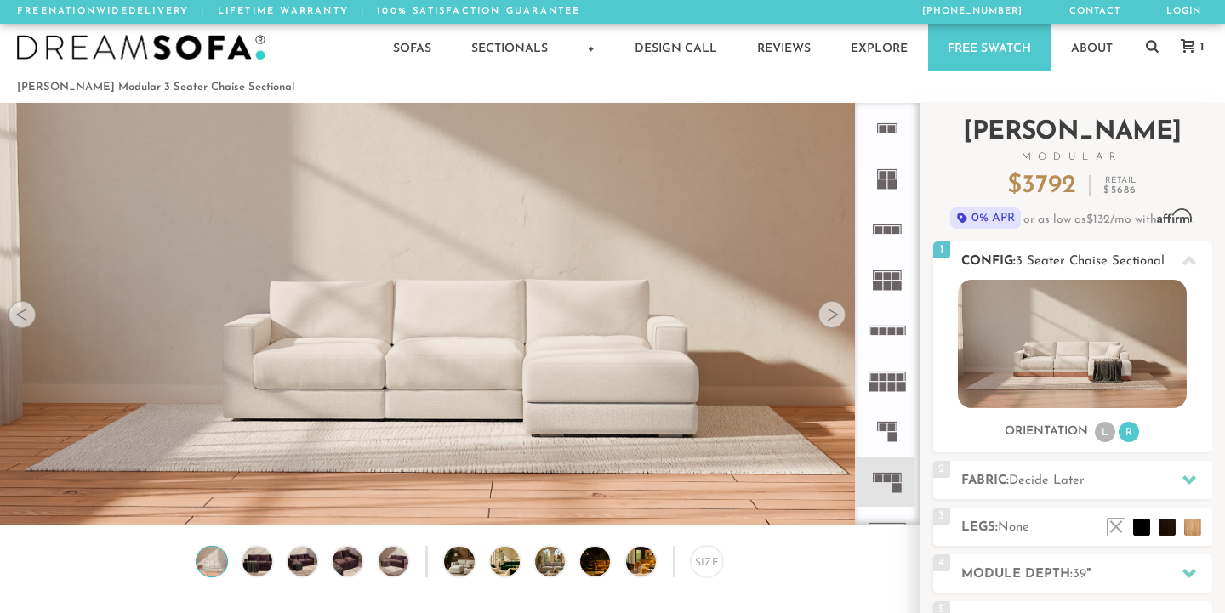
click at [1093, 437] on ul "L R" at bounding box center [1117, 432] width 48 height 23
click at [1104, 435] on li "L" at bounding box center [1105, 432] width 20 height 20
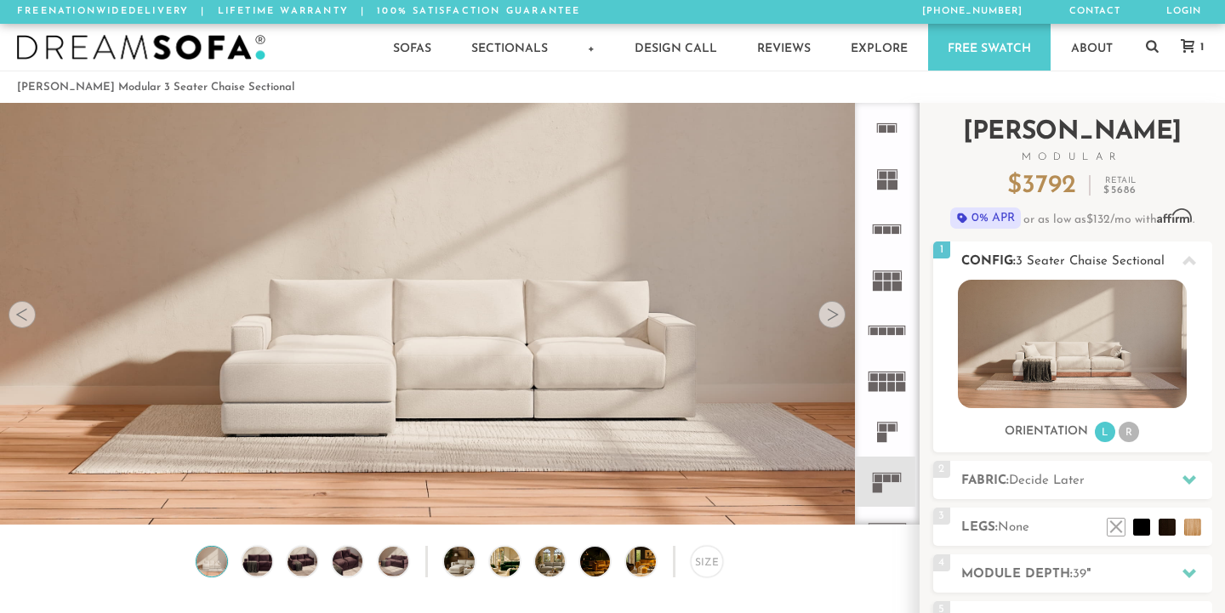
click at [1137, 435] on li "R" at bounding box center [1129, 432] width 20 height 20
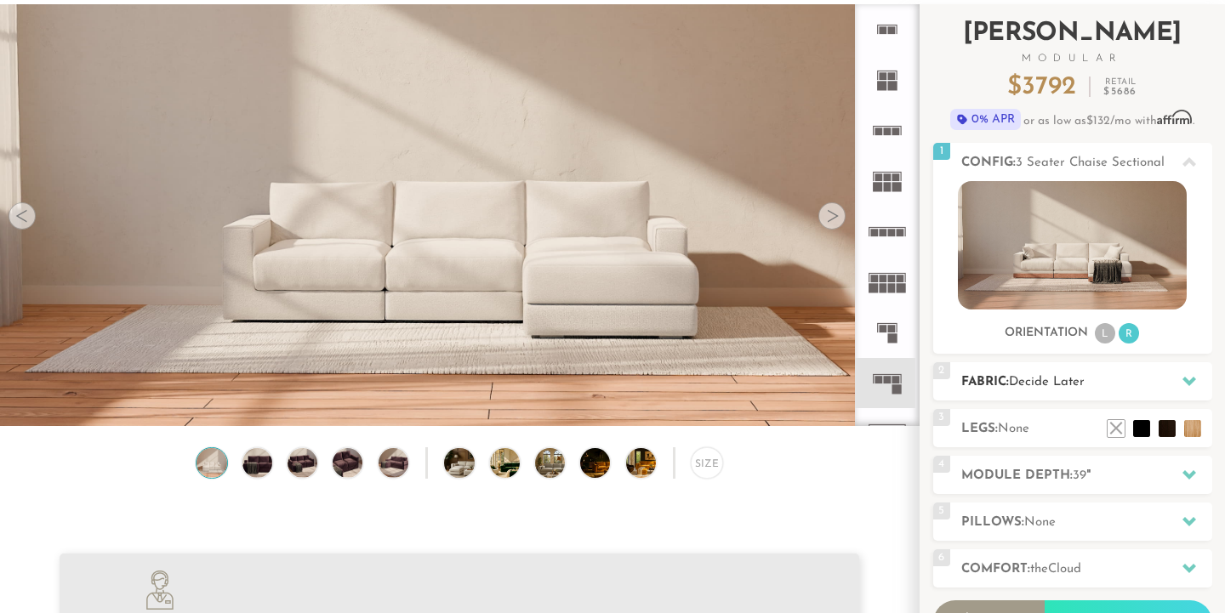
scroll to position [106, 0]
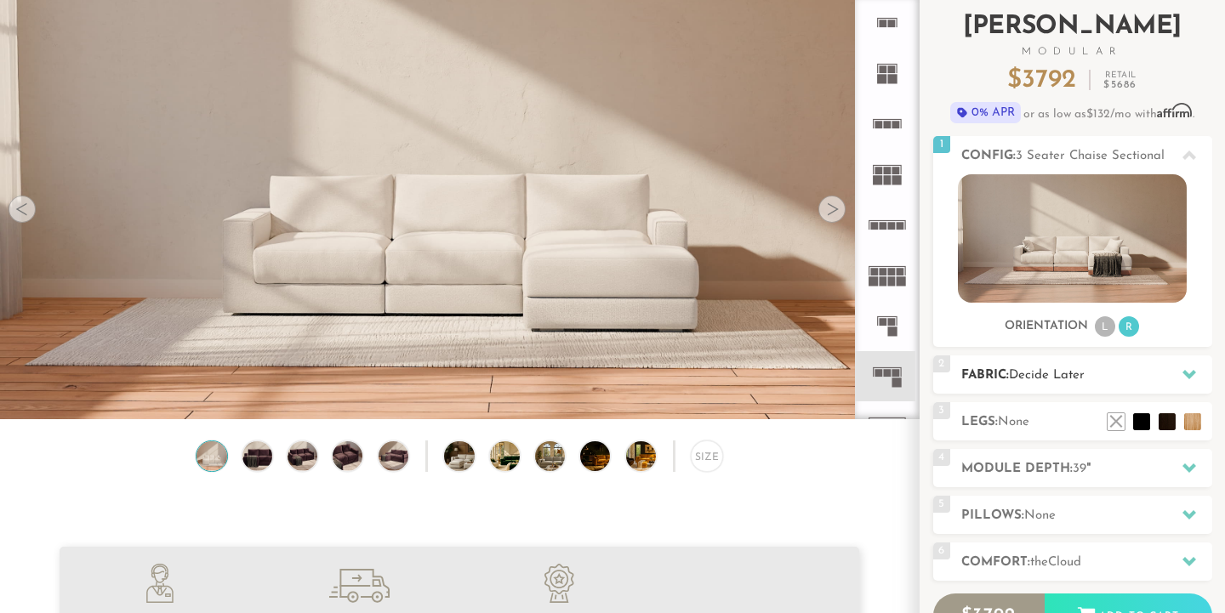
click at [1047, 372] on span "Decide Later" at bounding box center [1047, 375] width 76 height 13
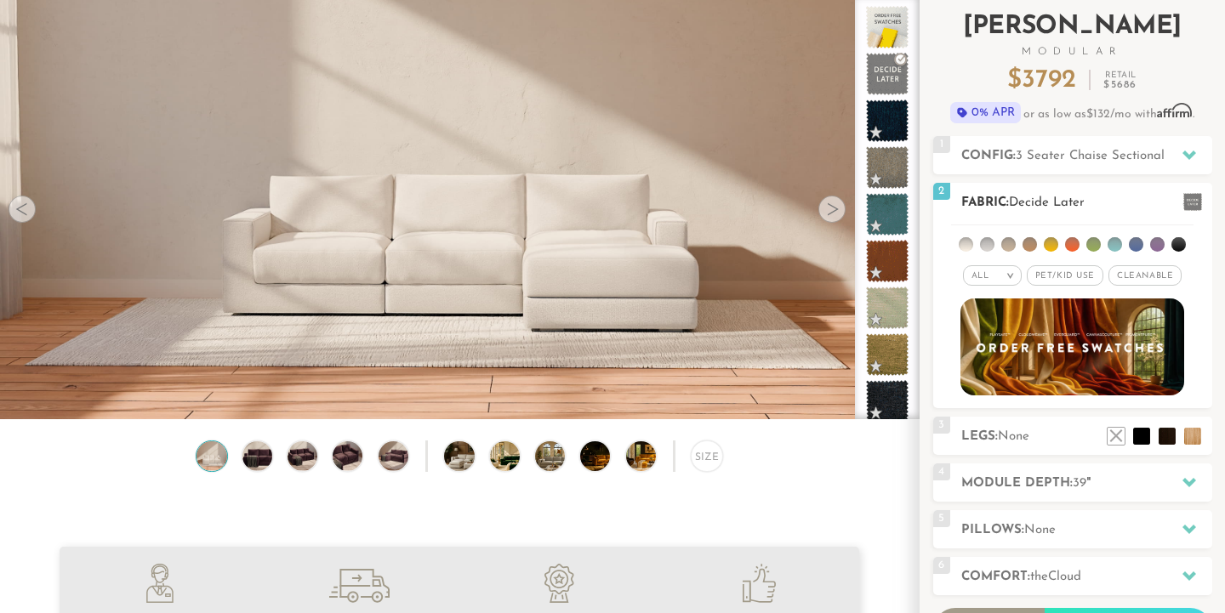
click at [988, 242] on li at bounding box center [987, 244] width 14 height 14
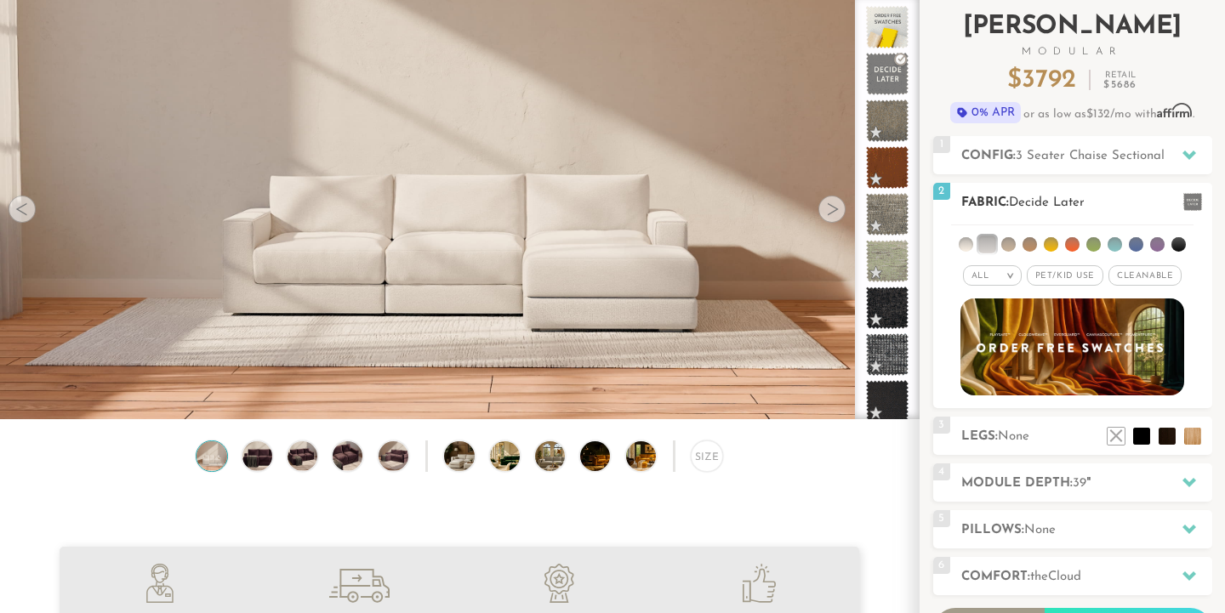
click at [968, 238] on li at bounding box center [966, 244] width 14 height 14
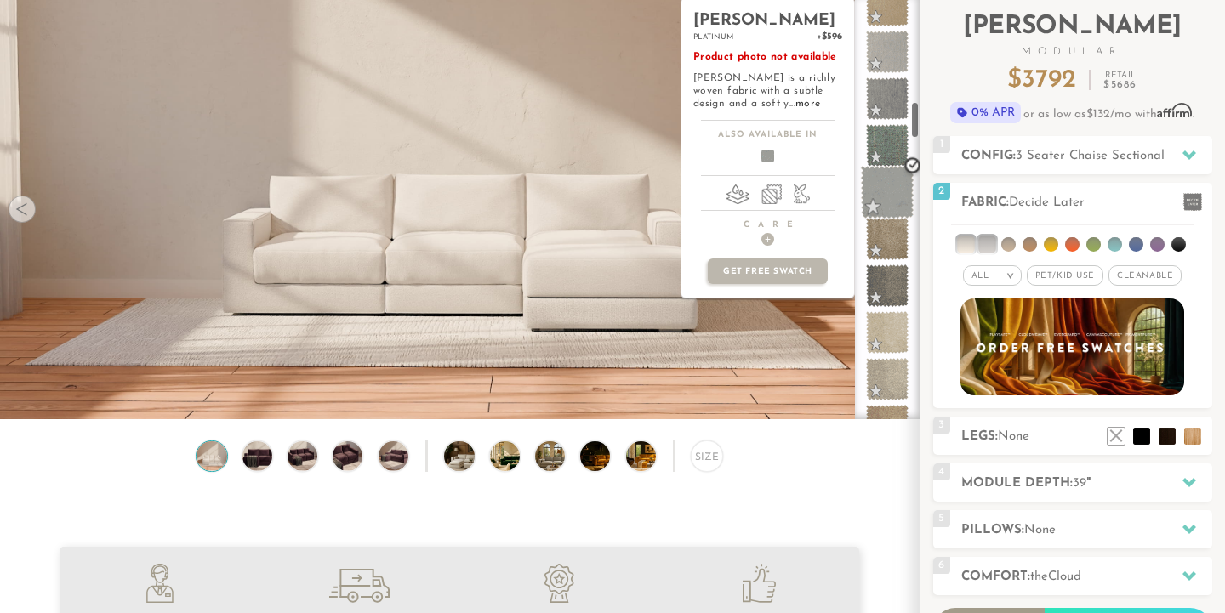
scroll to position [1160, 0]
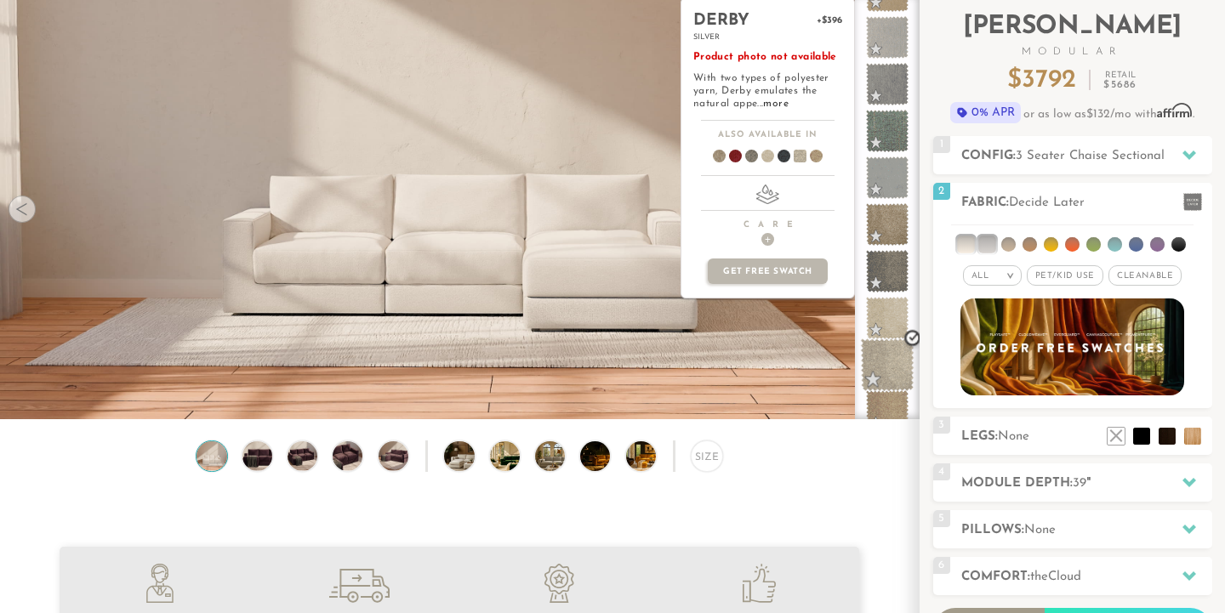
click at [890, 367] on span at bounding box center [888, 366] width 54 height 54
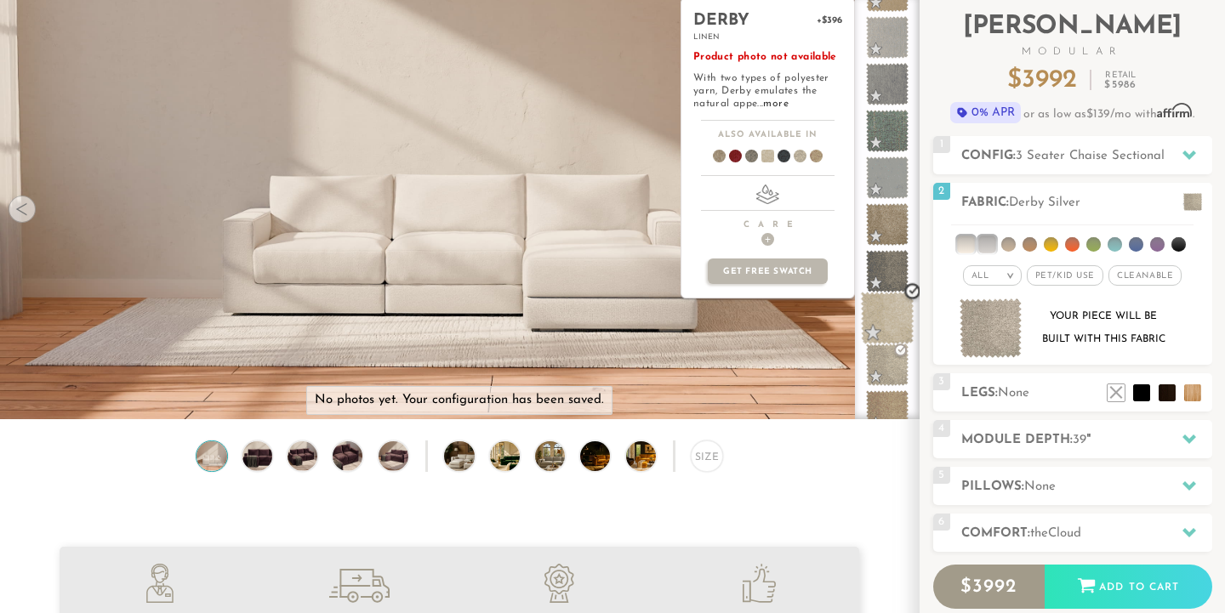
click at [895, 311] on span at bounding box center [888, 319] width 54 height 54
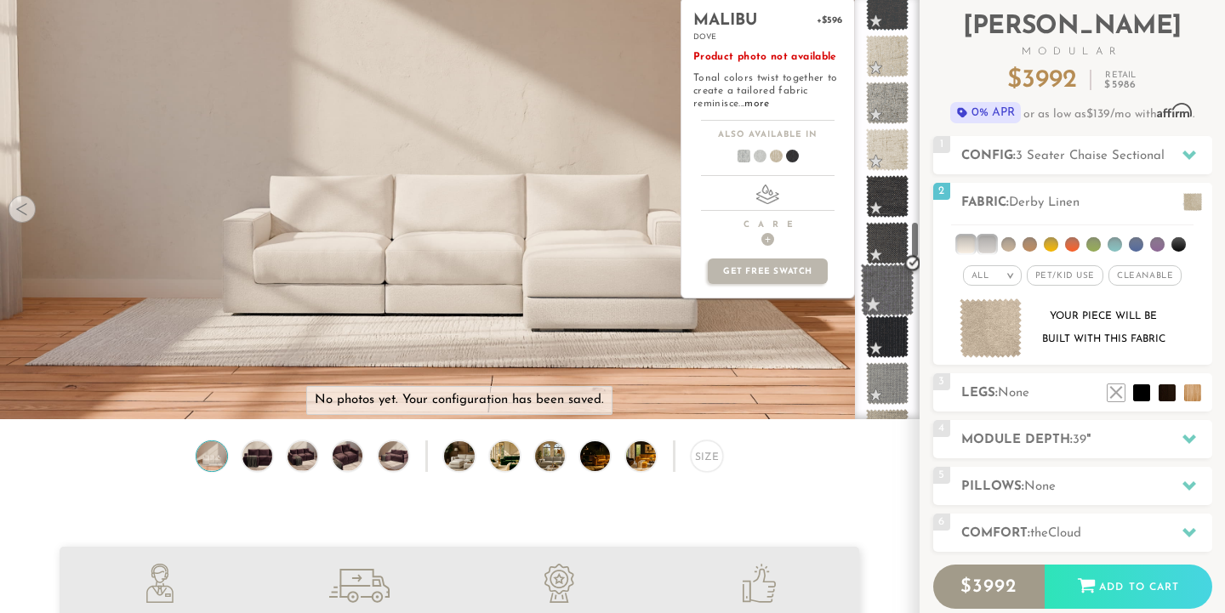
scroll to position [2501, 0]
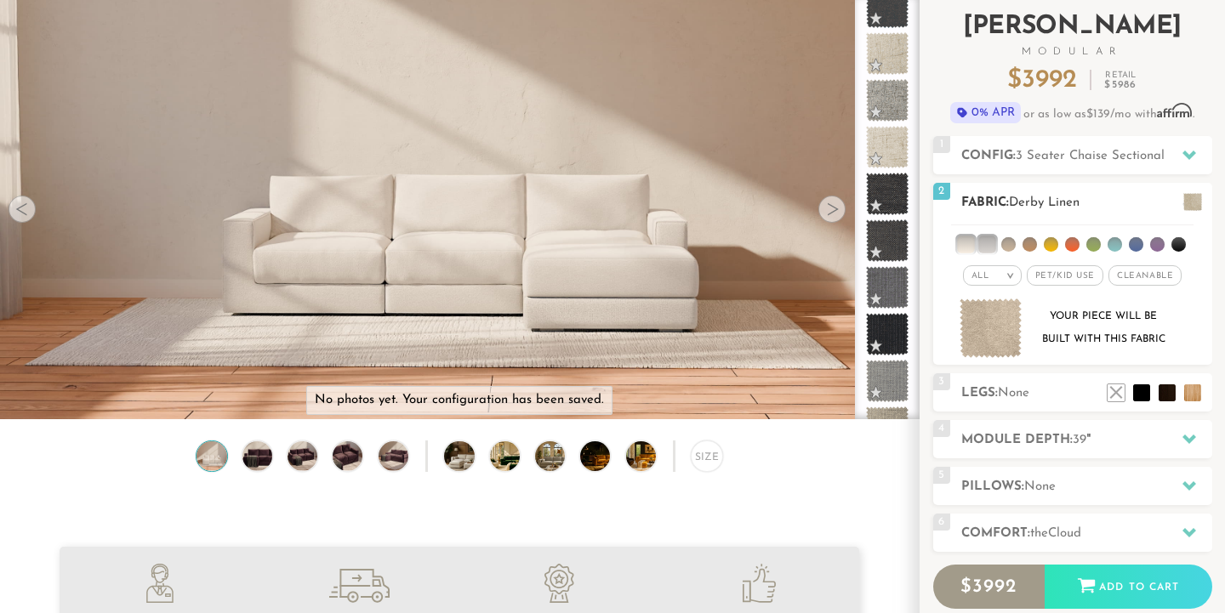
click at [1088, 247] on li at bounding box center [1094, 244] width 14 height 14
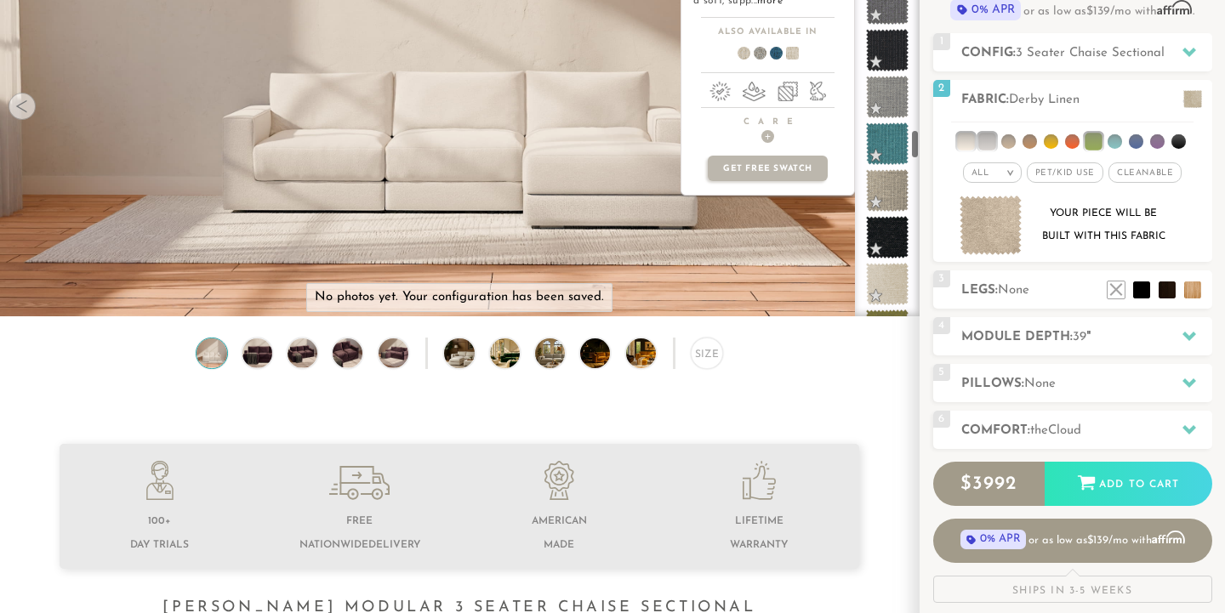
scroll to position [3340, 0]
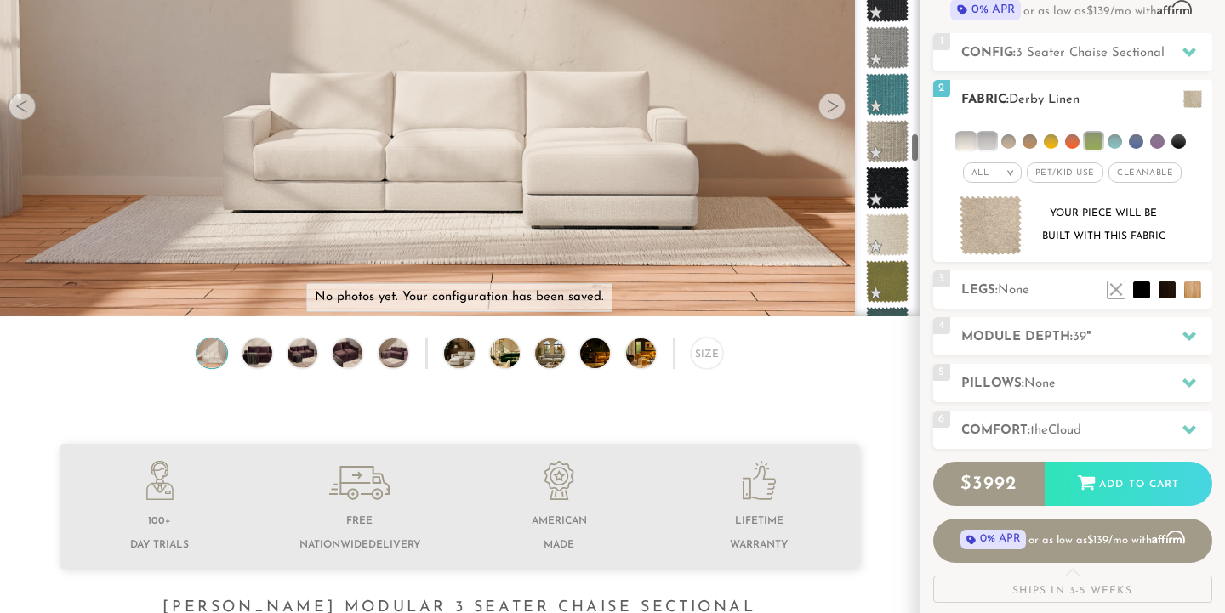
click at [980, 128] on ul at bounding box center [1072, 138] width 242 height 31
click at [984, 140] on li at bounding box center [987, 141] width 17 height 17
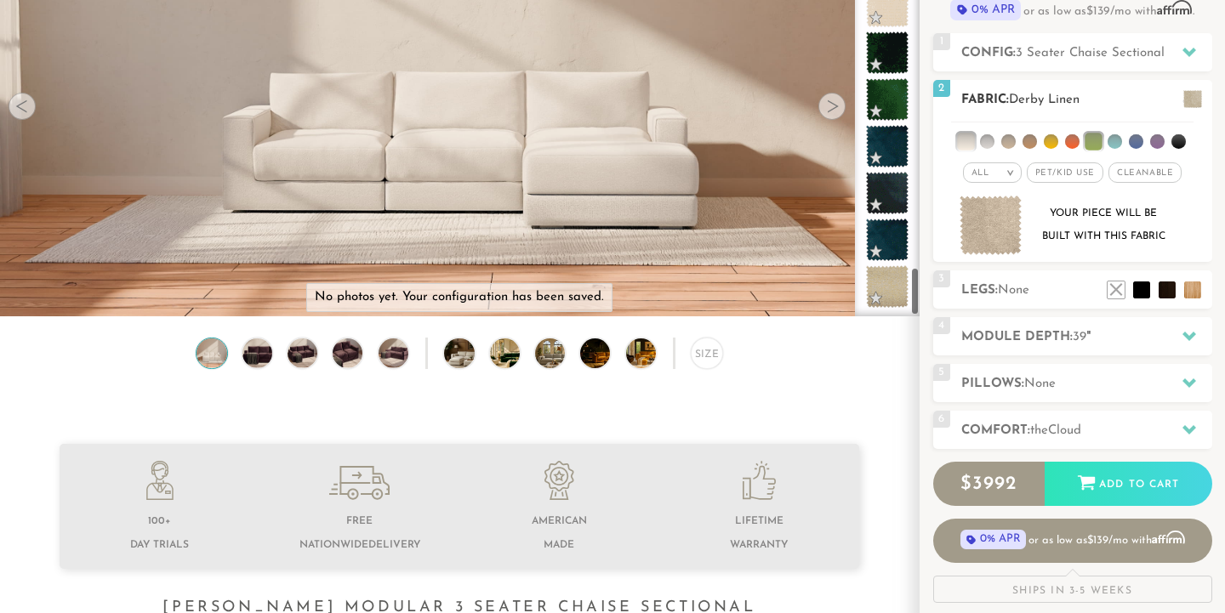
click at [963, 140] on li at bounding box center [965, 141] width 17 height 17
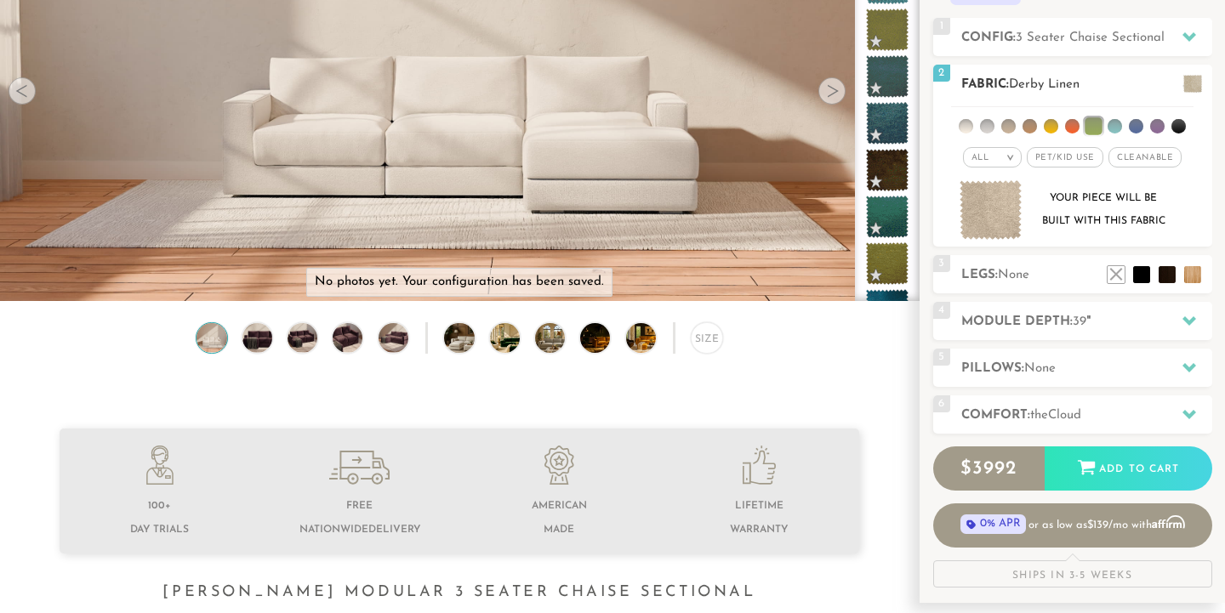
scroll to position [229, 0]
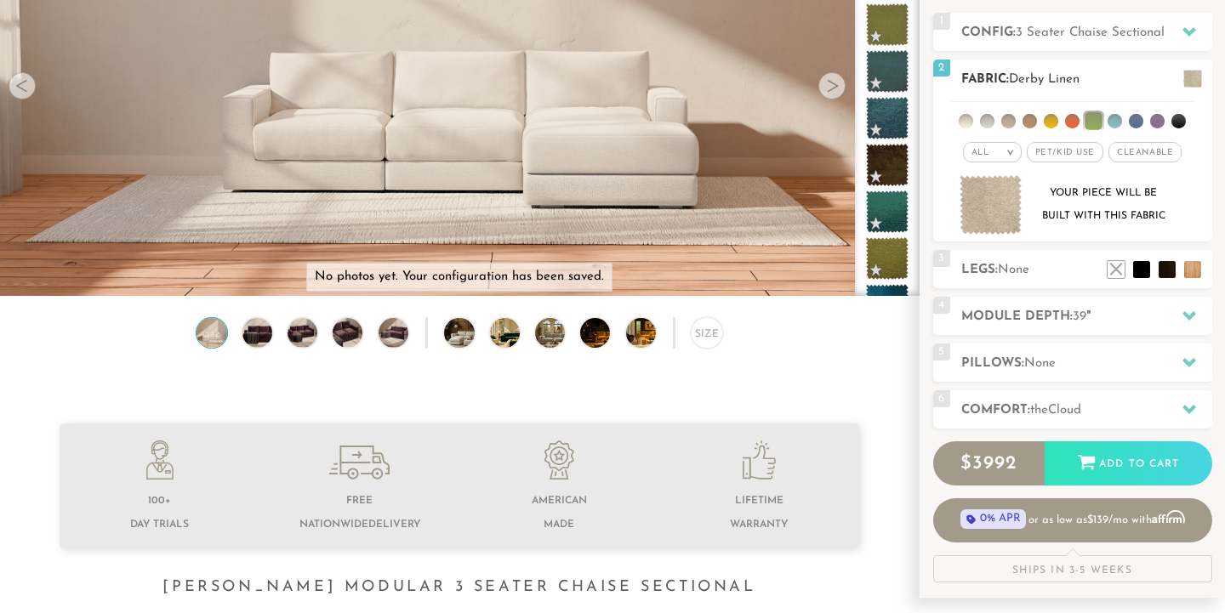
click at [1111, 119] on li at bounding box center [1115, 121] width 14 height 14
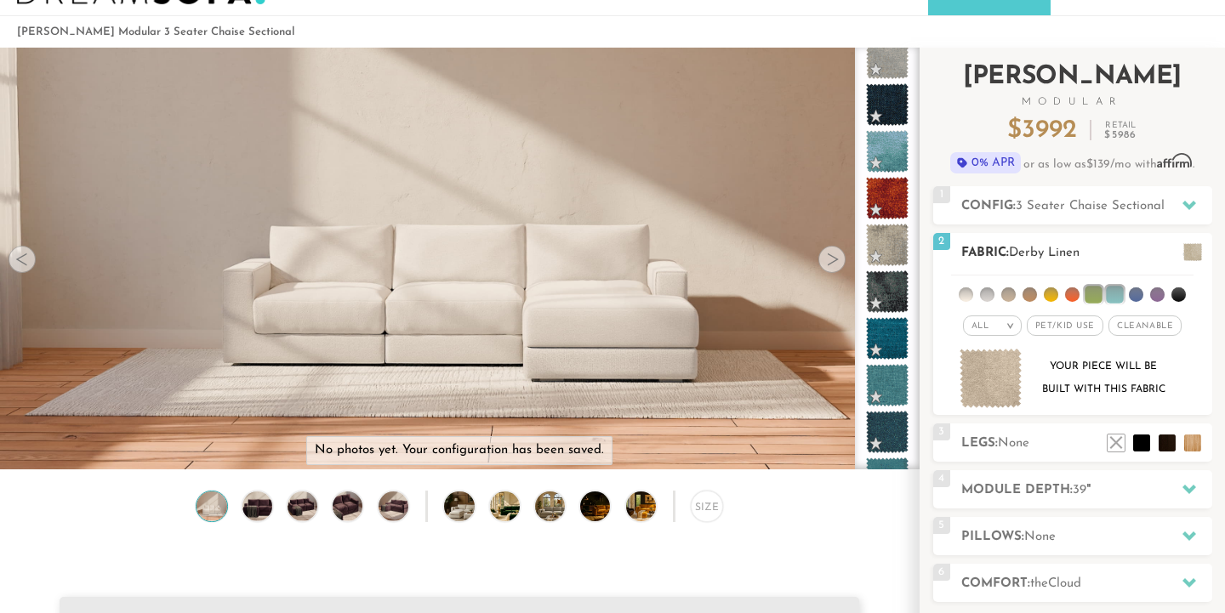
scroll to position [18, 0]
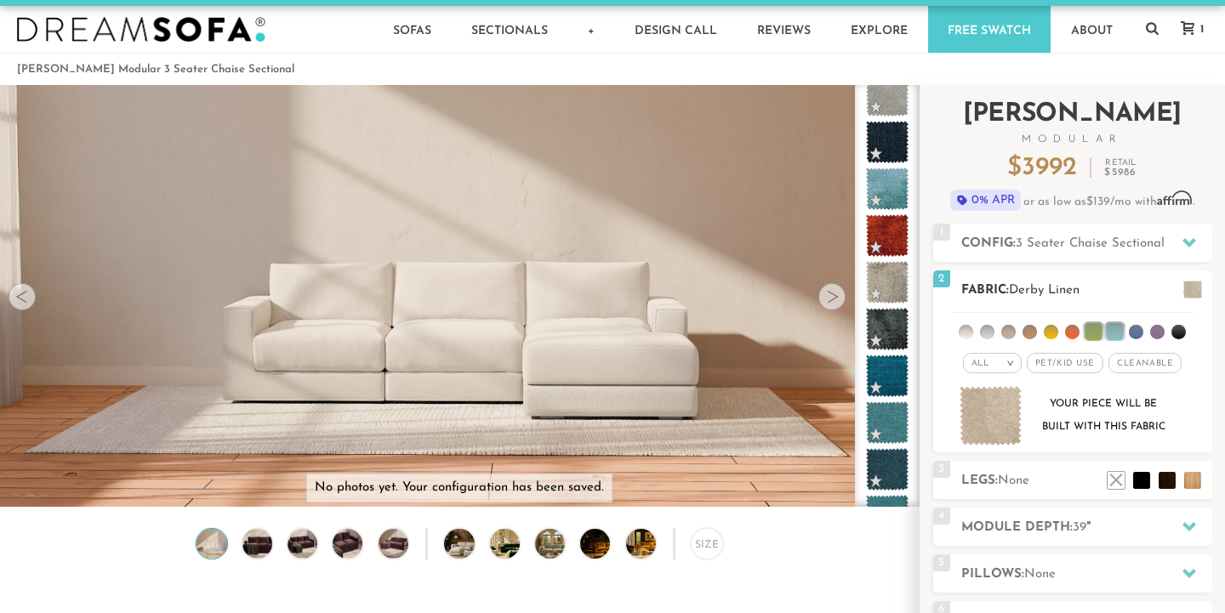
click at [1070, 334] on li at bounding box center [1072, 332] width 14 height 14
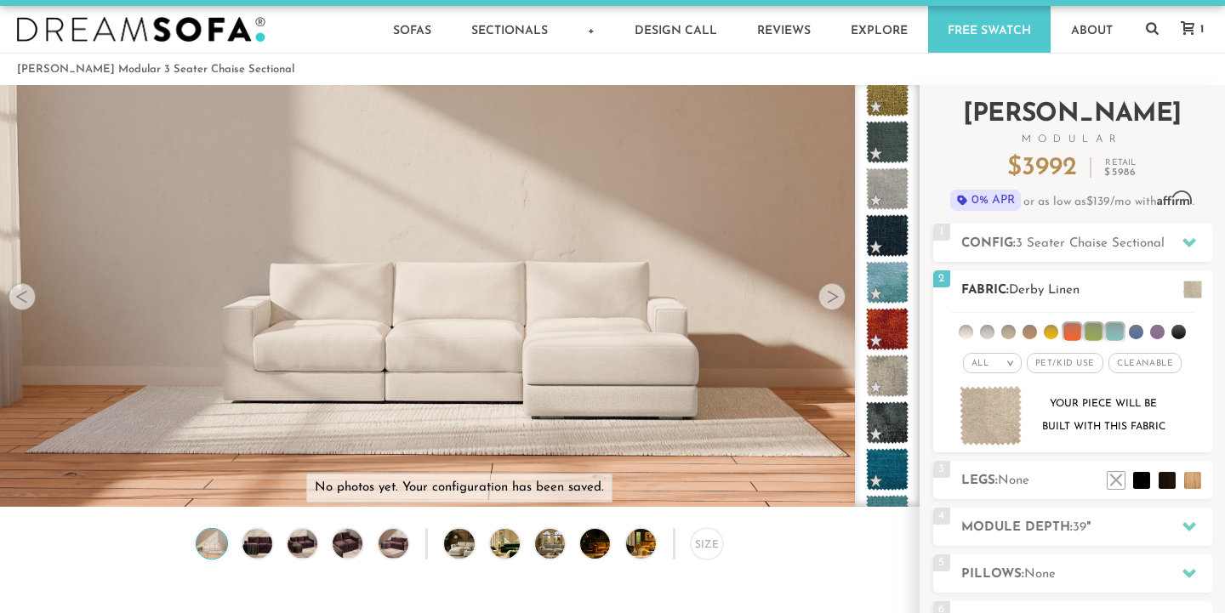
click at [1096, 334] on li at bounding box center [1093, 331] width 17 height 17
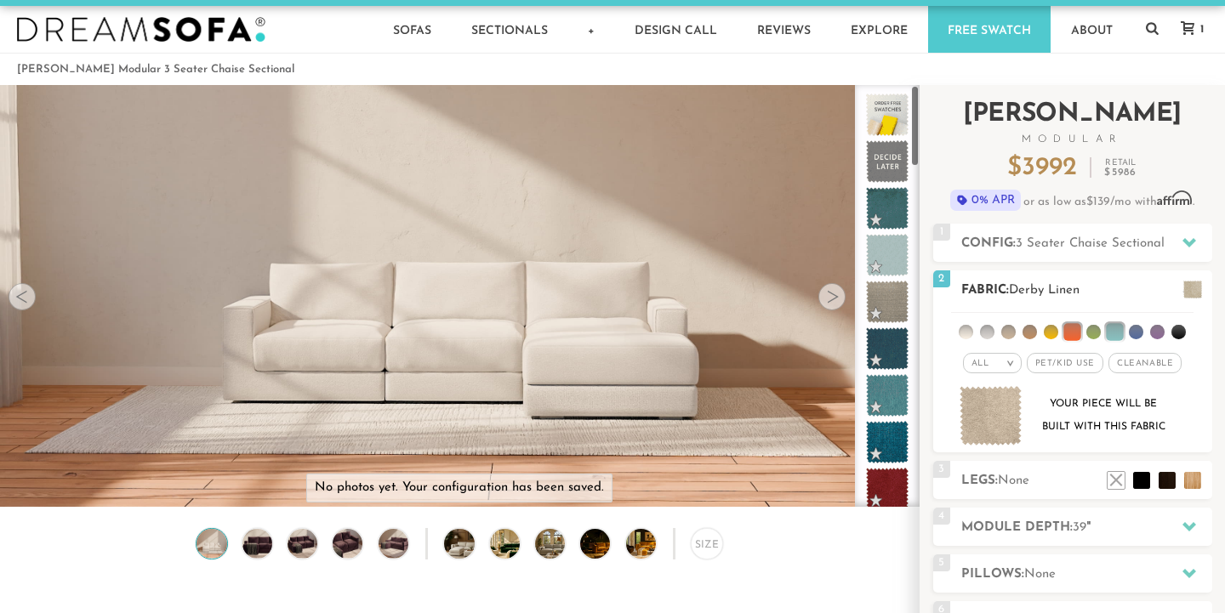
scroll to position [0, 0]
click at [1112, 335] on li at bounding box center [1114, 331] width 17 height 17
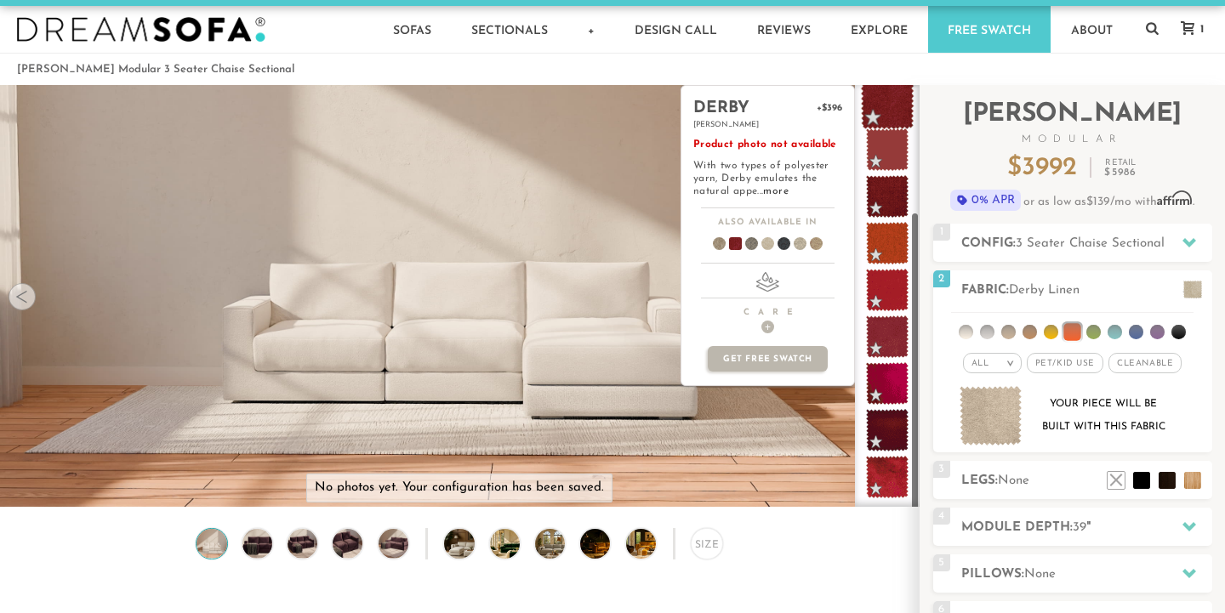
scroll to position [39, 0]
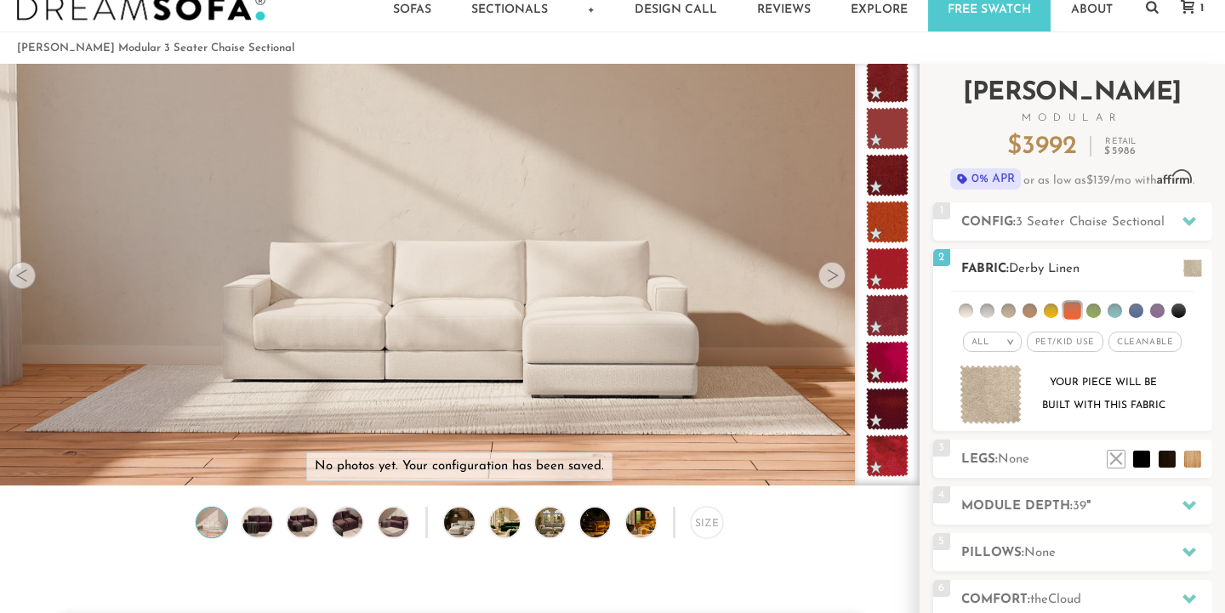
click at [1058, 310] on li at bounding box center [1051, 311] width 14 height 14
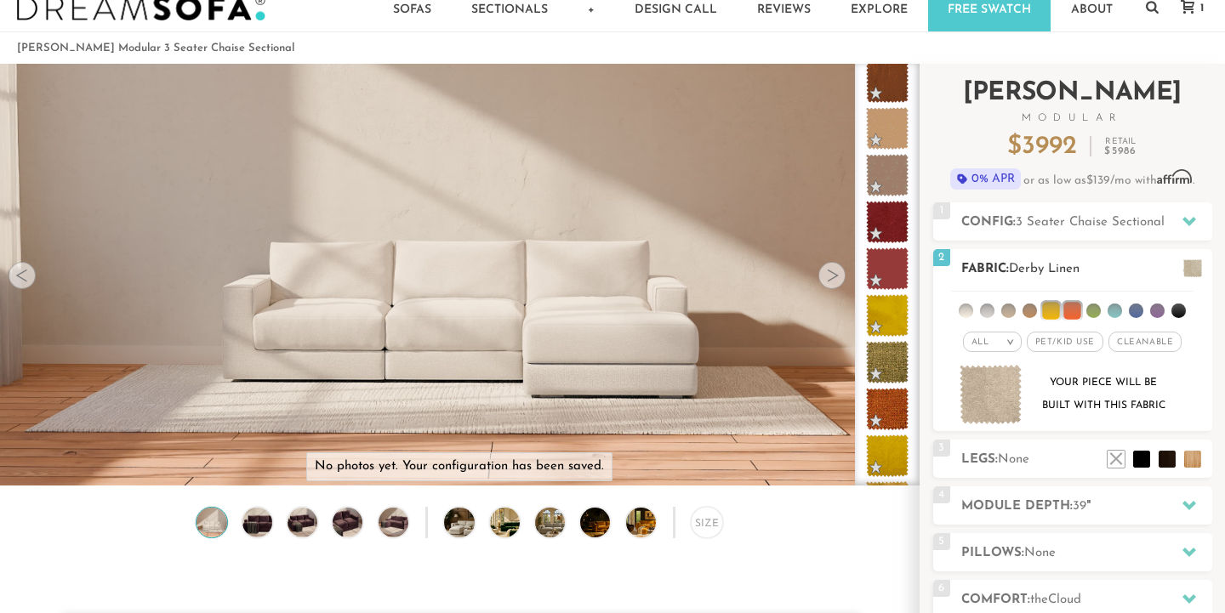
click at [1100, 311] on li at bounding box center [1094, 311] width 14 height 14
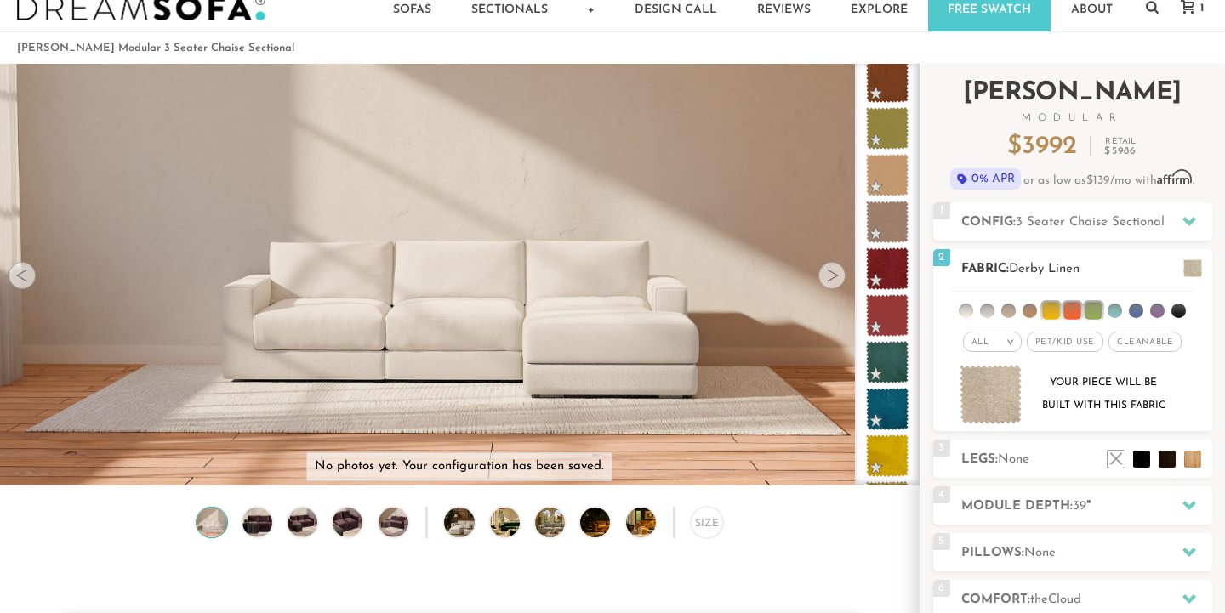
click at [1075, 314] on li at bounding box center [1072, 310] width 17 height 17
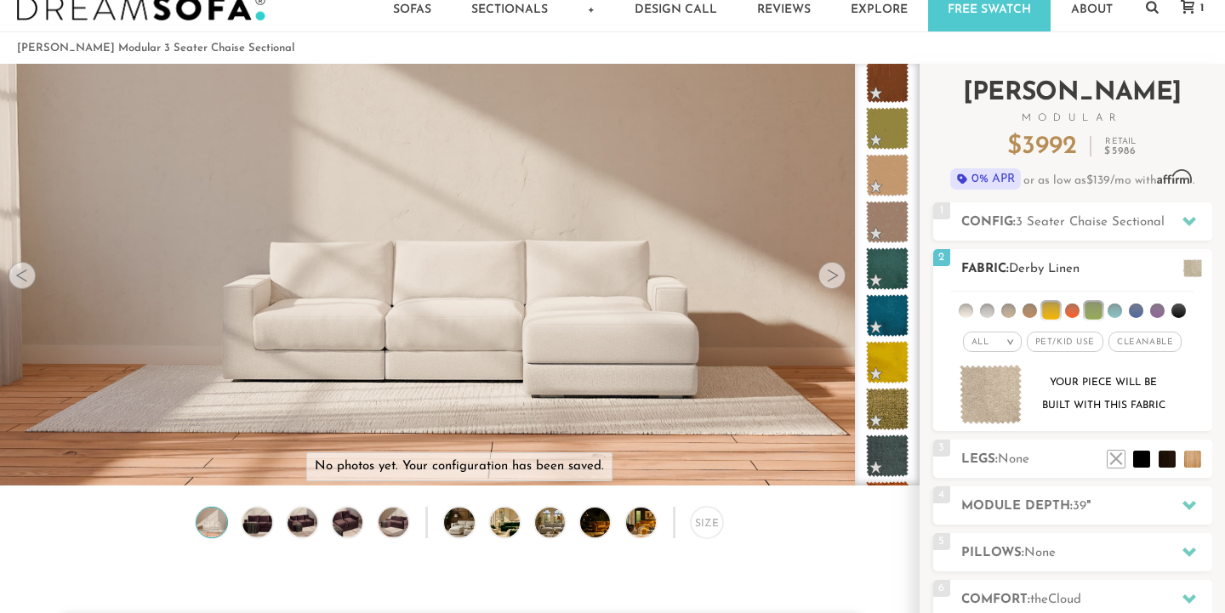
click at [1057, 311] on li at bounding box center [1050, 310] width 17 height 17
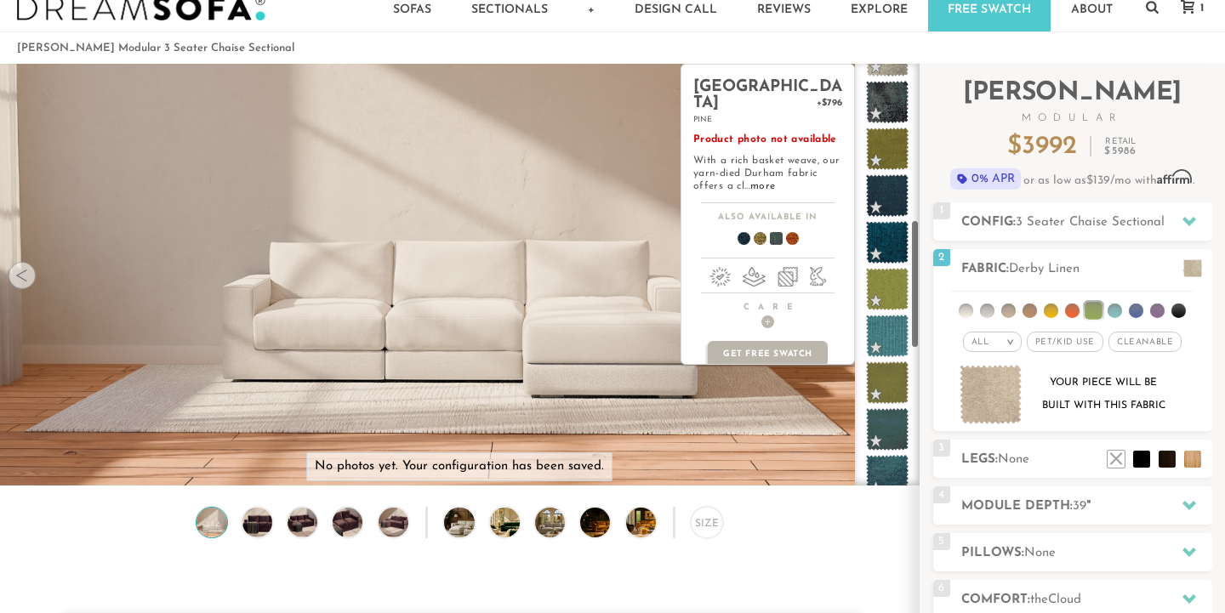
scroll to position [507, 0]
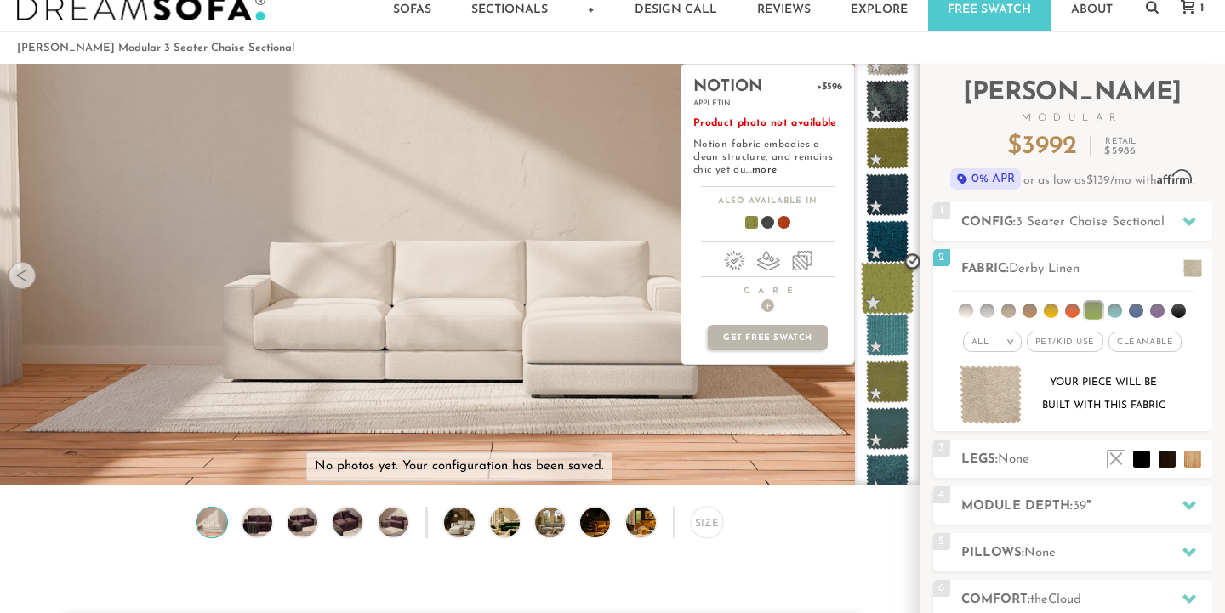
click at [884, 277] on span at bounding box center [888, 289] width 54 height 54
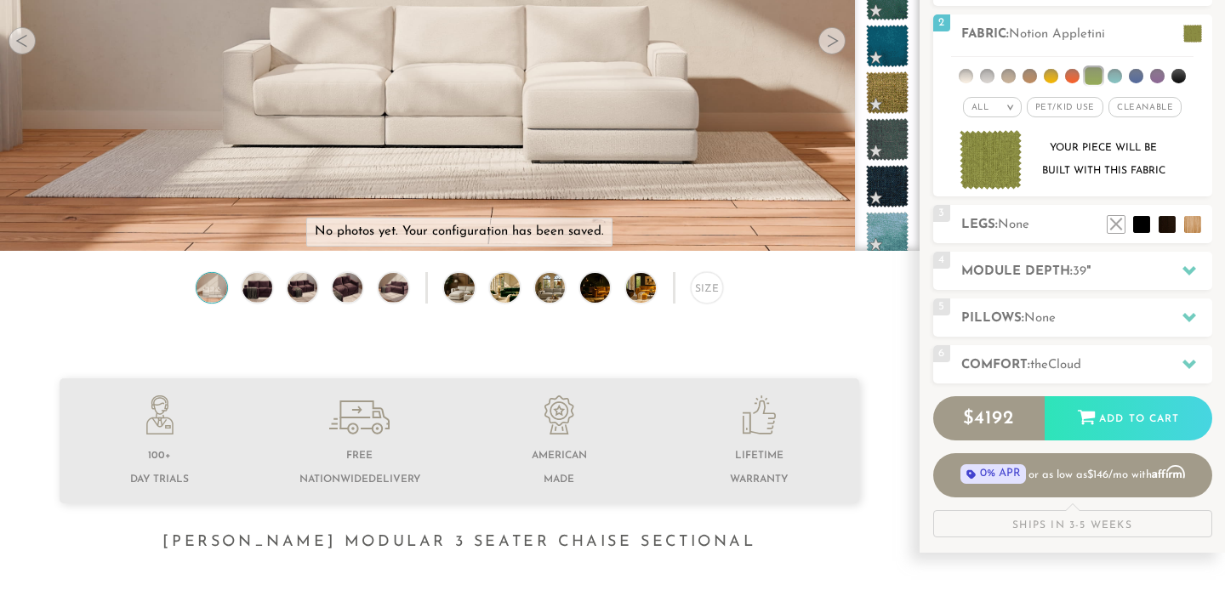
scroll to position [304, 0]
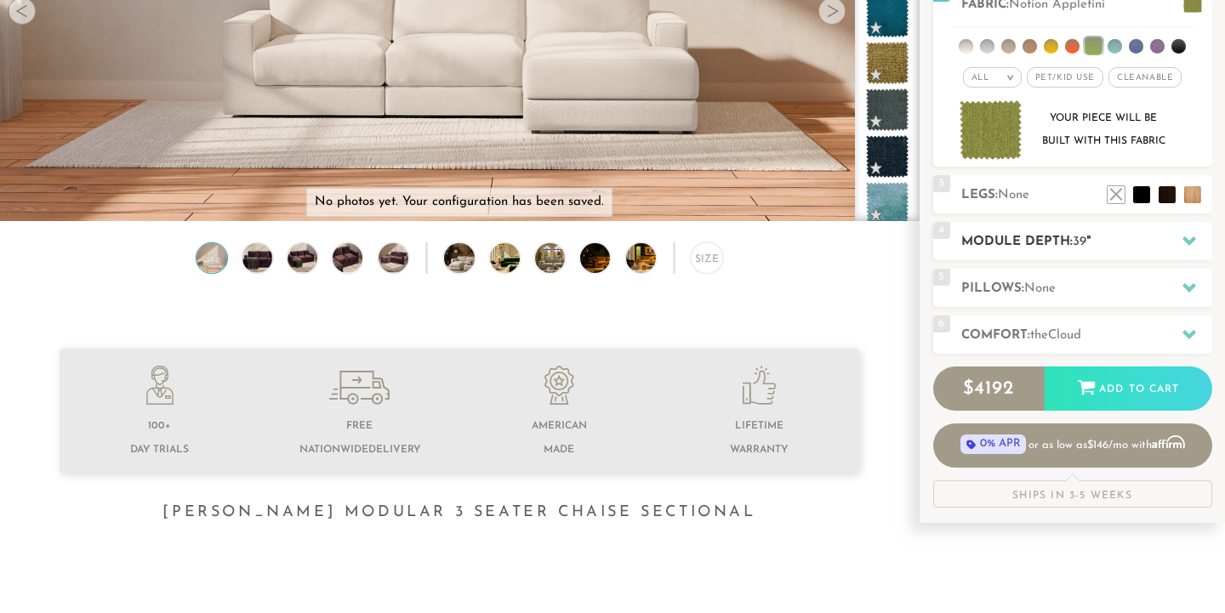
click at [1116, 248] on h2 "Module Depth: 39 "" at bounding box center [1086, 242] width 251 height 20
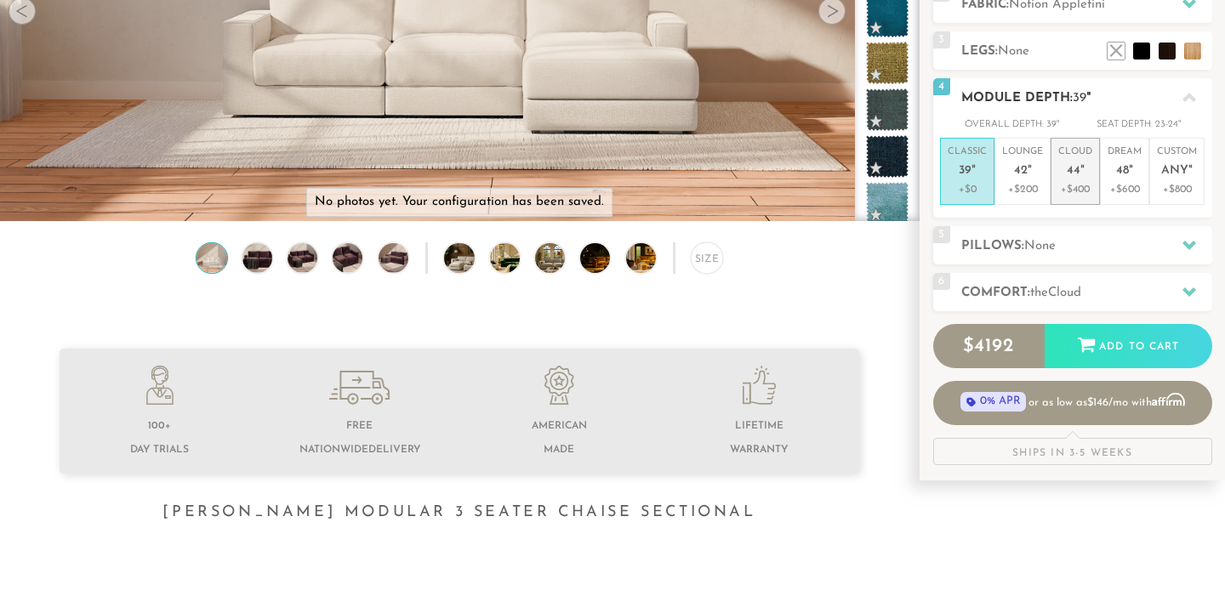
click at [1087, 189] on p "+$400" at bounding box center [1075, 189] width 34 height 15
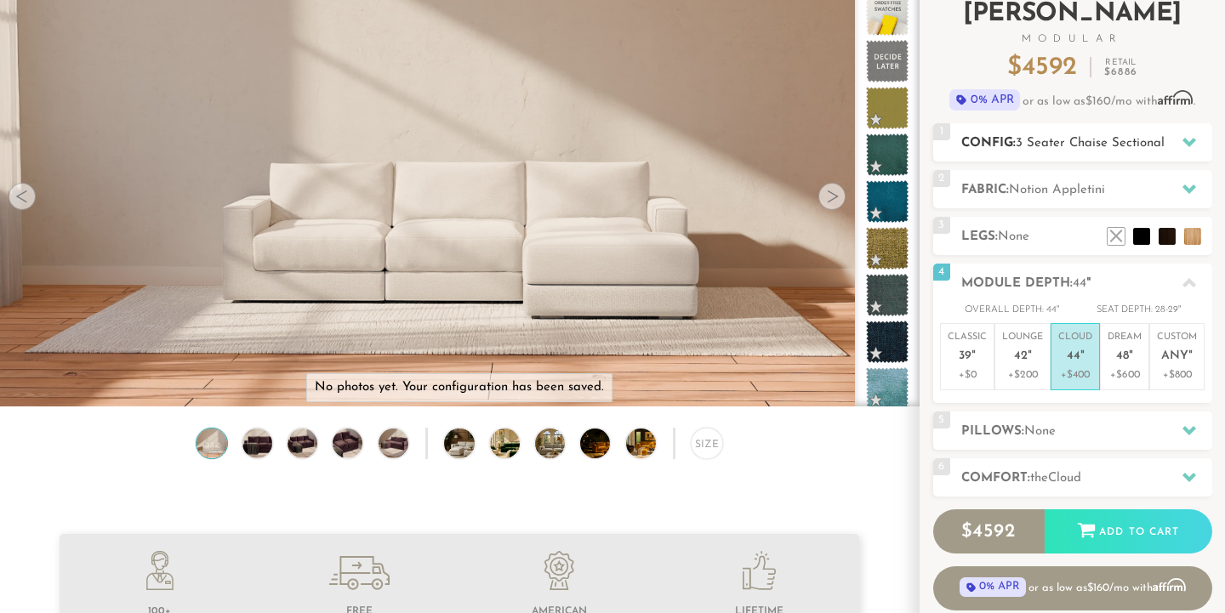
scroll to position [114, 0]
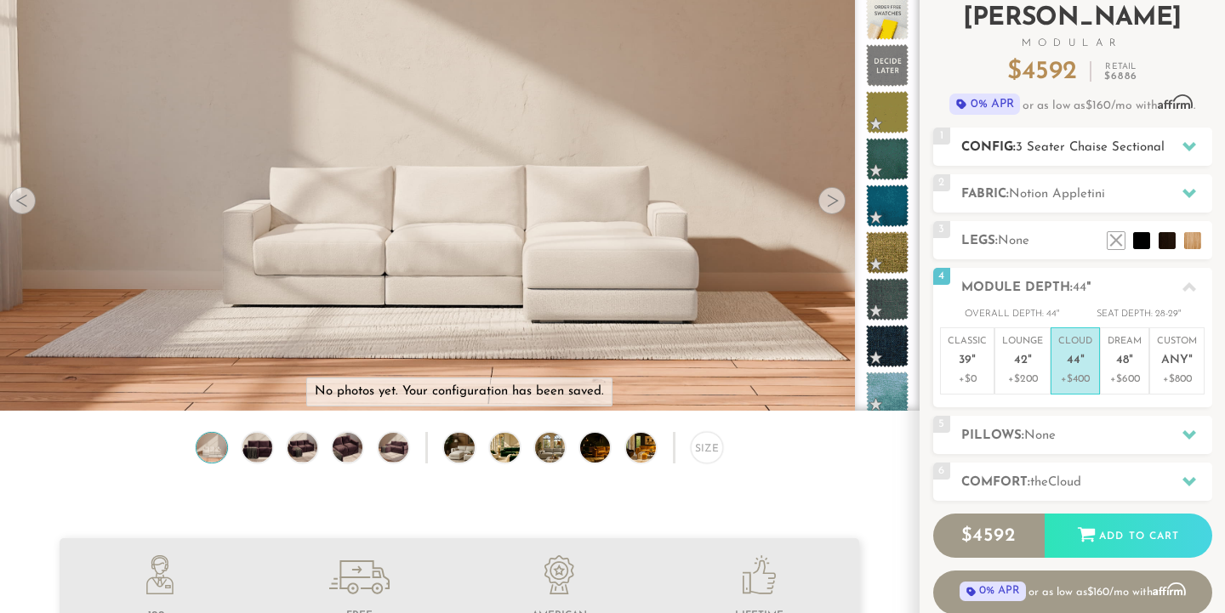
click at [1090, 151] on span "3 Seater Chaise Sectional" at bounding box center [1090, 147] width 149 height 13
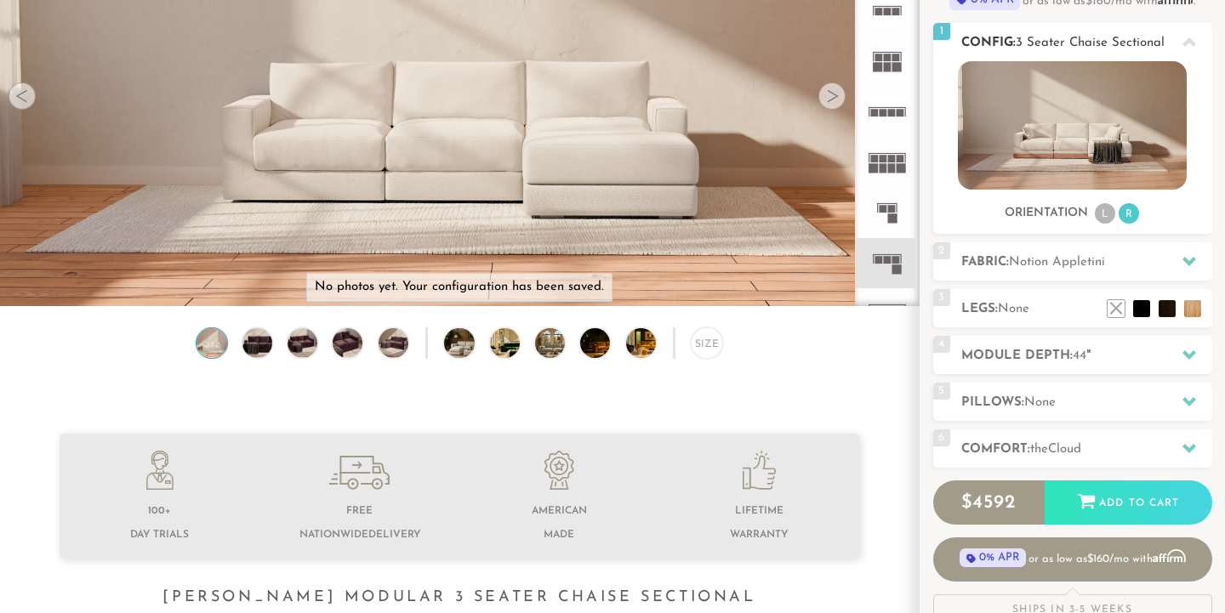
scroll to position [221, 0]
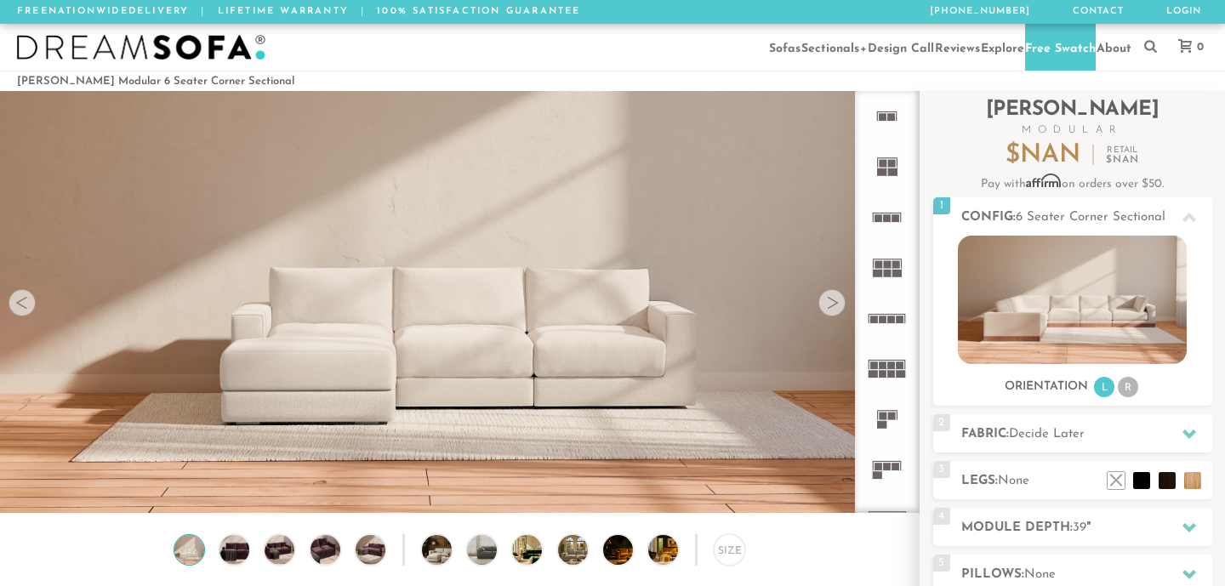
scroll to position [18400, 1225]
click at [649, 29] on div "Sofas Sofas Sofa Sleepers Modular Sofas Sectionals Sectionals Sectional Sleeper…" at bounding box center [612, 47] width 1225 height 47
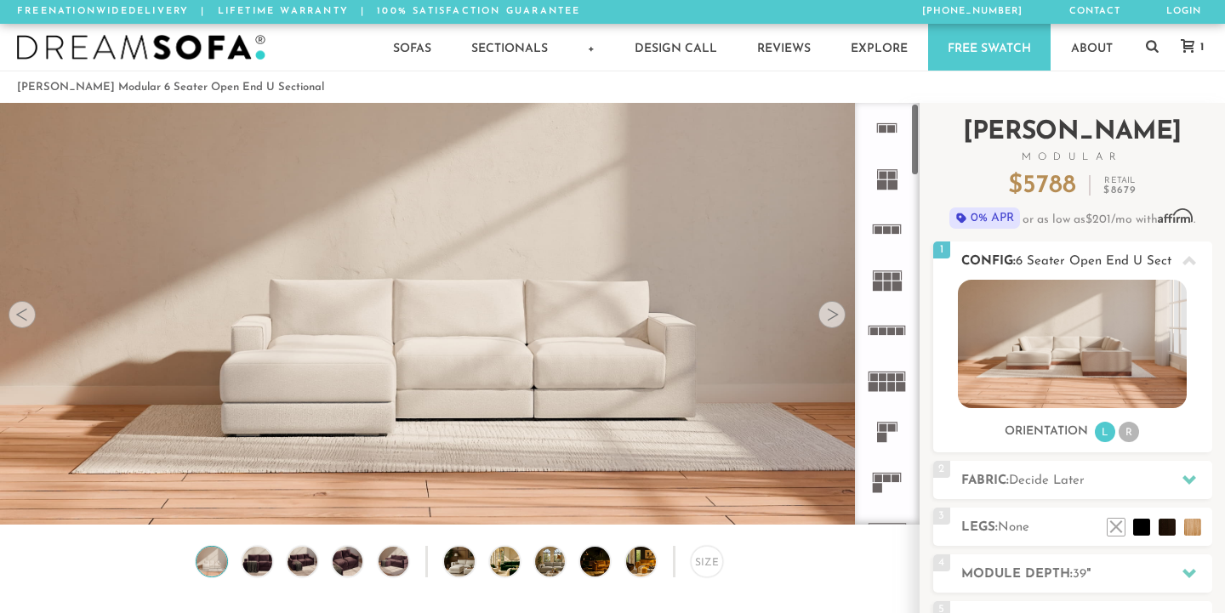
click at [1076, 347] on img at bounding box center [1072, 344] width 229 height 128
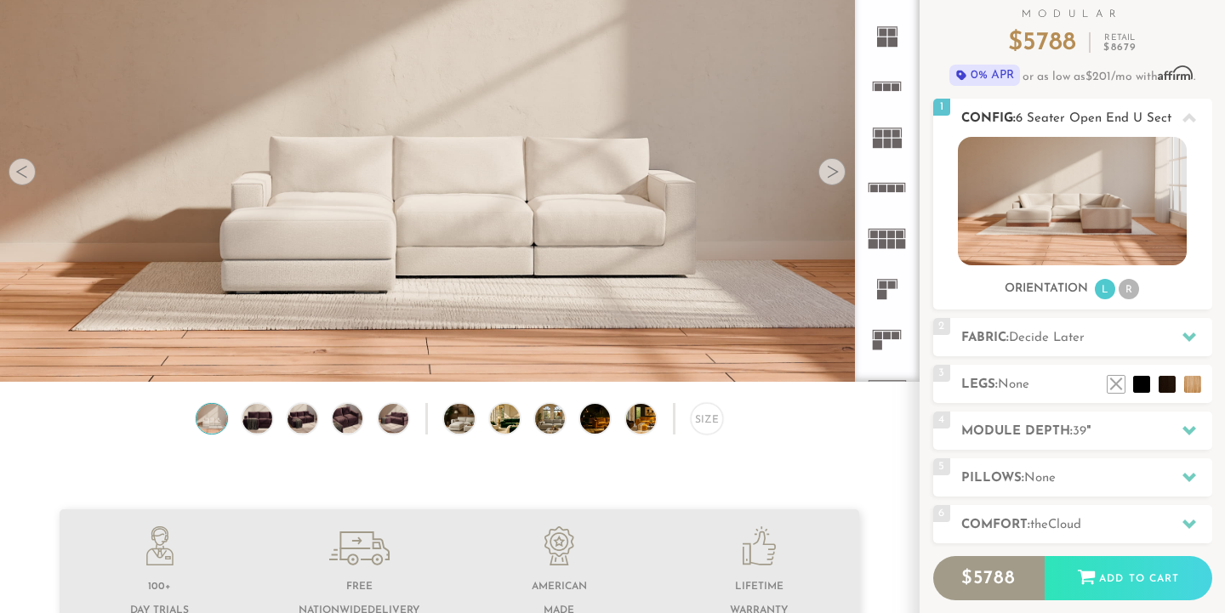
scroll to position [146, 0]
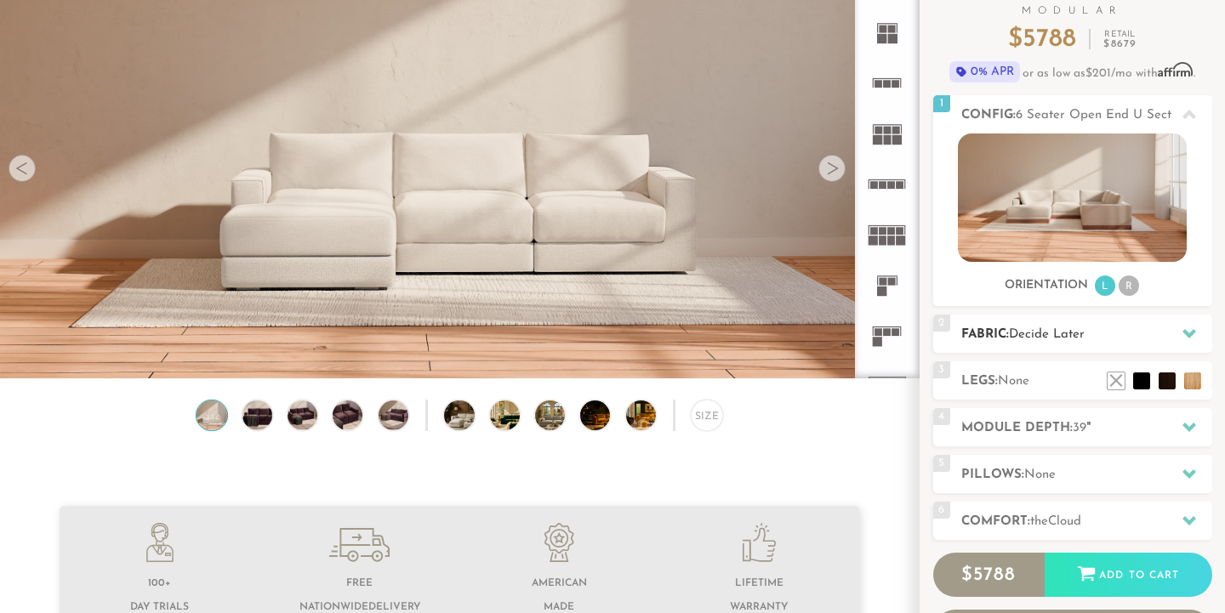
click at [1158, 322] on div "2 Fabric: Decide Later" at bounding box center [1072, 334] width 279 height 38
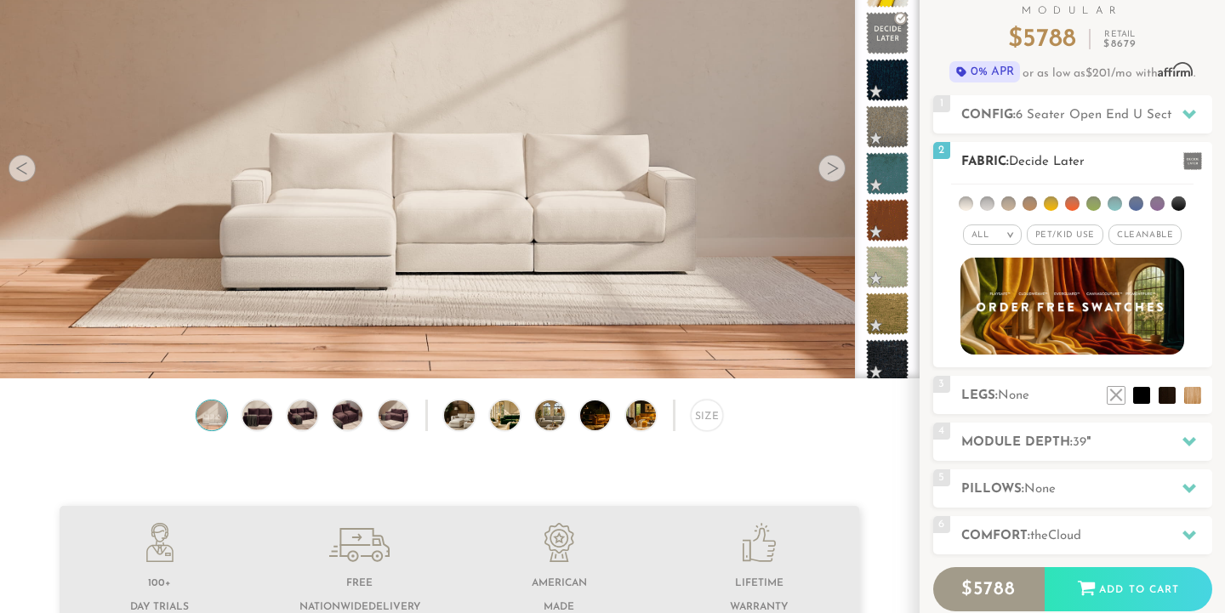
click at [1097, 208] on li at bounding box center [1094, 204] width 14 height 14
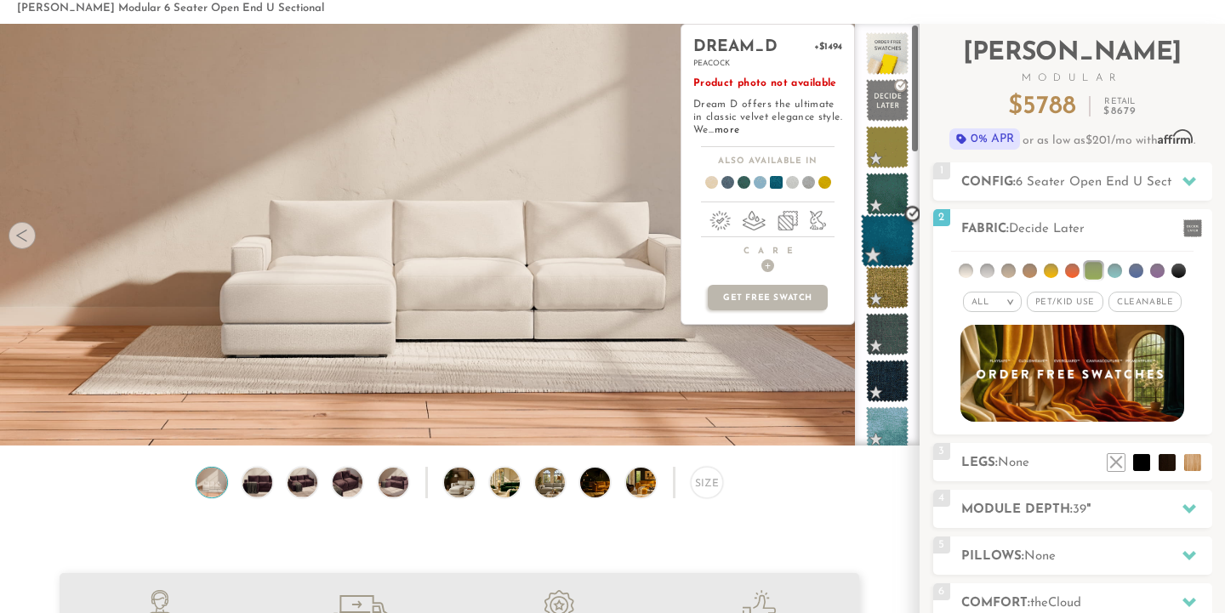
scroll to position [5, 0]
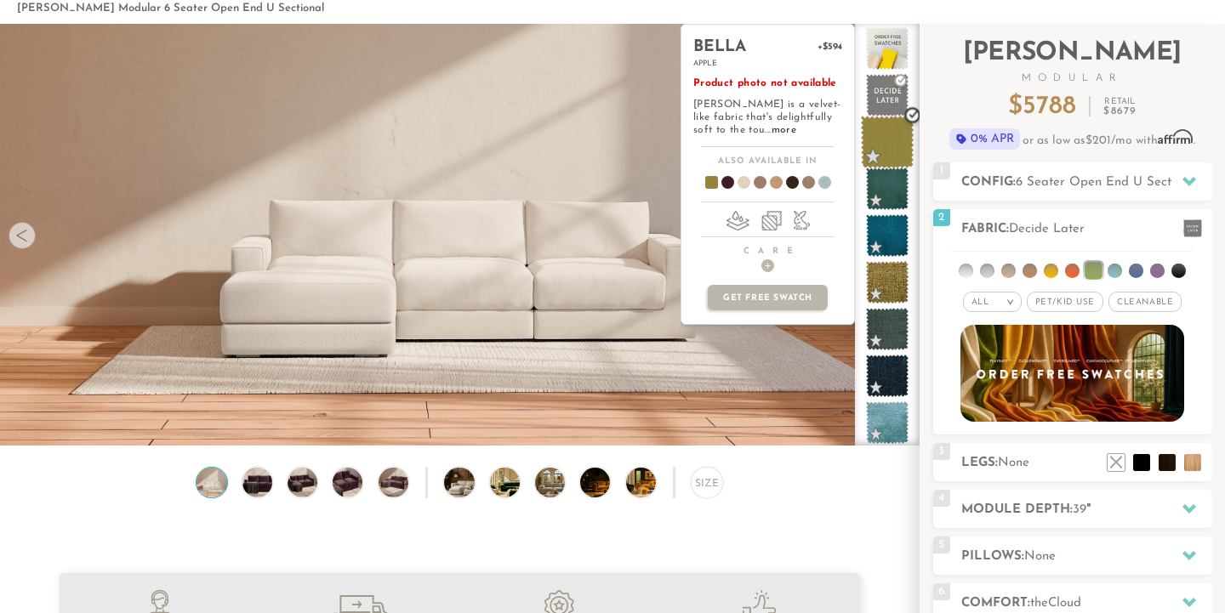
click at [885, 146] on span at bounding box center [888, 143] width 54 height 54
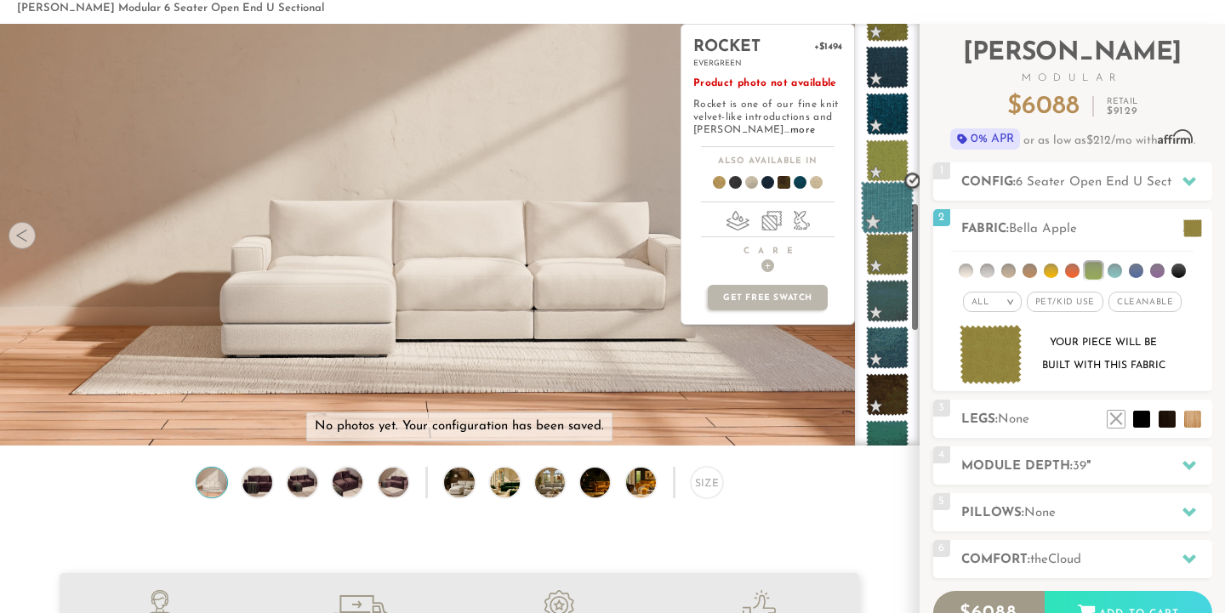
scroll to position [580, 0]
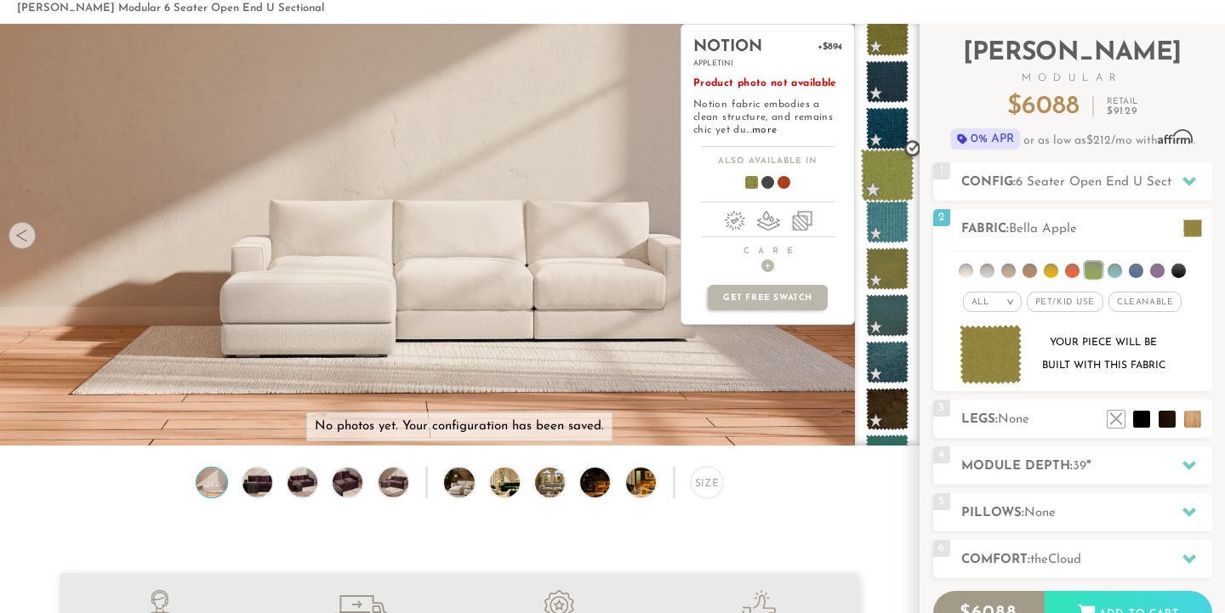
click at [893, 180] on span at bounding box center [888, 176] width 54 height 54
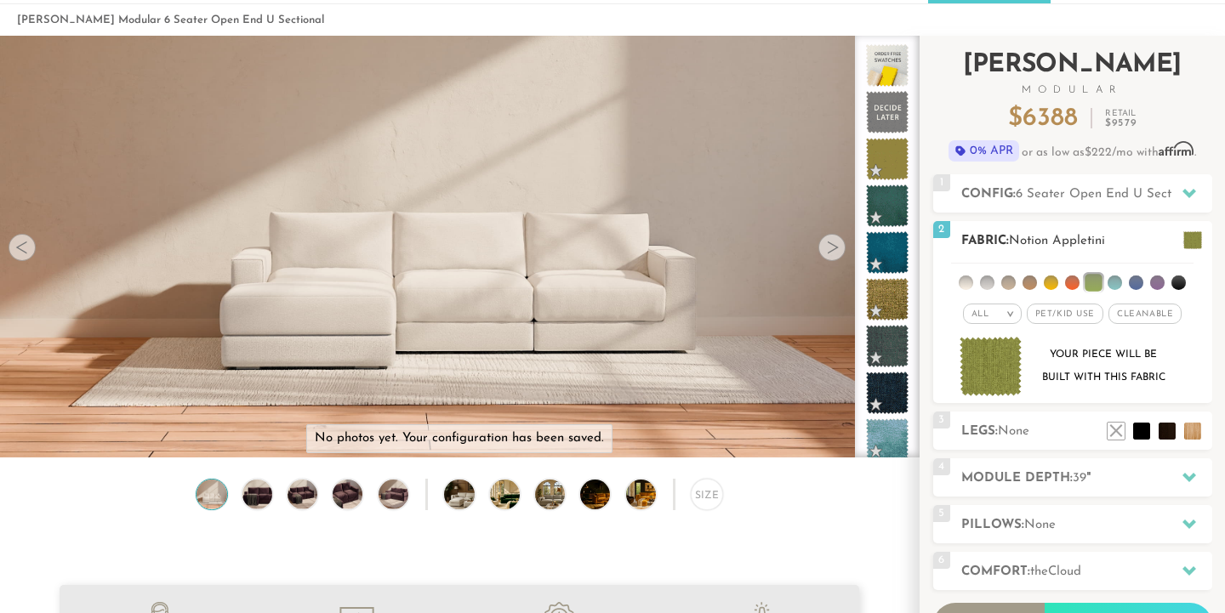
scroll to position [56, 0]
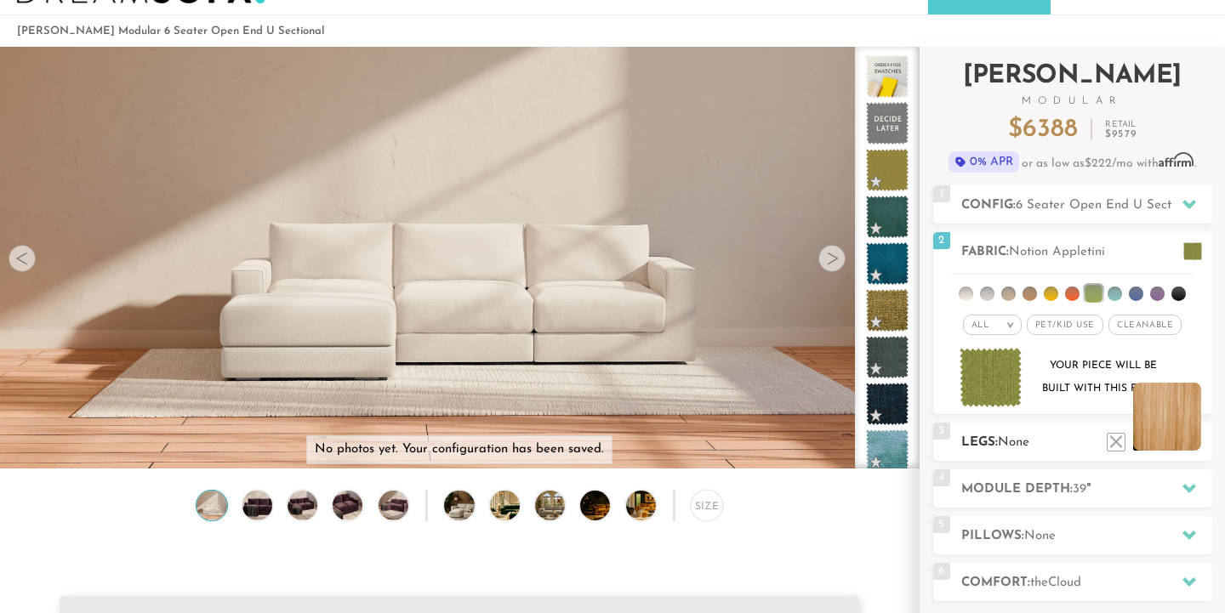
click at [1190, 443] on li at bounding box center [1167, 417] width 68 height 68
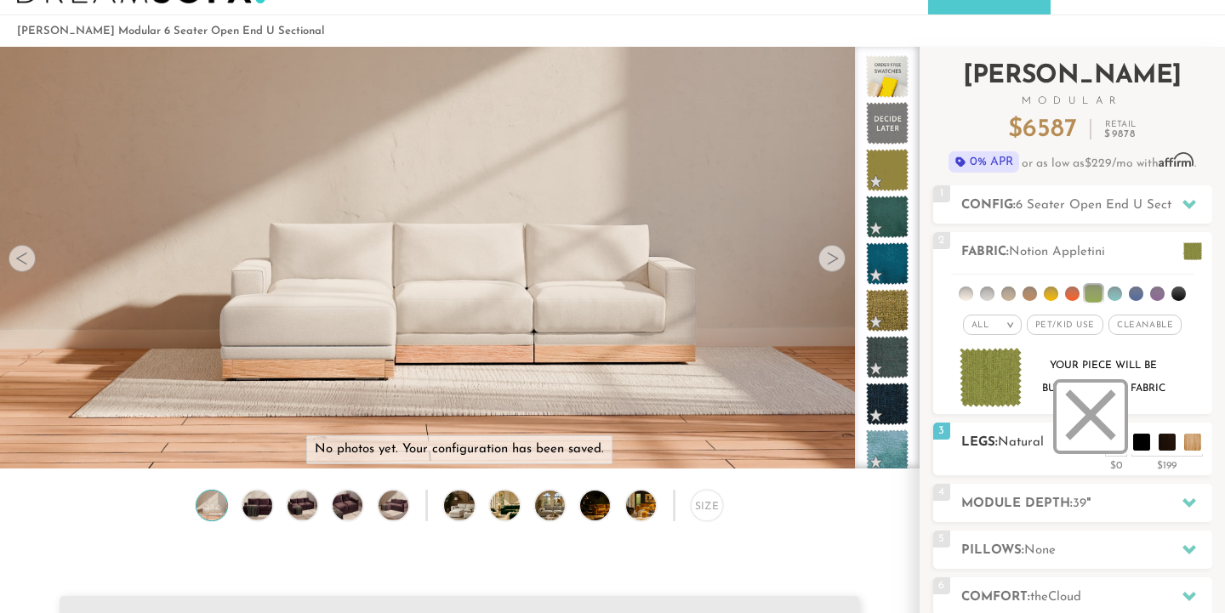
click at [1106, 446] on li at bounding box center [1091, 417] width 68 height 68
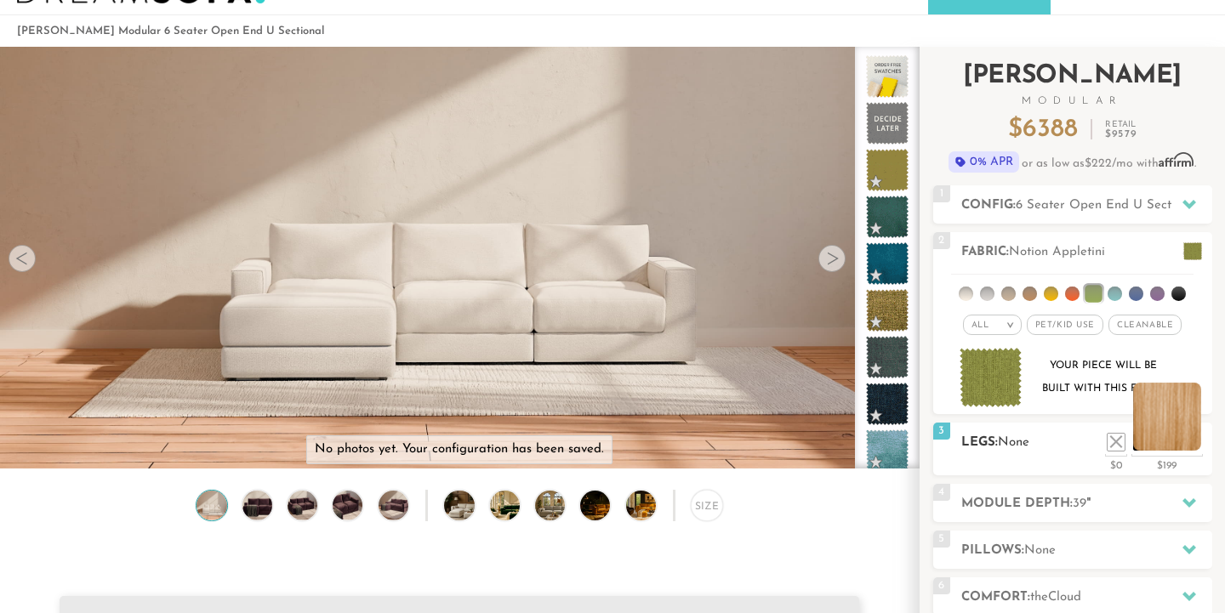
click at [1185, 449] on li at bounding box center [1167, 417] width 68 height 68
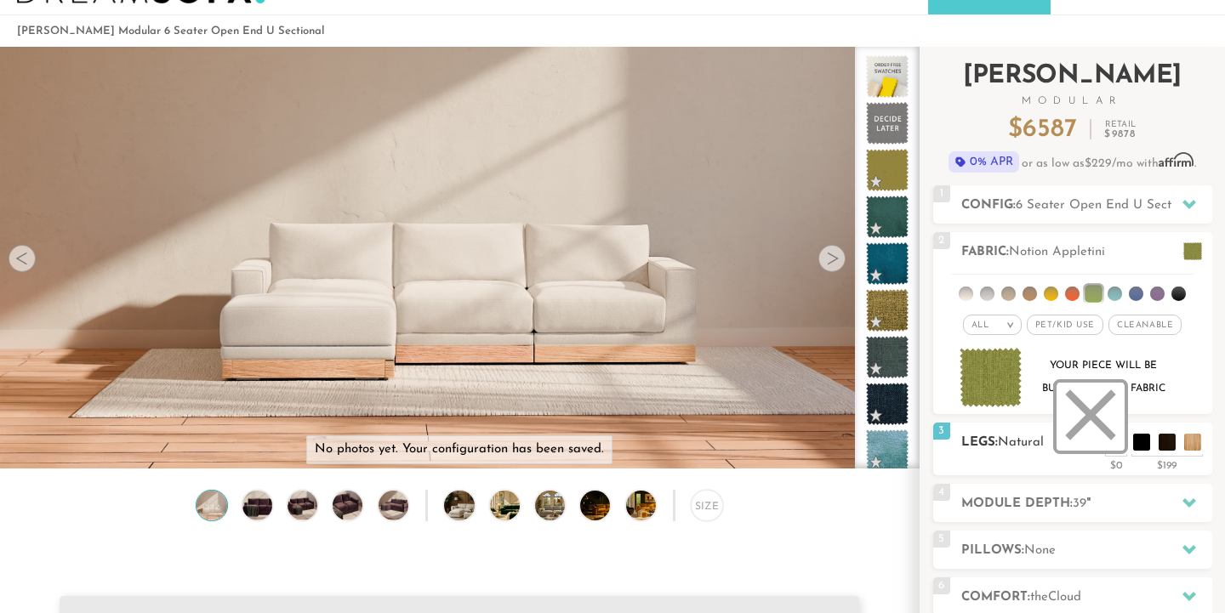
click at [1112, 448] on li at bounding box center [1091, 417] width 68 height 68
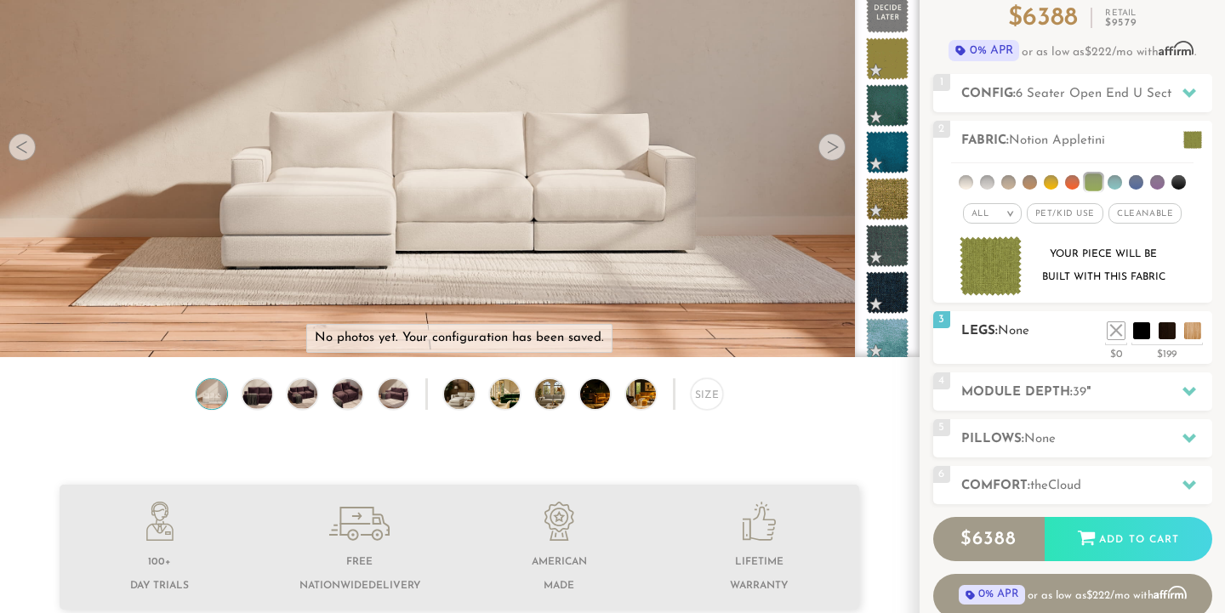
scroll to position [224, 0]
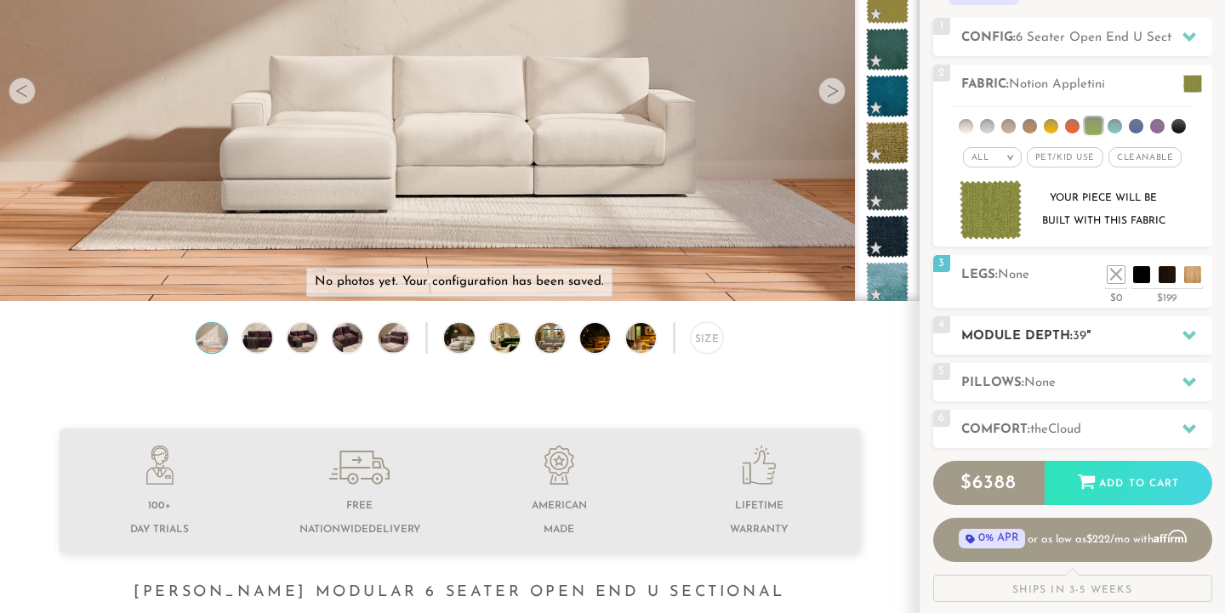
click at [1060, 343] on h2 "Module Depth: 39 "" at bounding box center [1086, 337] width 251 height 20
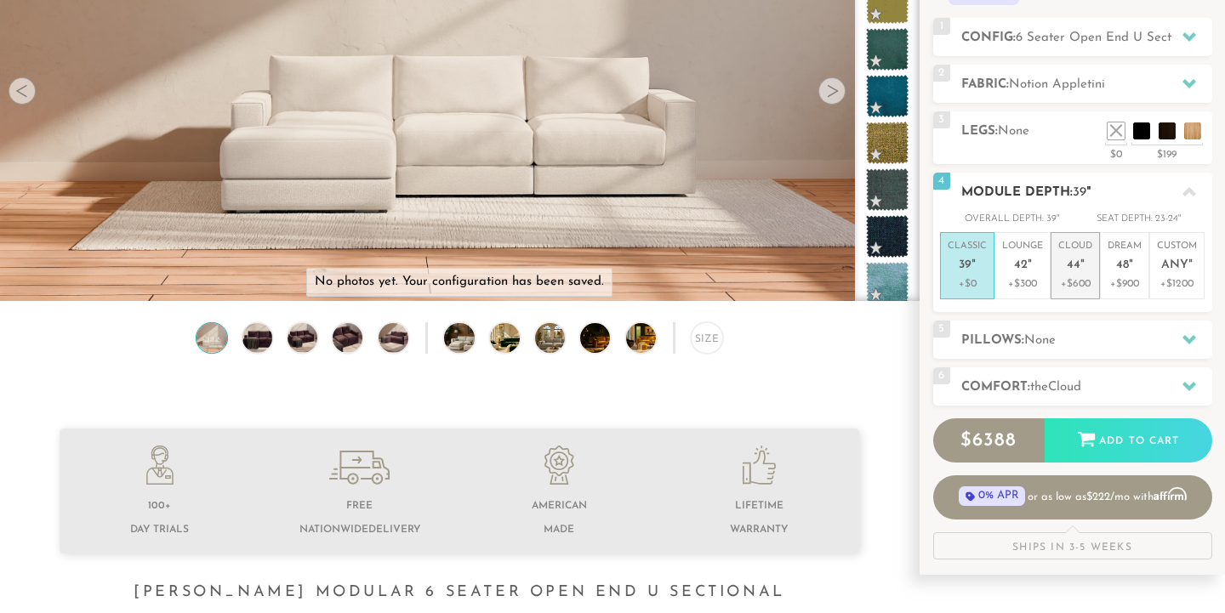
click at [1073, 286] on p "+$600" at bounding box center [1075, 284] width 34 height 15
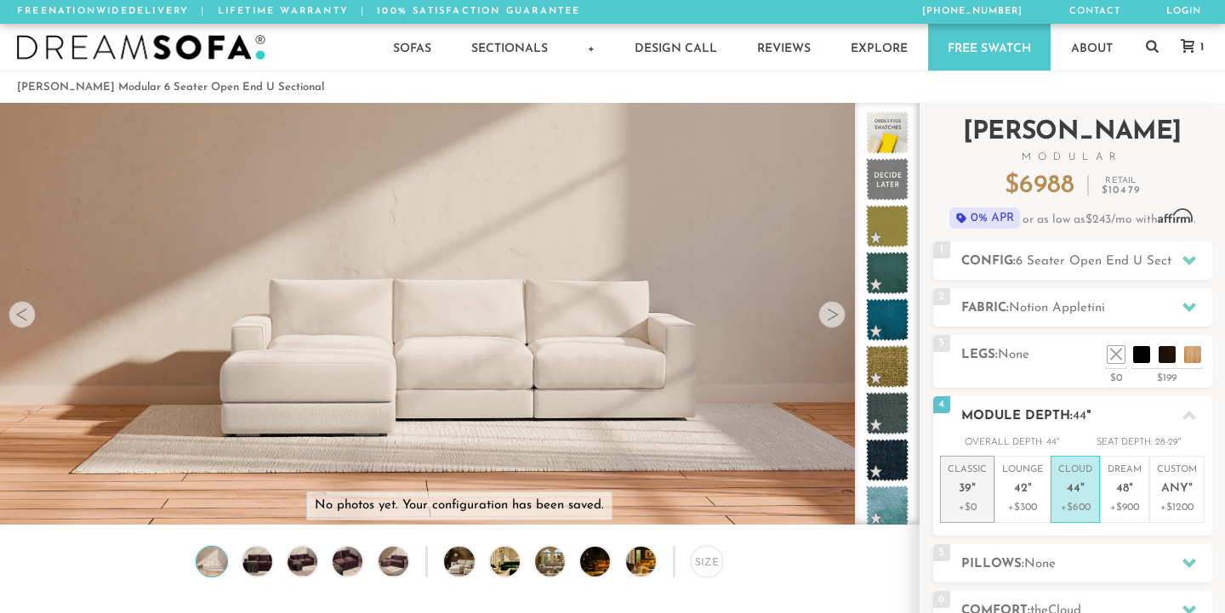
scroll to position [0, 0]
click at [1027, 502] on p "+$300" at bounding box center [1022, 507] width 41 height 15
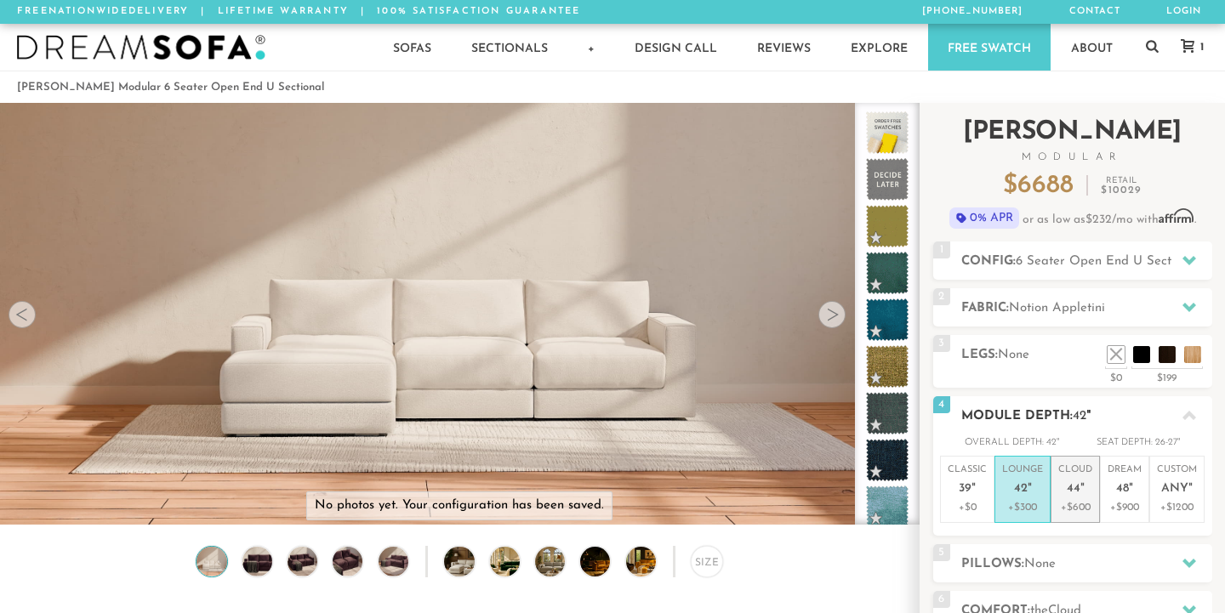
click at [1064, 504] on p "+$600" at bounding box center [1075, 507] width 34 height 15
click at [1035, 503] on p "+$300" at bounding box center [1022, 507] width 41 height 15
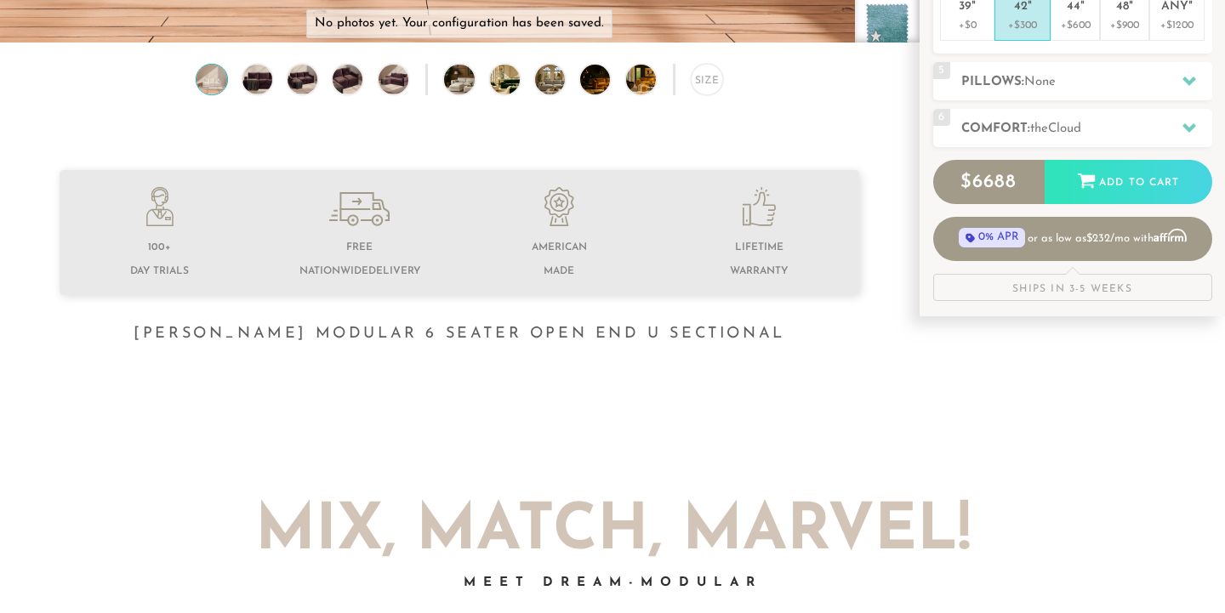
scroll to position [493, 0]
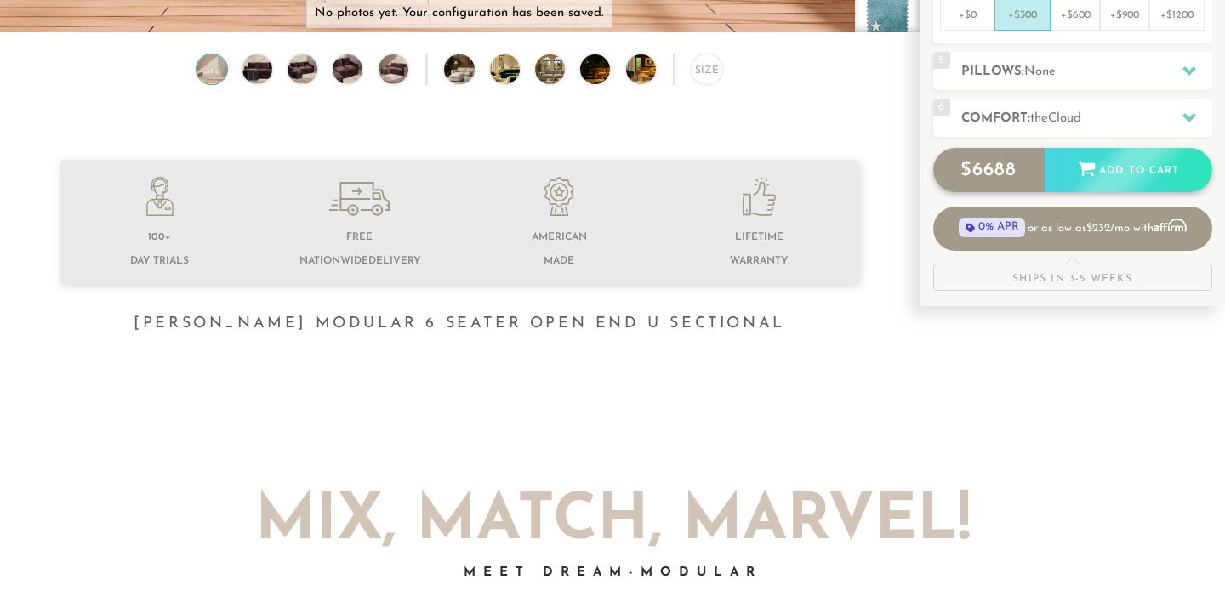
click at [1093, 164] on icon at bounding box center [1086, 168] width 19 height 19
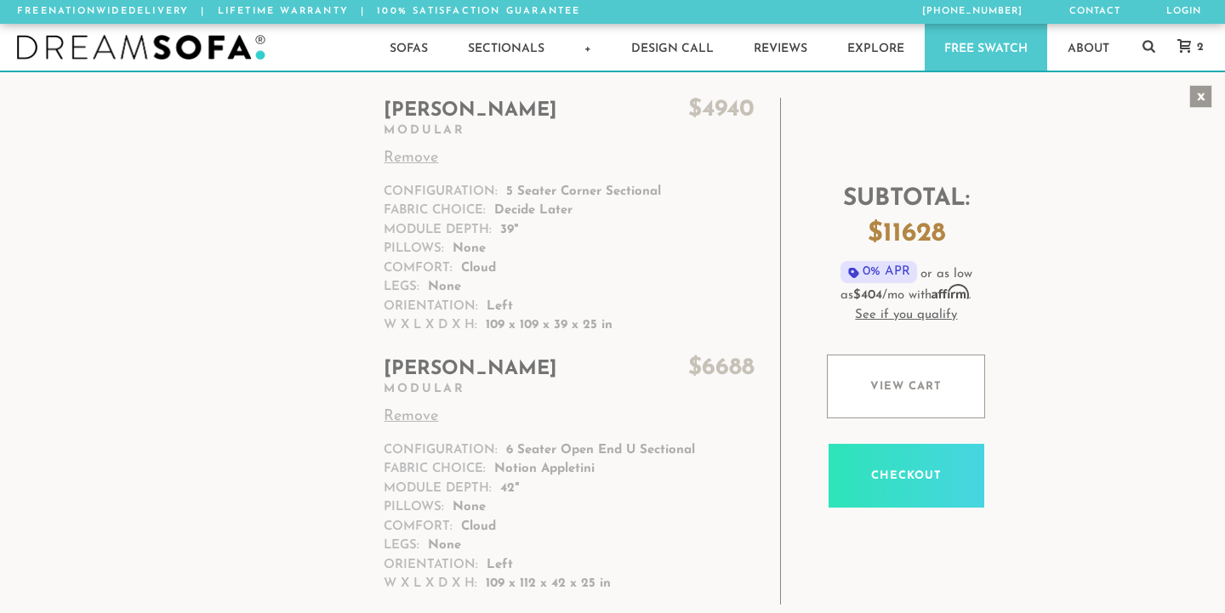
click at [1199, 97] on div "x" at bounding box center [1201, 96] width 23 height 23
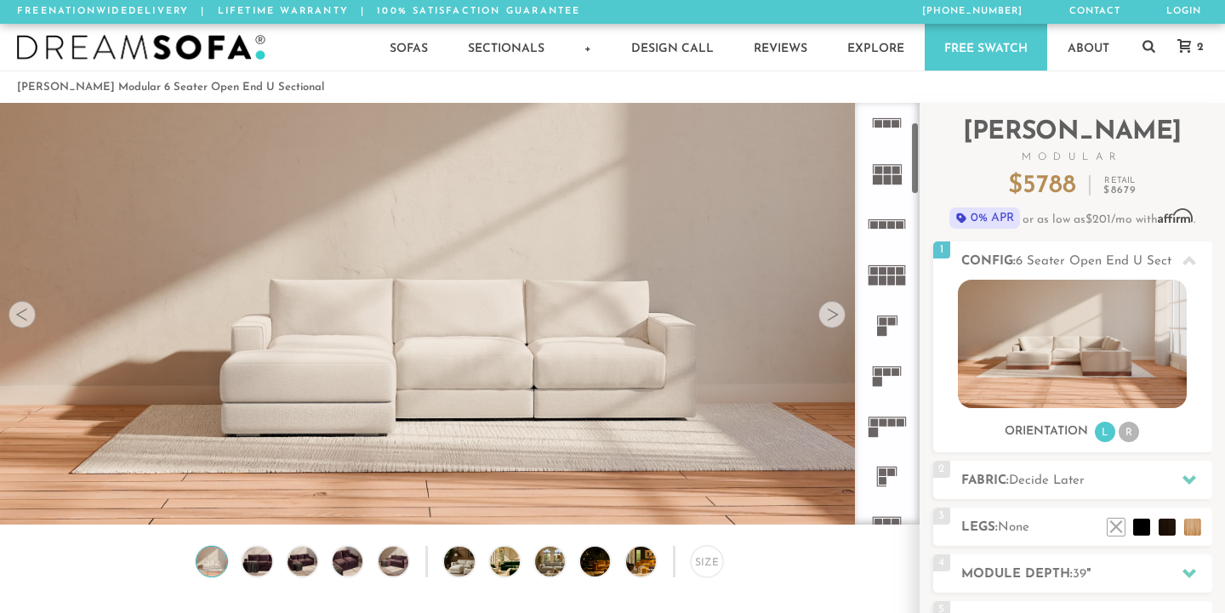
scroll to position [108, 0]
click at [891, 314] on rect at bounding box center [887, 314] width 20 height 1
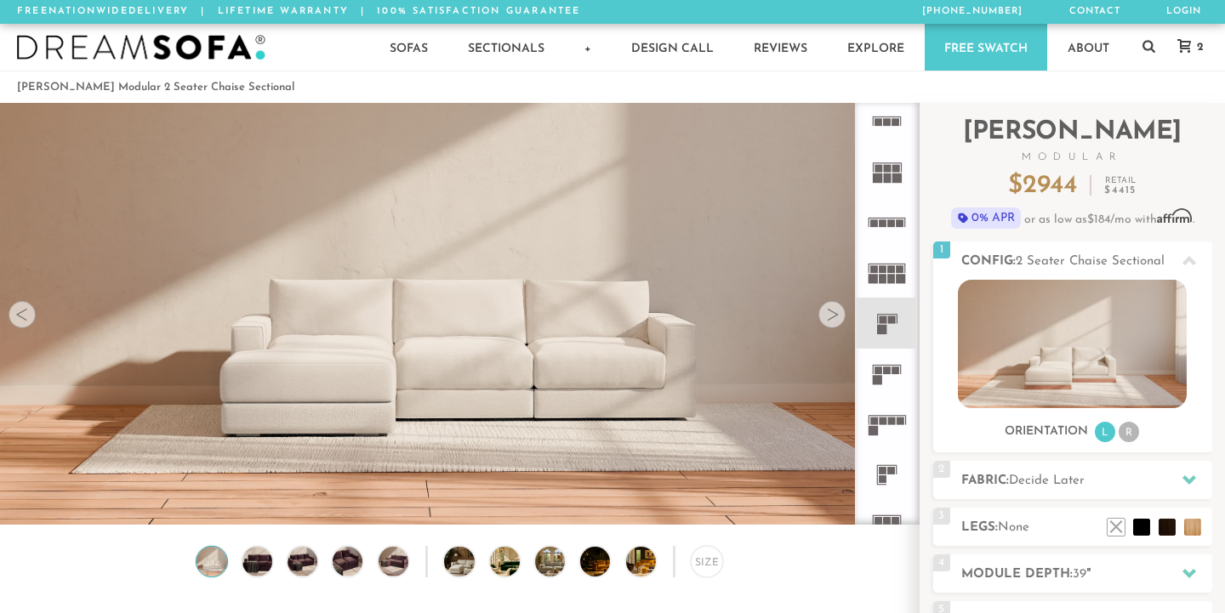
click at [884, 378] on icon at bounding box center [887, 374] width 50 height 50
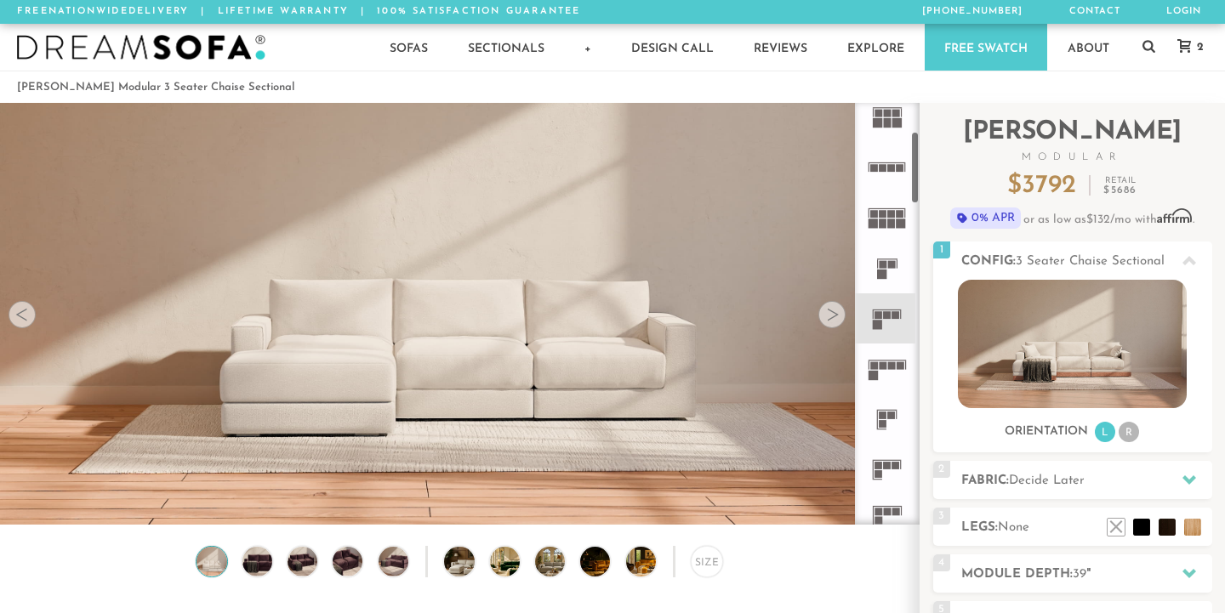
scroll to position [225, 0]
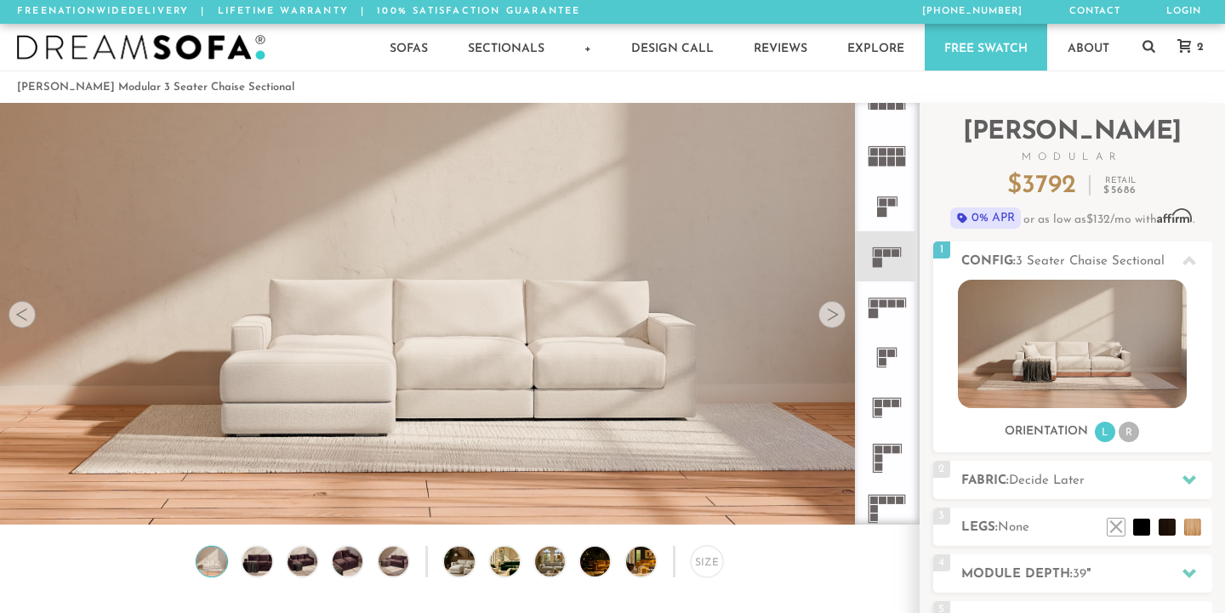
click at [894, 458] on icon at bounding box center [887, 458] width 50 height 50
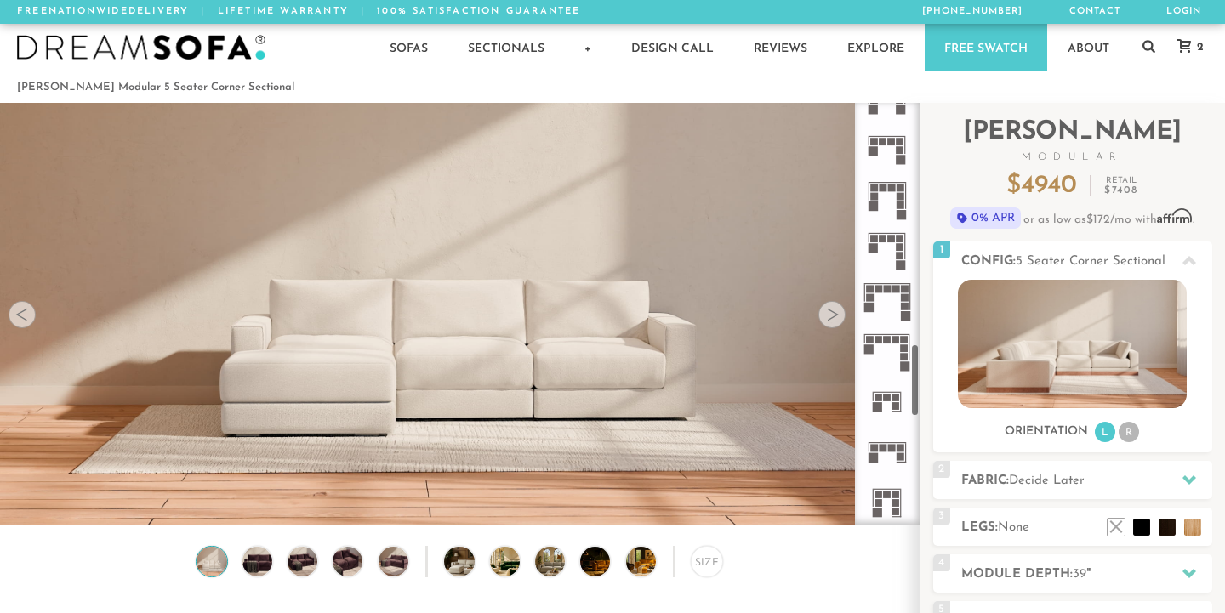
scroll to position [1406, 0]
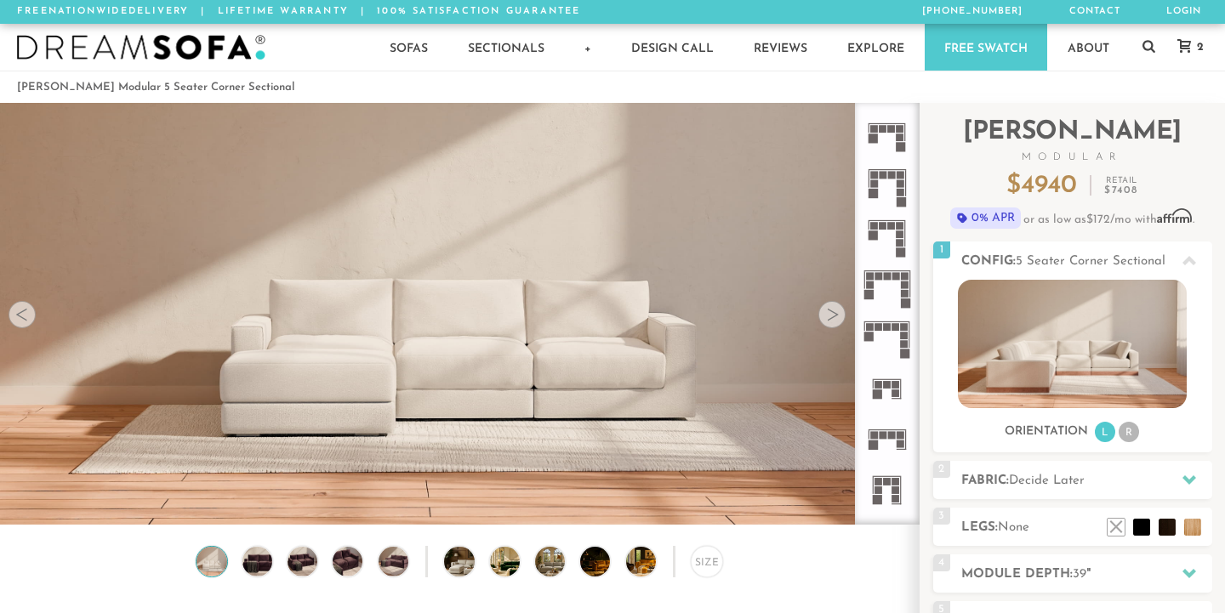
click at [892, 379] on icon at bounding box center [887, 389] width 50 height 50
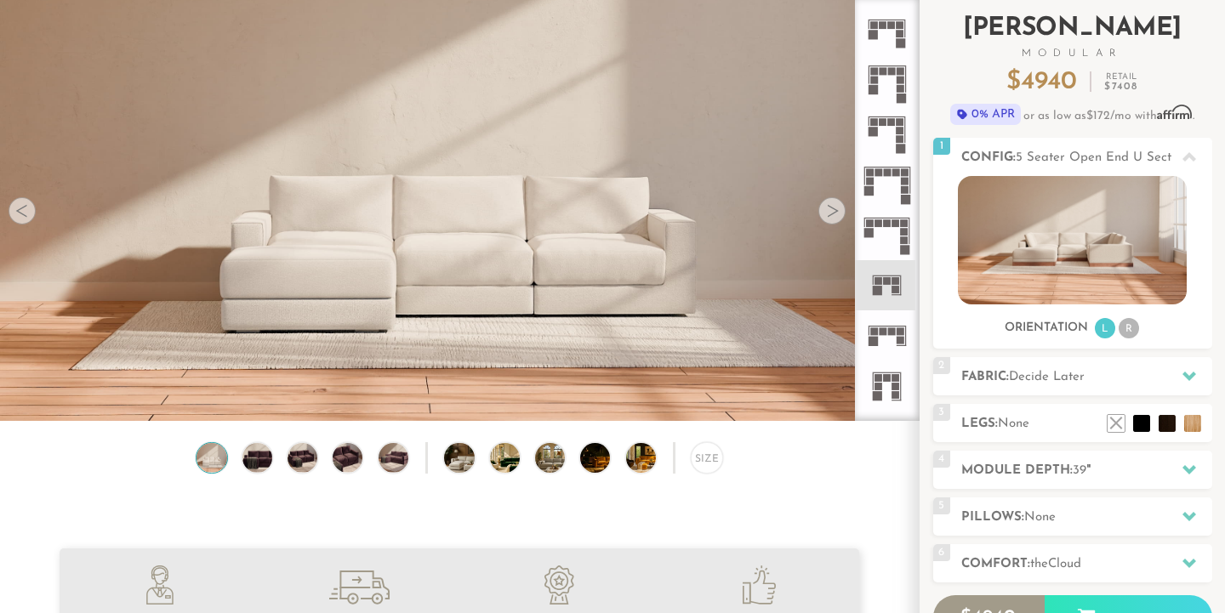
scroll to position [107, 0]
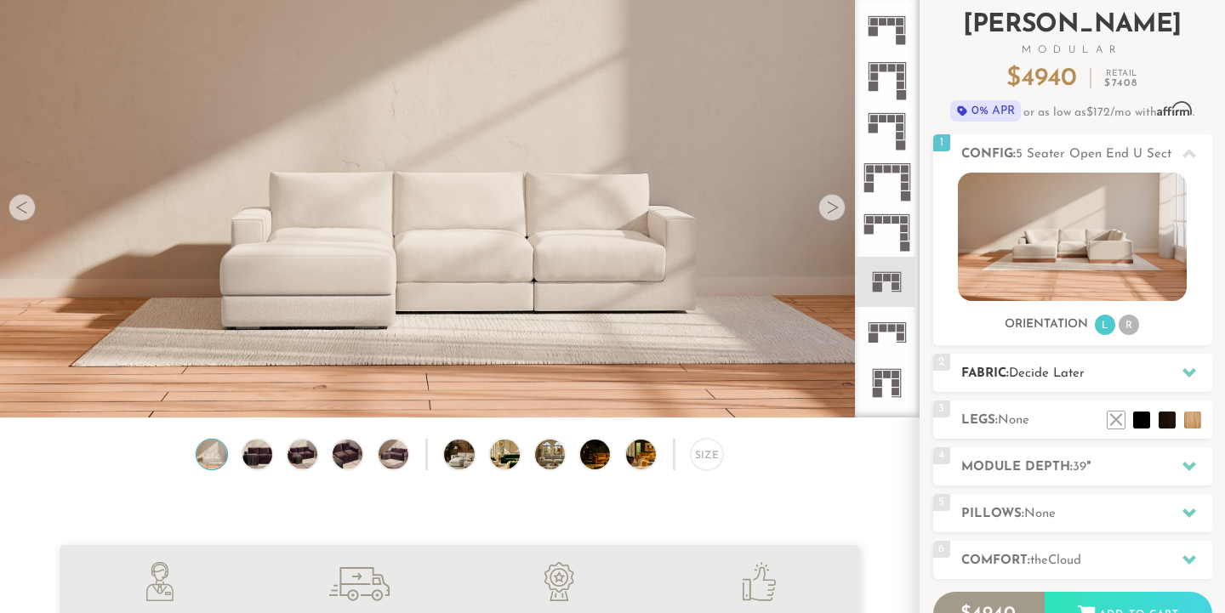
click at [1139, 371] on h2 "Fabric: Decide Later" at bounding box center [1086, 374] width 251 height 20
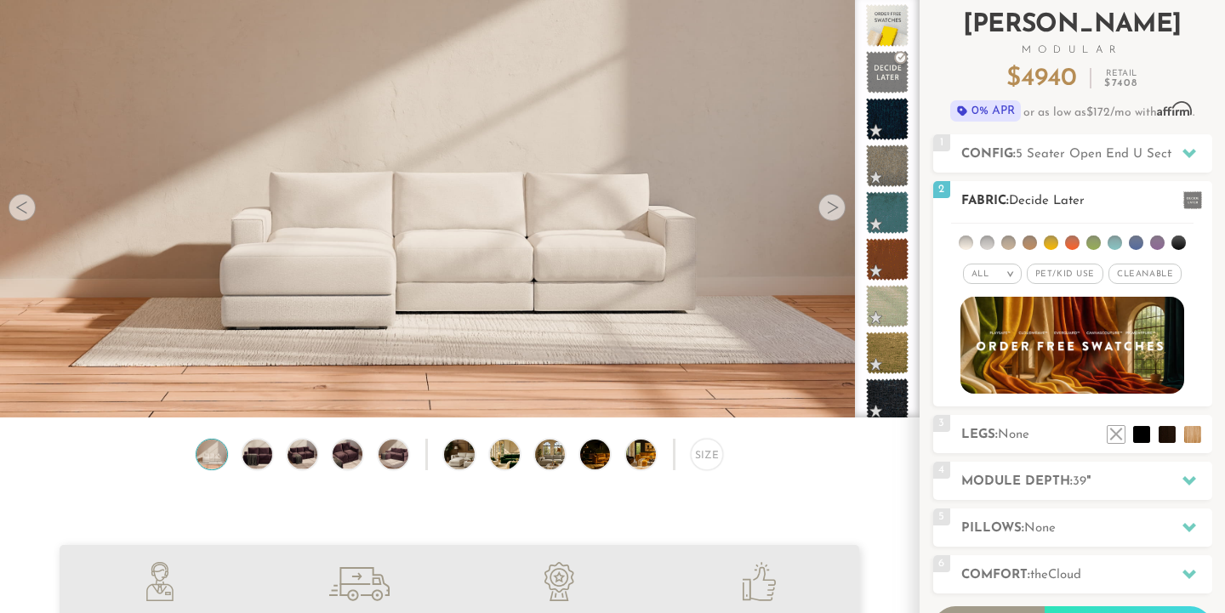
click at [986, 274] on em "All" at bounding box center [981, 274] width 18 height 9
click at [990, 314] on li "Tier" at bounding box center [992, 320] width 59 height 24
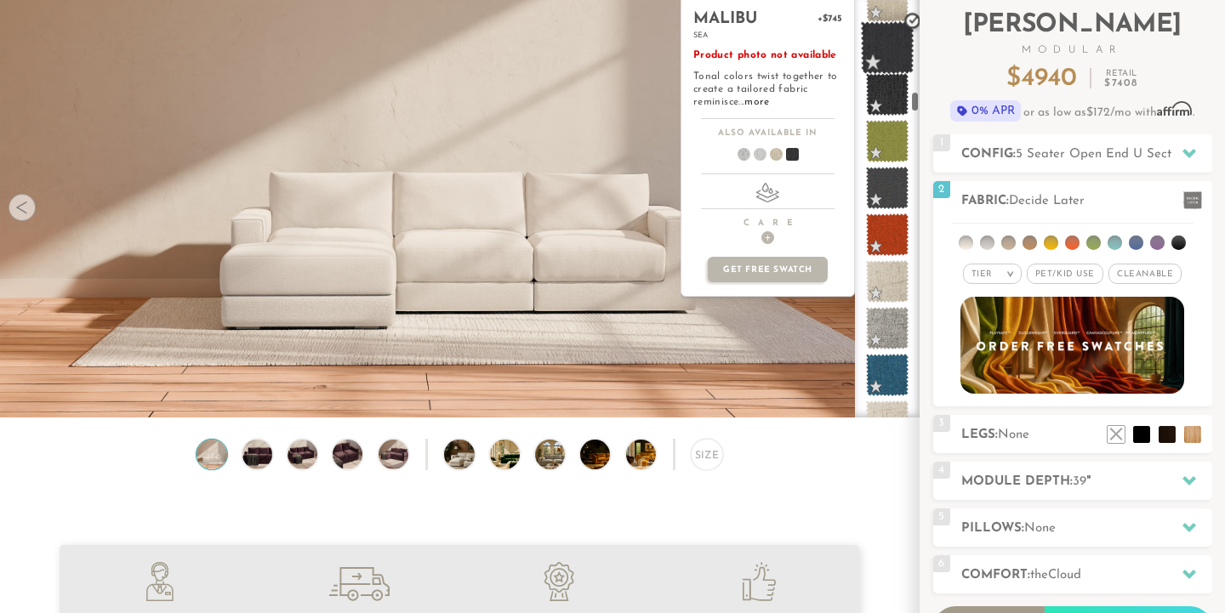
scroll to position [2392, 0]
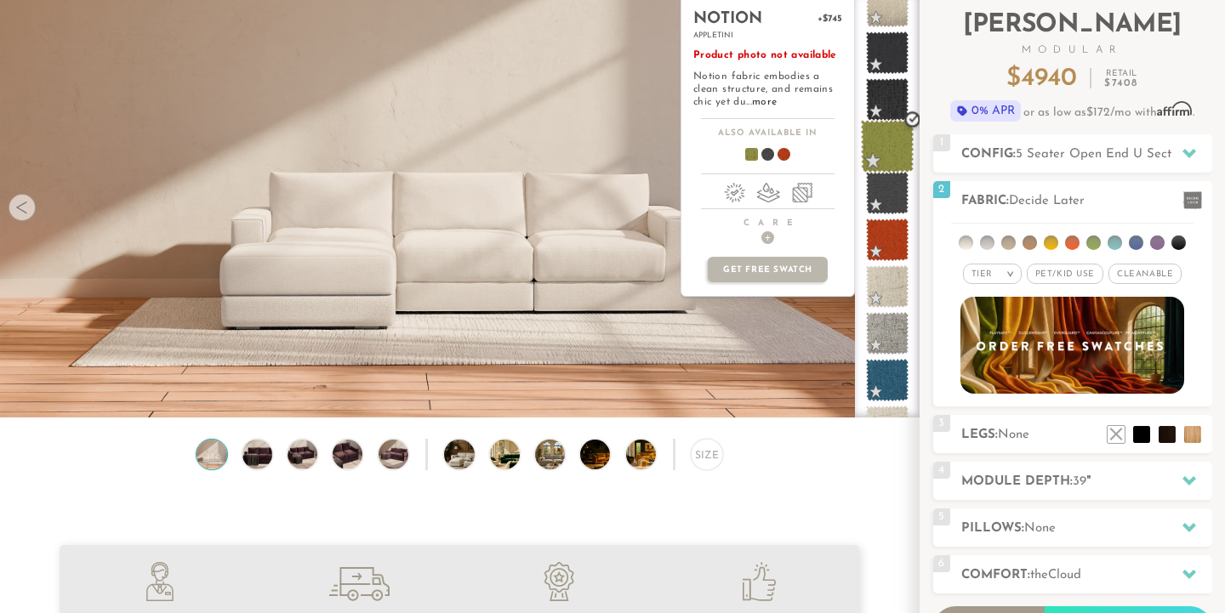
click at [884, 140] on span at bounding box center [888, 147] width 54 height 54
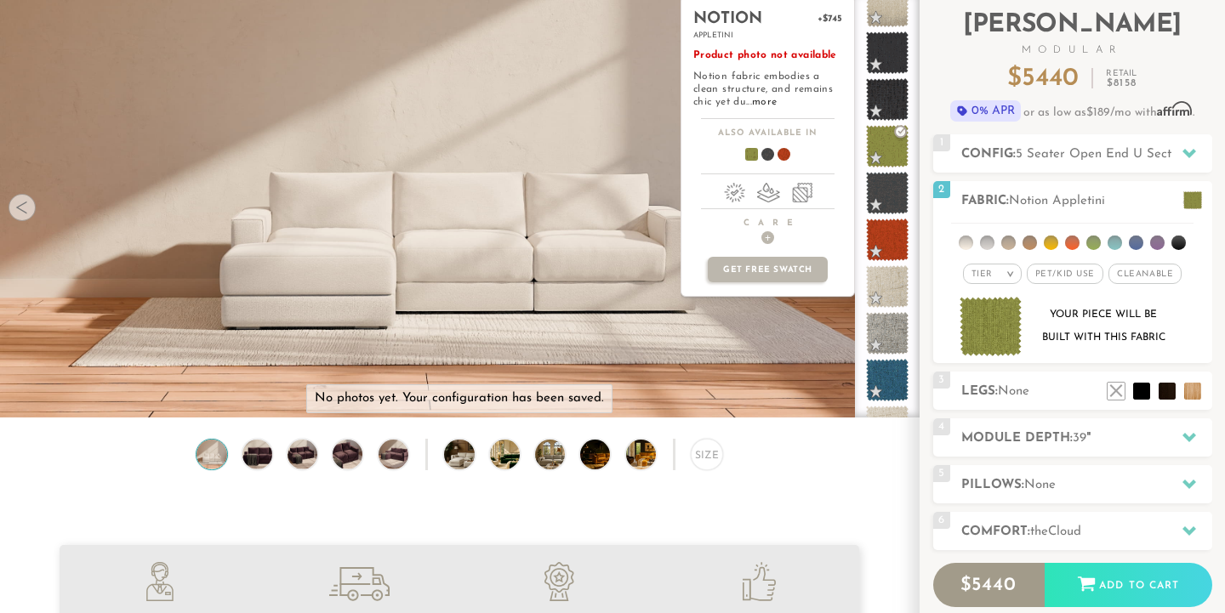
click at [751, 149] on span at bounding box center [745, 157] width 66 height 63
click at [785, 150] on span at bounding box center [778, 157] width 66 height 63
click at [767, 151] on span at bounding box center [761, 157] width 66 height 63
click at [745, 150] on span at bounding box center [745, 157] width 66 height 63
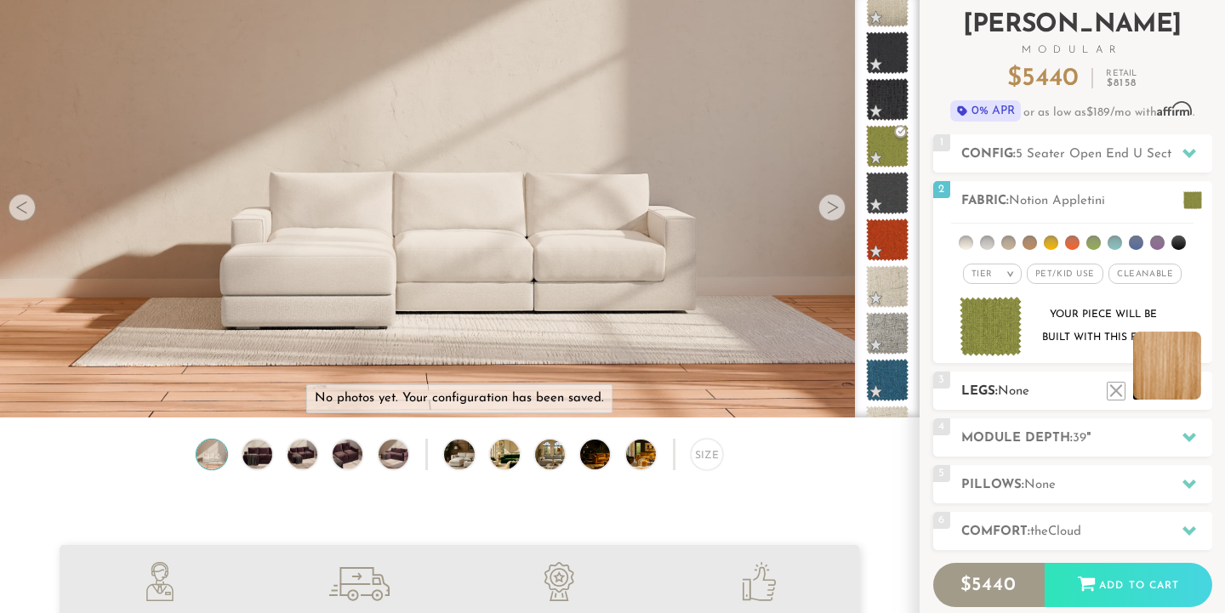
click at [1189, 384] on li at bounding box center [1167, 366] width 68 height 68
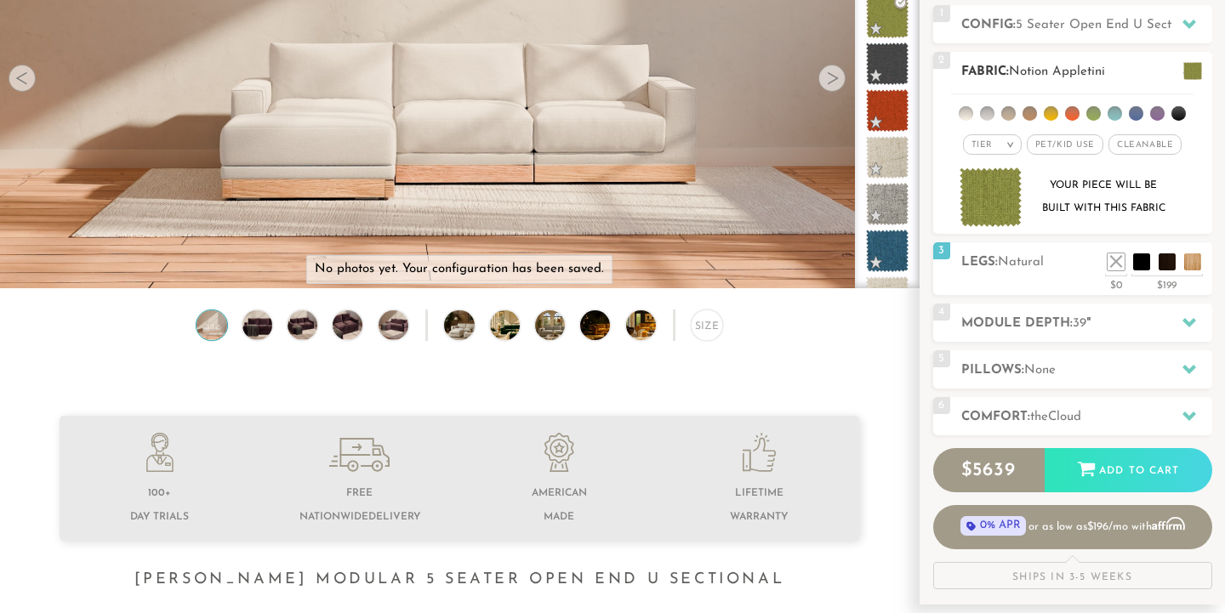
scroll to position [239, 0]
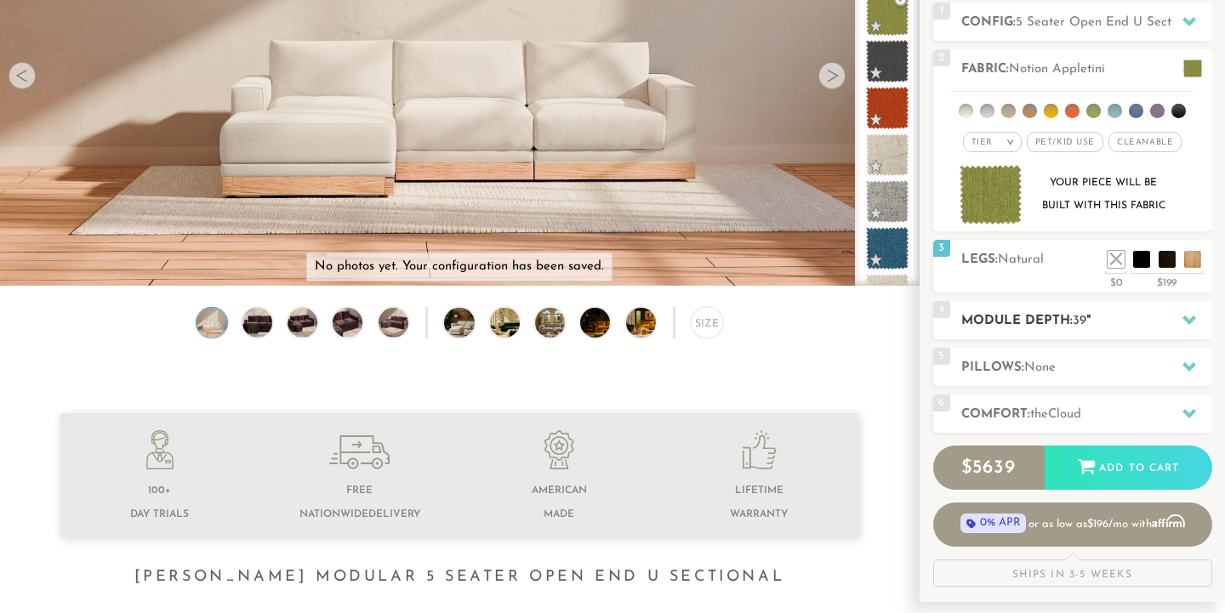
click at [1121, 306] on div "4 Module Depth: 39 "" at bounding box center [1072, 320] width 279 height 38
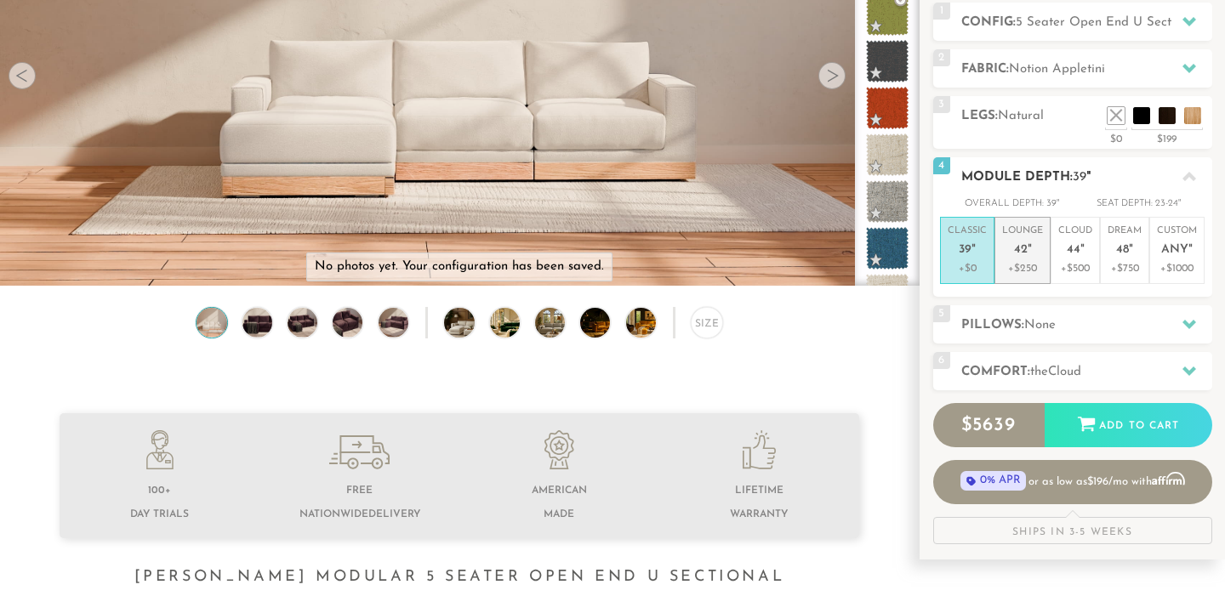
click at [1035, 254] on p "Lounge 42 "" at bounding box center [1022, 243] width 41 height 37
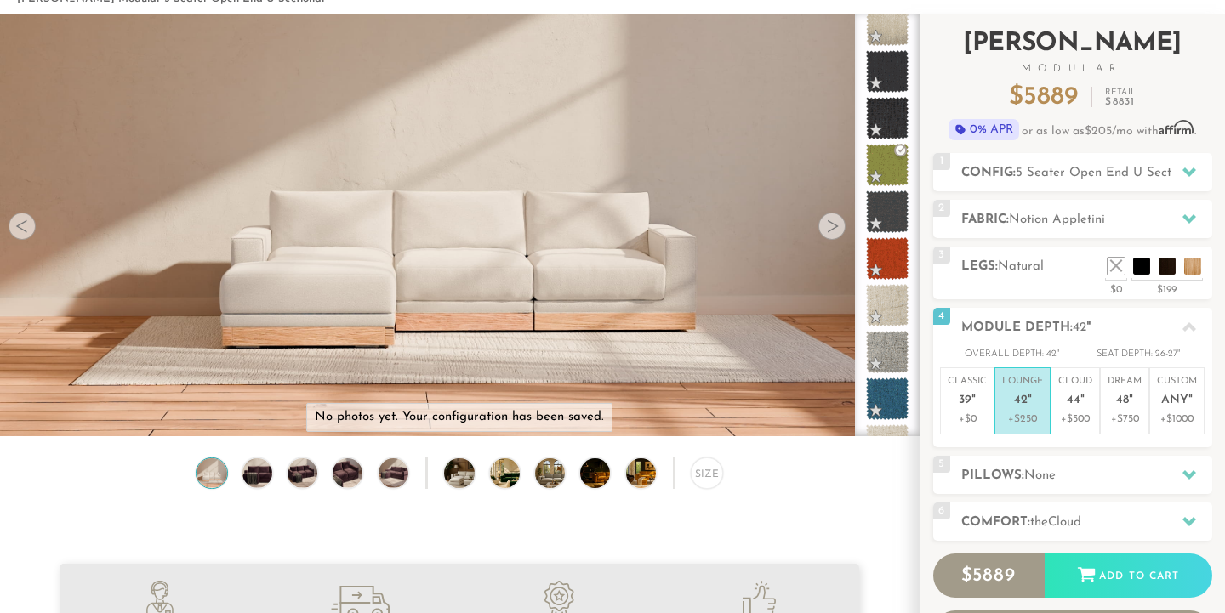
scroll to position [85, 0]
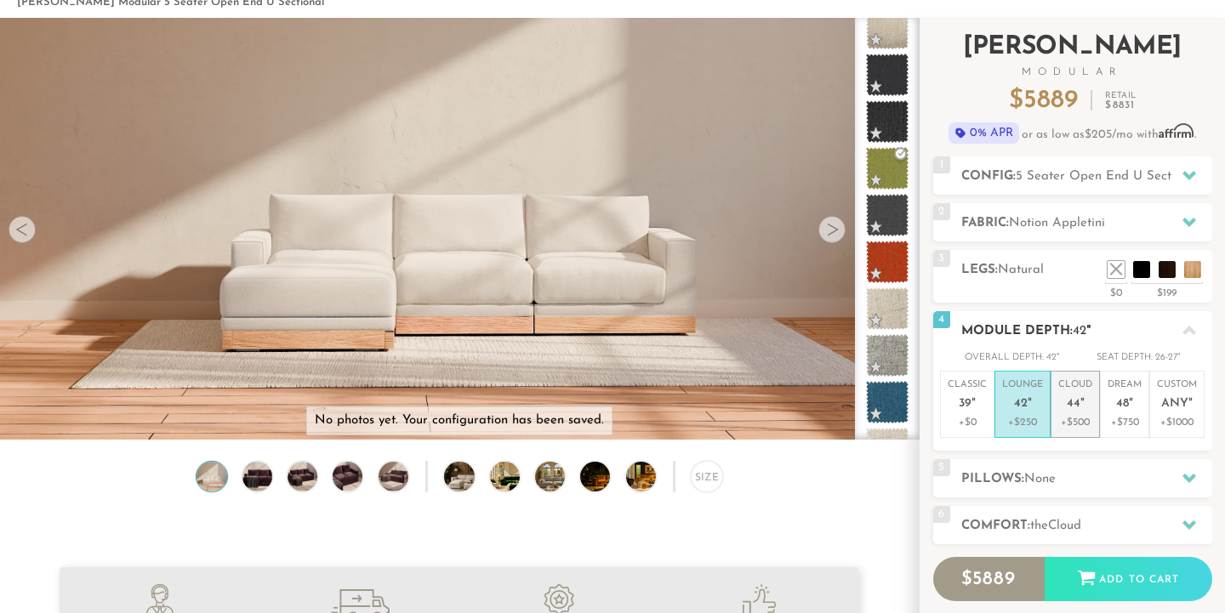
click at [1085, 425] on p "+$500" at bounding box center [1075, 422] width 34 height 15
click at [1065, 402] on p "Cloud 44 "" at bounding box center [1075, 397] width 34 height 37
click at [1020, 405] on span "42" at bounding box center [1021, 404] width 14 height 14
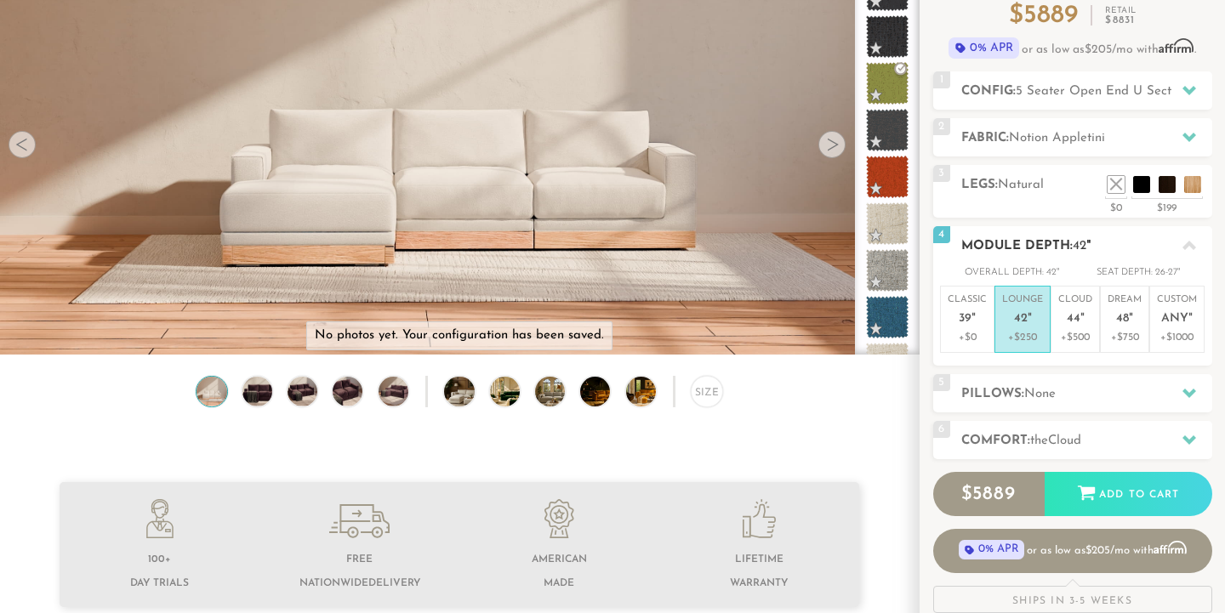
scroll to position [197, 0]
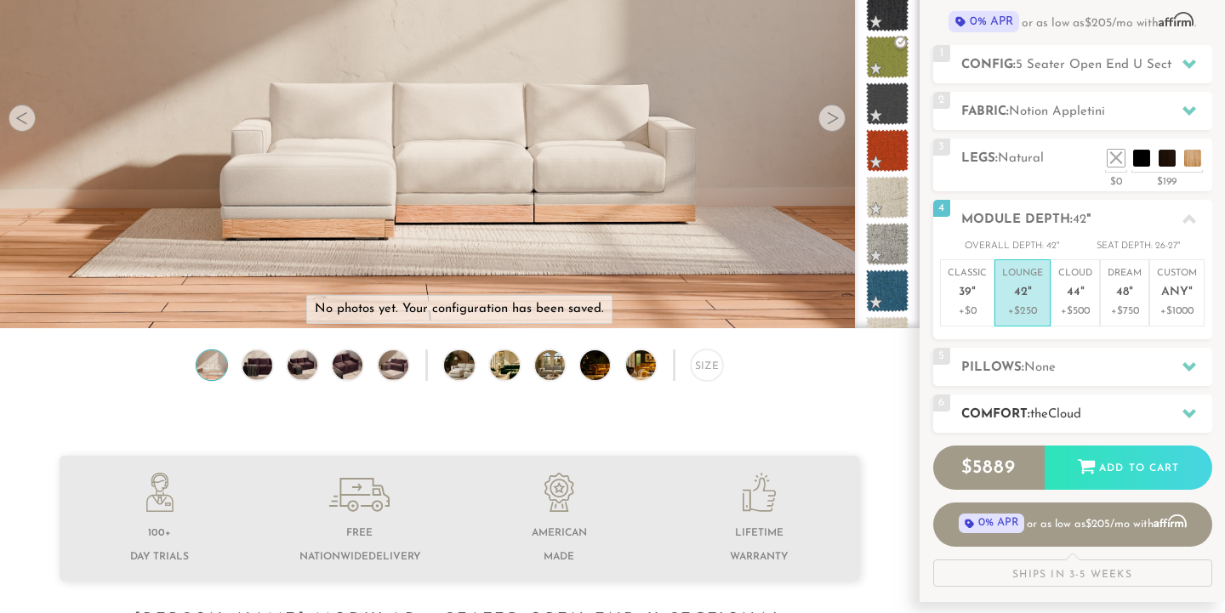
click at [1167, 411] on h2 "Comfort: the Cloud" at bounding box center [1086, 415] width 251 height 20
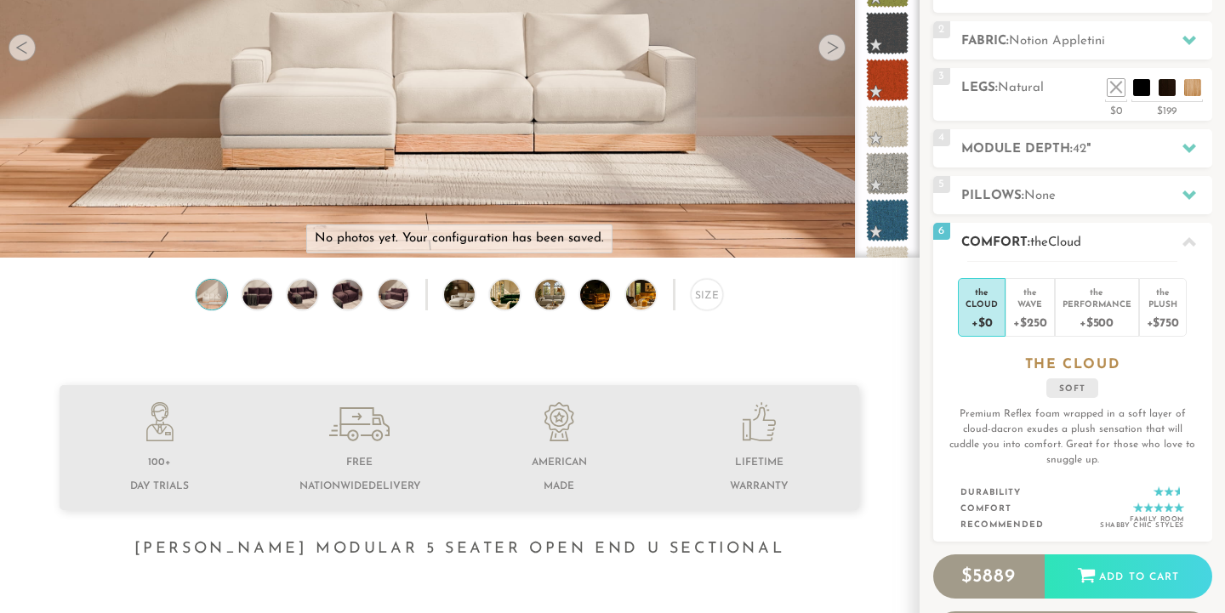
scroll to position [270, 0]
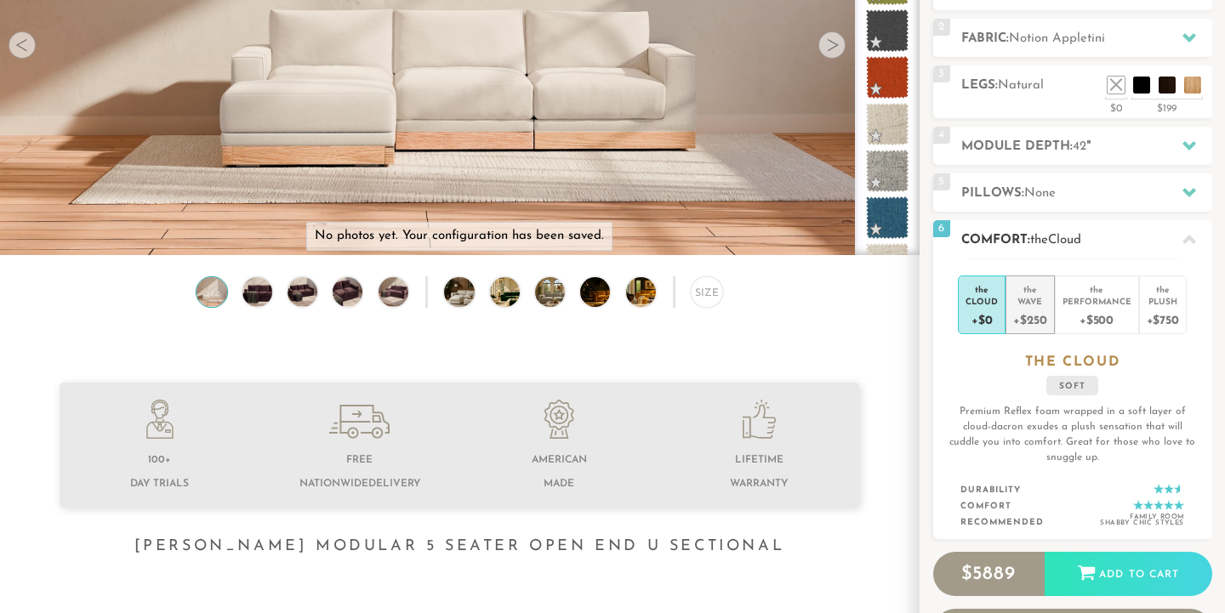
click at [1043, 291] on div "the" at bounding box center [1029, 286] width 33 height 17
click at [1010, 305] on li "the Wave +$250" at bounding box center [1030, 305] width 48 height 59
click at [995, 311] on div "+$0" at bounding box center [982, 319] width 32 height 25
click at [1036, 301] on div "Wave" at bounding box center [1029, 301] width 33 height 12
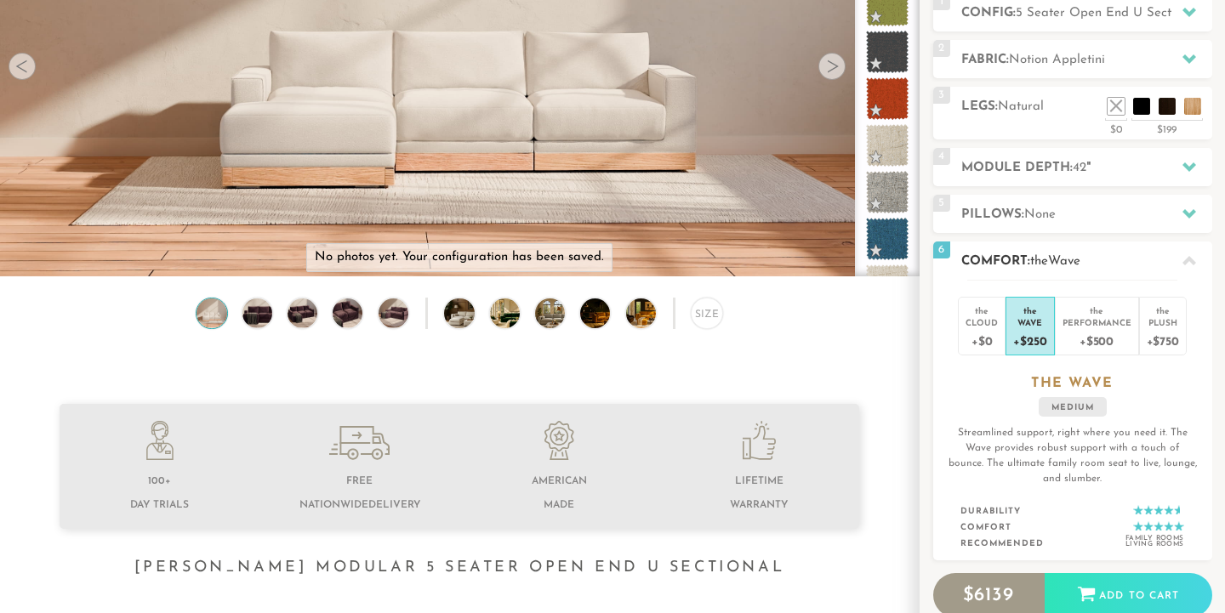
scroll to position [245, 0]
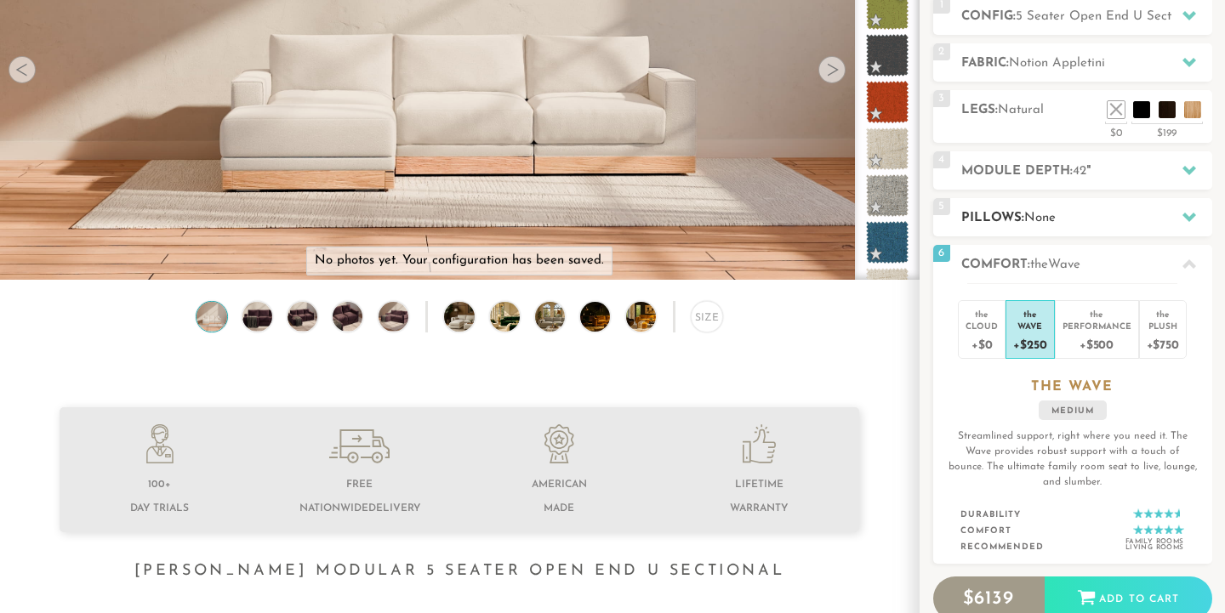
click at [1045, 225] on span "None" at bounding box center [1039, 218] width 31 height 13
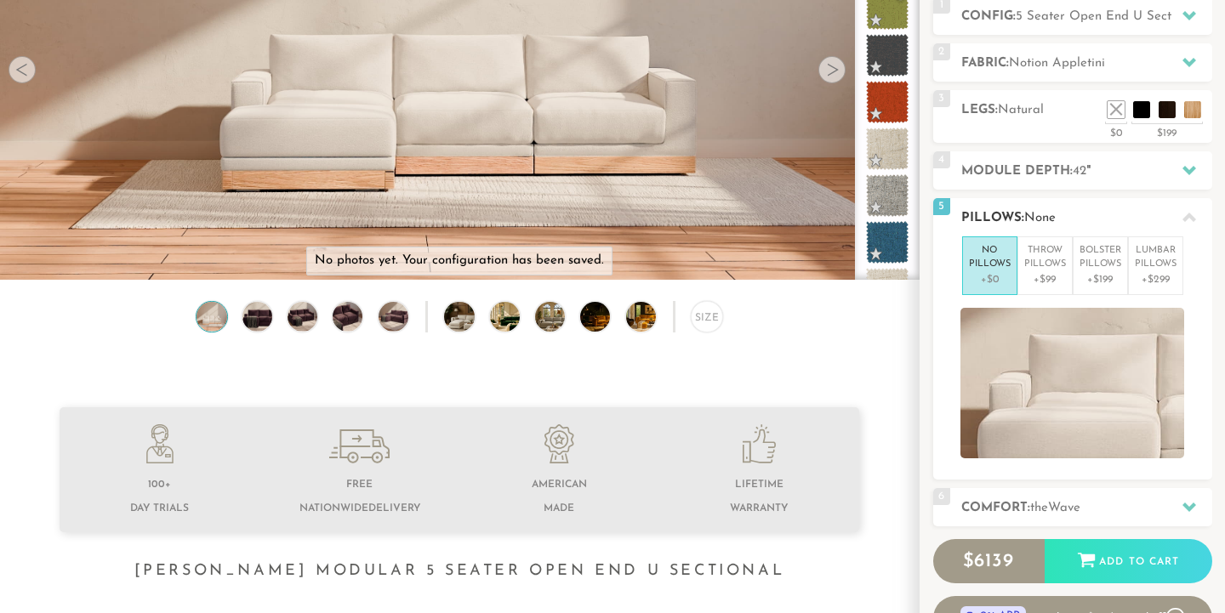
click at [1049, 218] on span "None" at bounding box center [1039, 218] width 31 height 13
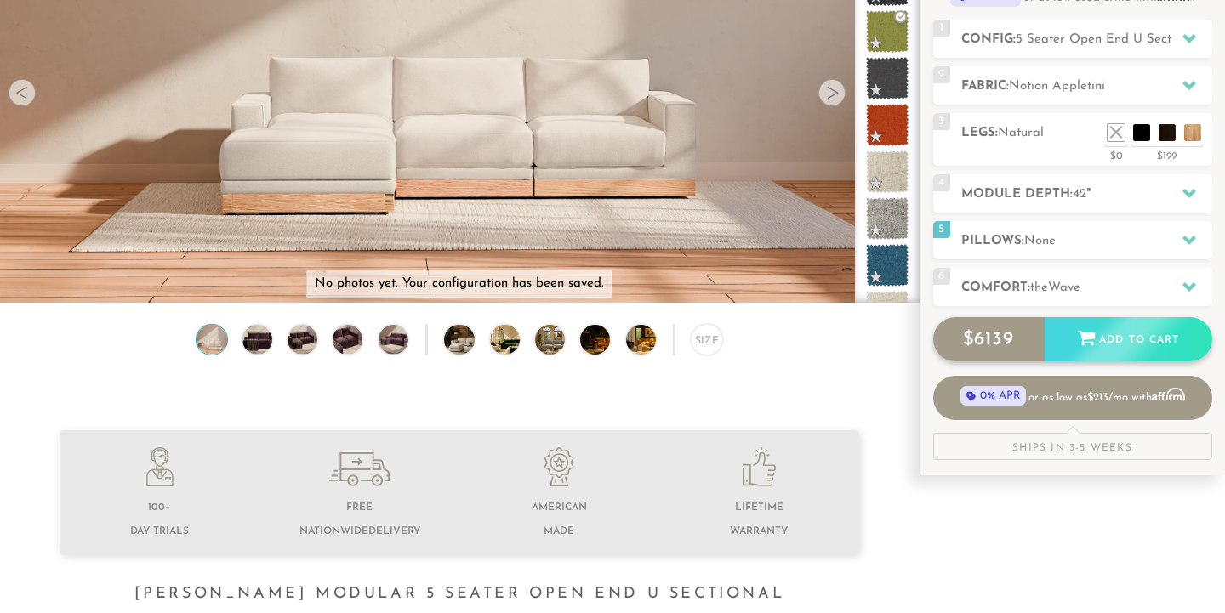
scroll to position [217, 0]
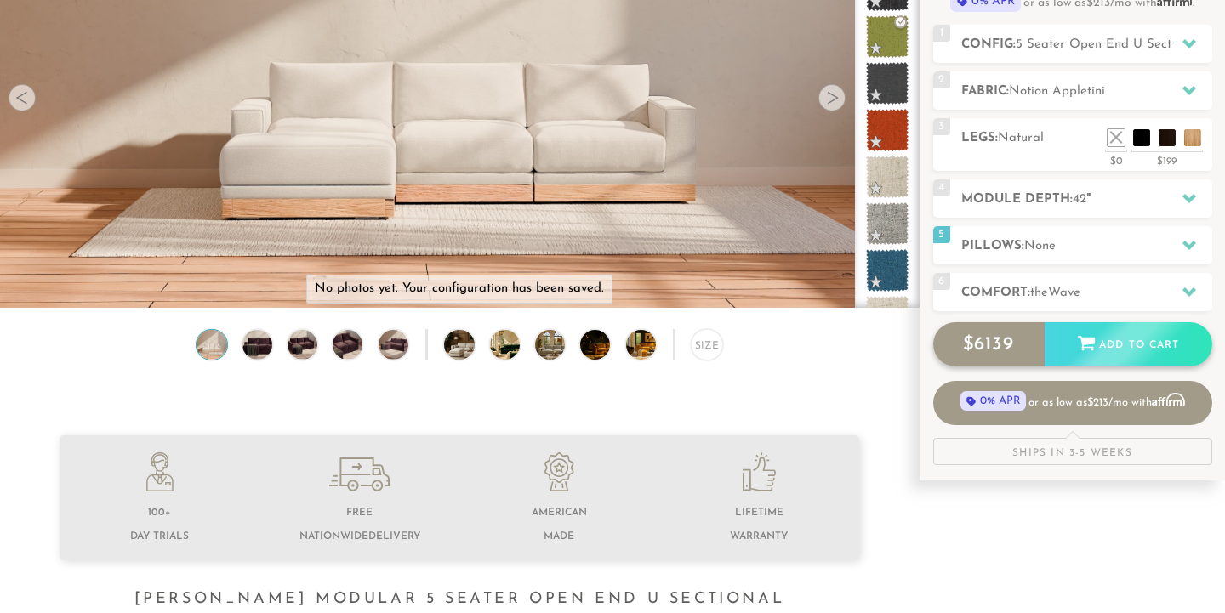
click at [1127, 345] on div "Add to Cart" at bounding box center [1129, 345] width 168 height 46
